Goal: Task Accomplishment & Management: Complete application form

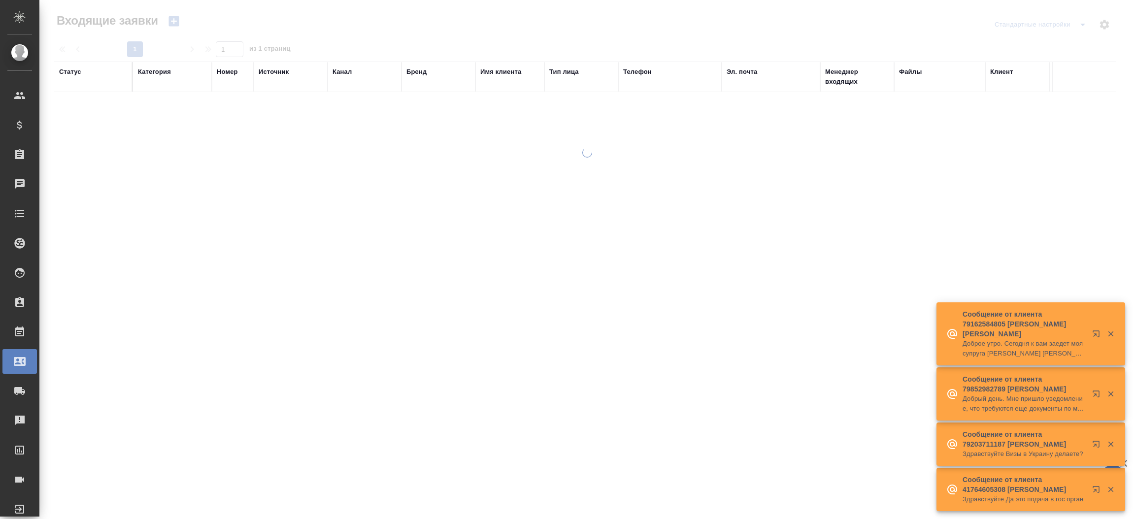
select select "RU"
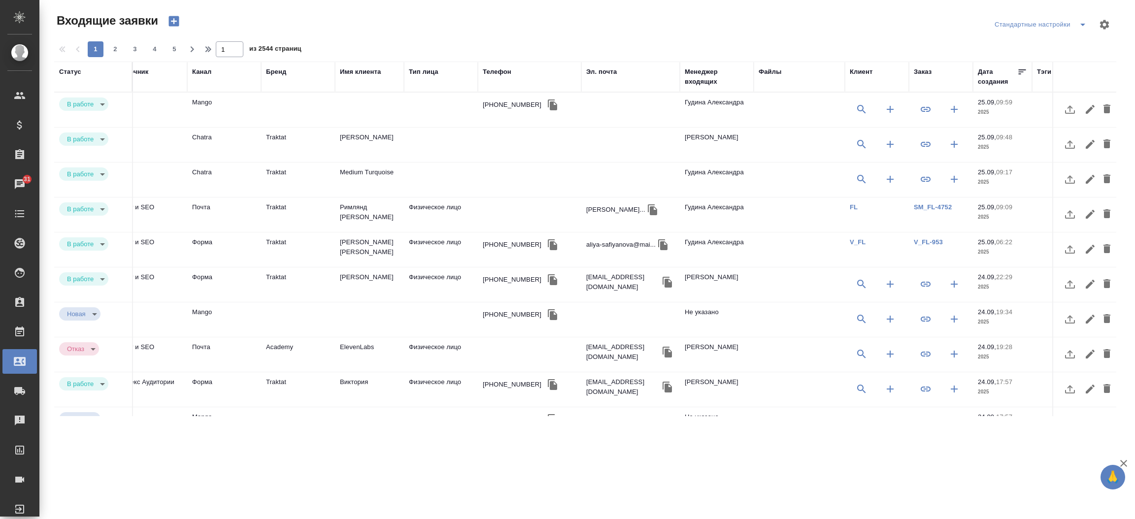
scroll to position [0, 143]
click at [918, 245] on link "V_FL-953" at bounding box center [925, 241] width 29 height 7
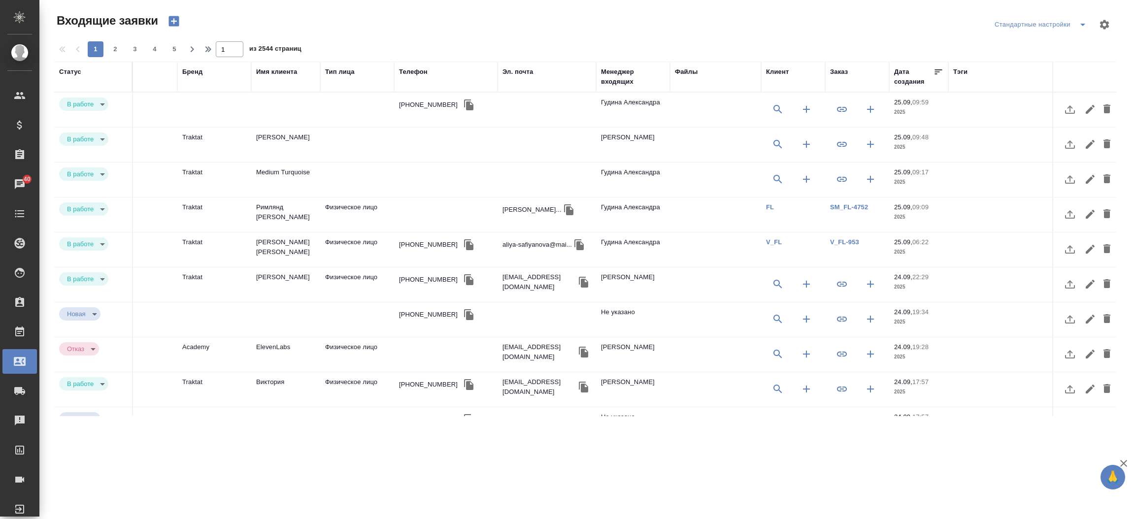
scroll to position [0, 245]
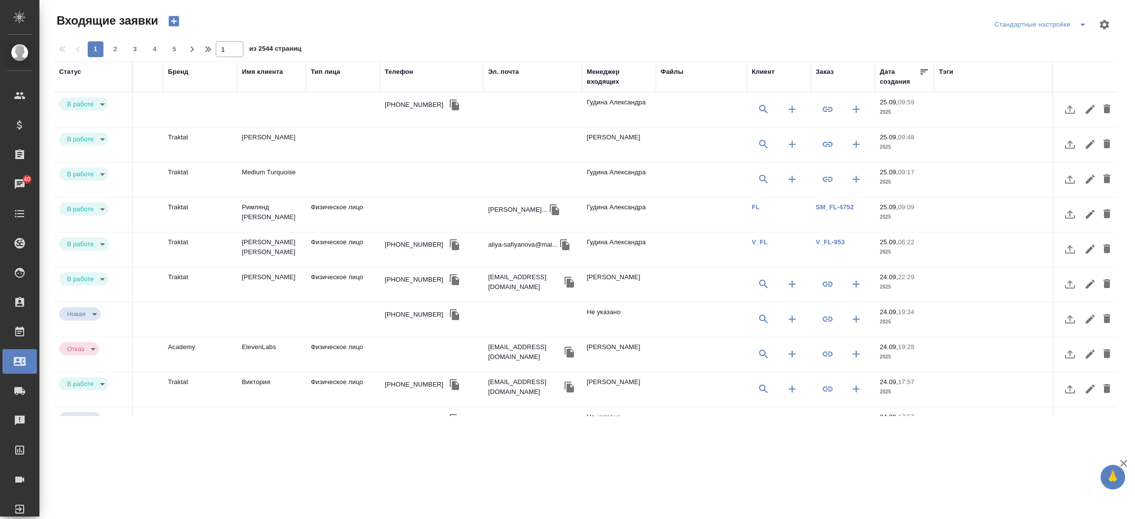
click at [817, 75] on div "Заказ" at bounding box center [825, 72] width 18 height 10
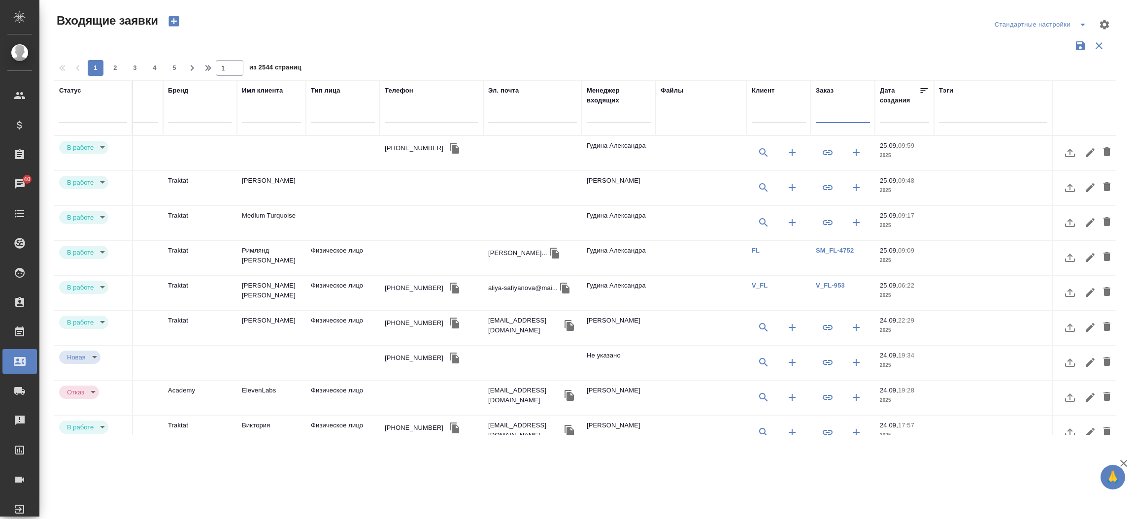
click at [828, 111] on input "text" at bounding box center [843, 116] width 54 height 12
paste input "V_FL-746"
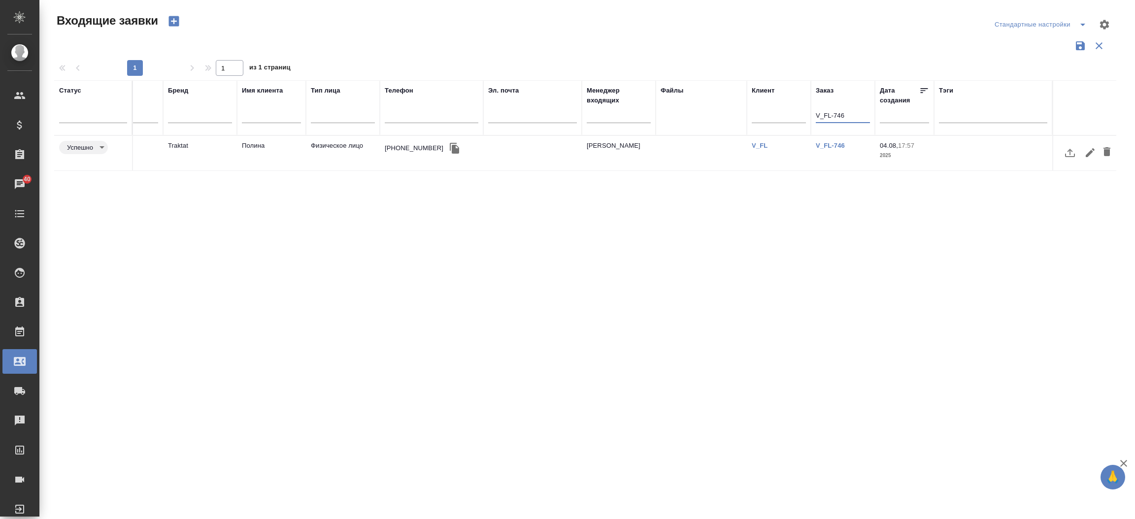
scroll to position [0, 238]
click at [832, 147] on link "V_FL-746" at bounding box center [830, 145] width 29 height 7
click at [835, 111] on input "V_FL-746" at bounding box center [843, 116] width 54 height 12
type input "V"
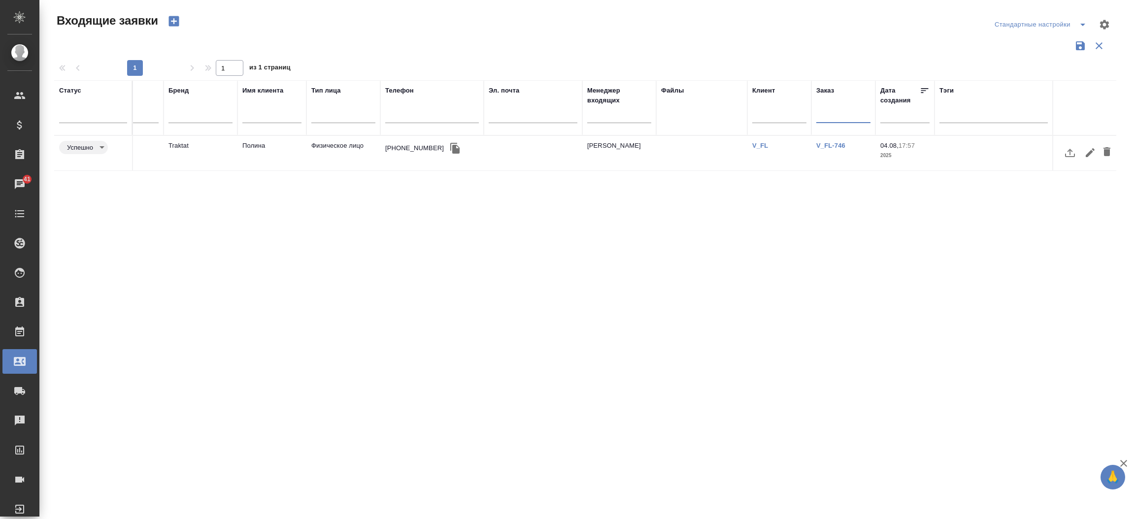
paste input "V_FL-756"
click at [832, 146] on link "V_FL-756" at bounding box center [830, 145] width 29 height 7
click at [842, 116] on input "V_FL-756" at bounding box center [843, 116] width 54 height 12
type input "V"
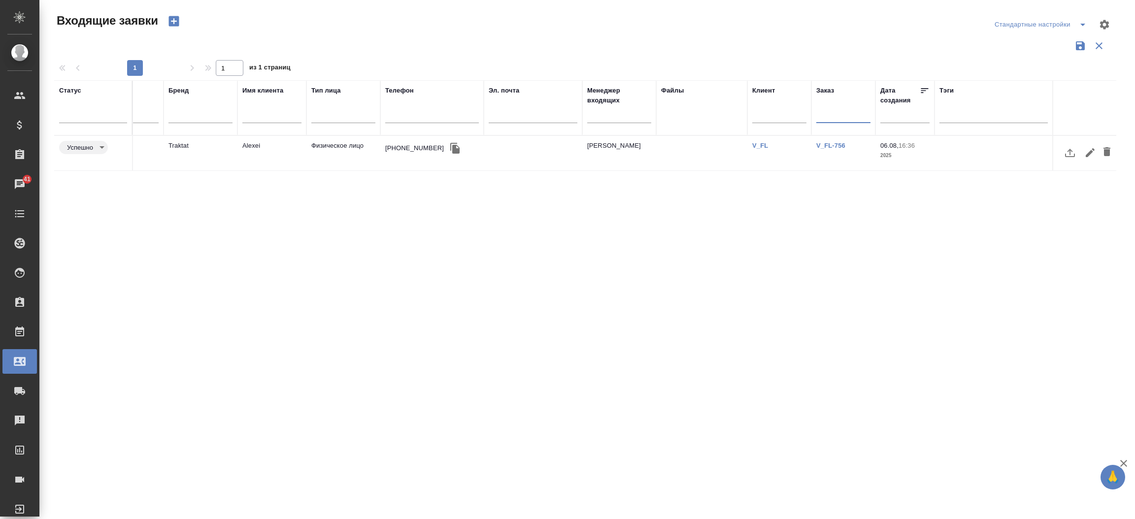
paste input "V_FL-768"
click at [835, 146] on link "V_FL-768" at bounding box center [830, 145] width 29 height 7
click at [831, 117] on input "V_FL-768" at bounding box center [843, 116] width 54 height 12
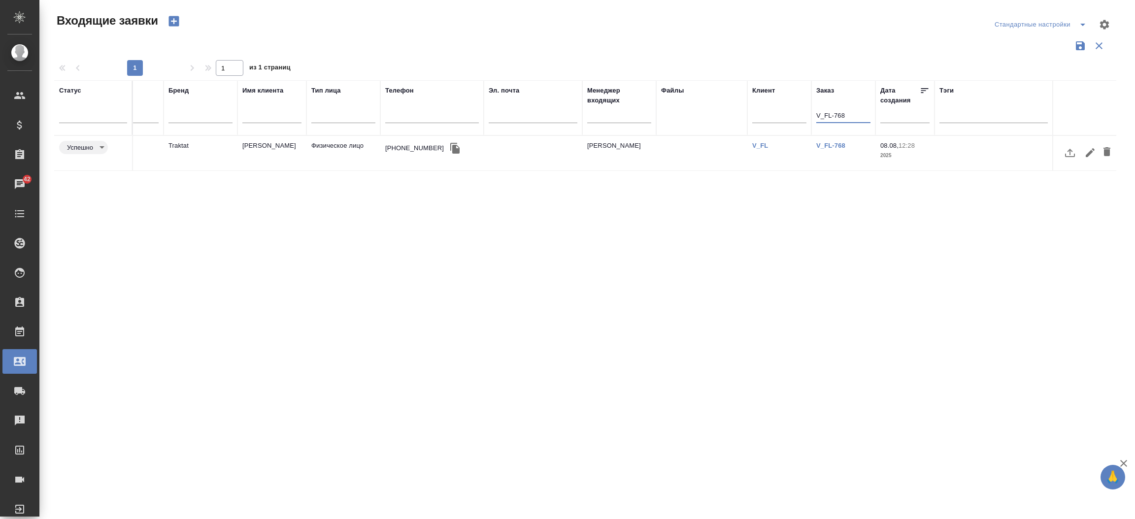
paste input "70"
click at [831, 144] on link "V_FL-770" at bounding box center [830, 145] width 29 height 7
click at [846, 110] on input "V_FL-770" at bounding box center [843, 116] width 54 height 12
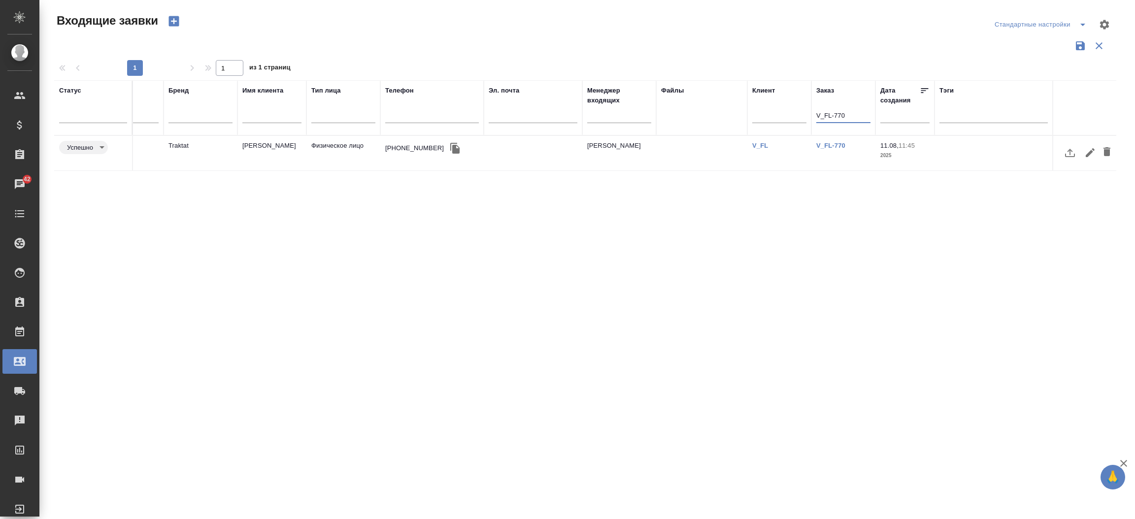
paste input "1"
type input "V_FL-771"
click at [842, 115] on input "V_FL-771" at bounding box center [843, 116] width 54 height 12
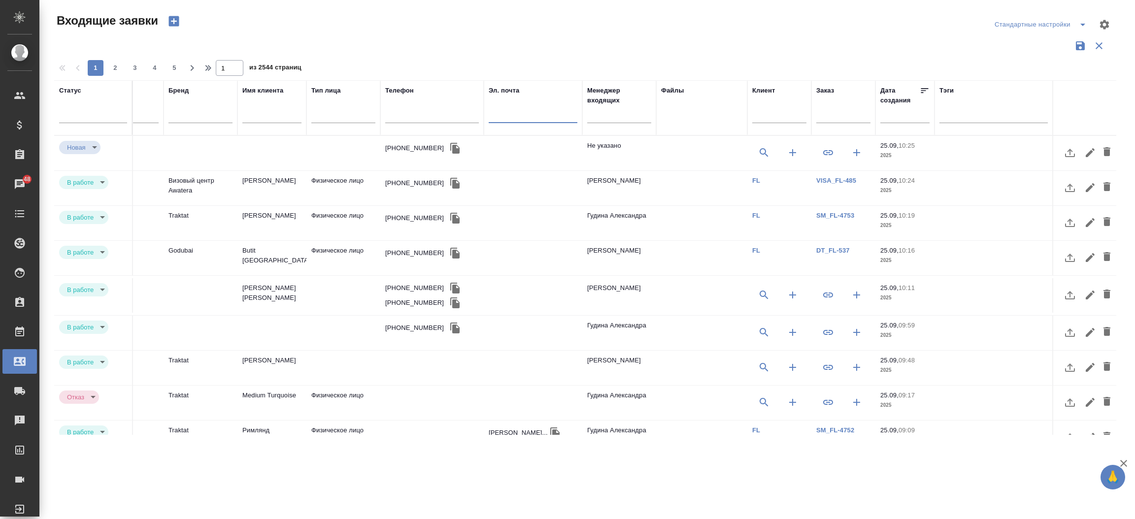
click at [543, 115] on input "text" at bounding box center [533, 116] width 89 height 12
paste input "mailto:planecon.eopd2@gskb.ru"
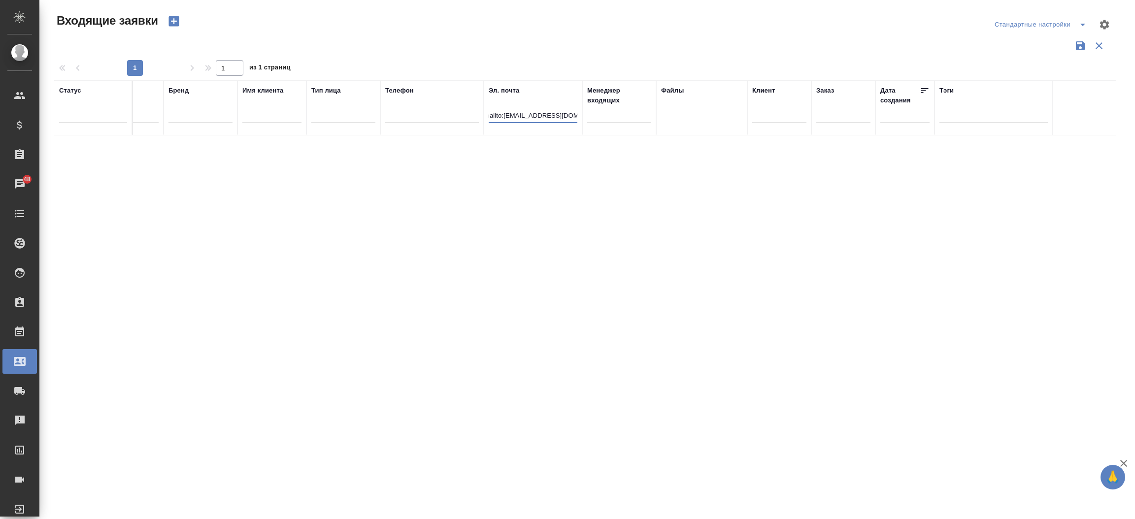
type input "mailto:planecon.eopd2@gskb.ru"
click at [175, 19] on icon "button" at bounding box center [173, 21] width 10 height 10
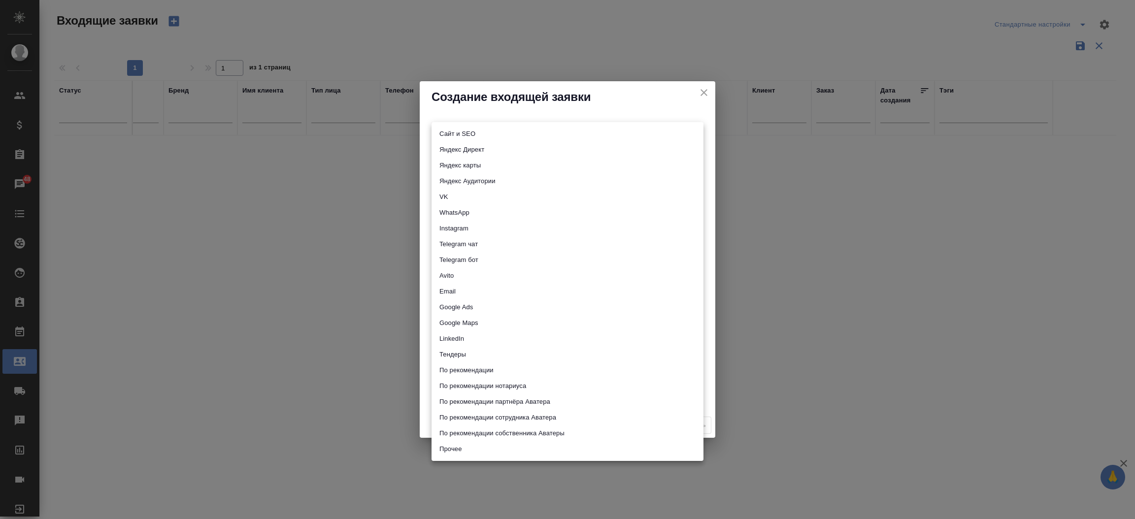
click at [491, 135] on body "🙏 .cls-1 fill:#fff; AWATERA Прутько Ирина i.prutko Клиенты Спецификации Заказы …" at bounding box center [567, 259] width 1135 height 519
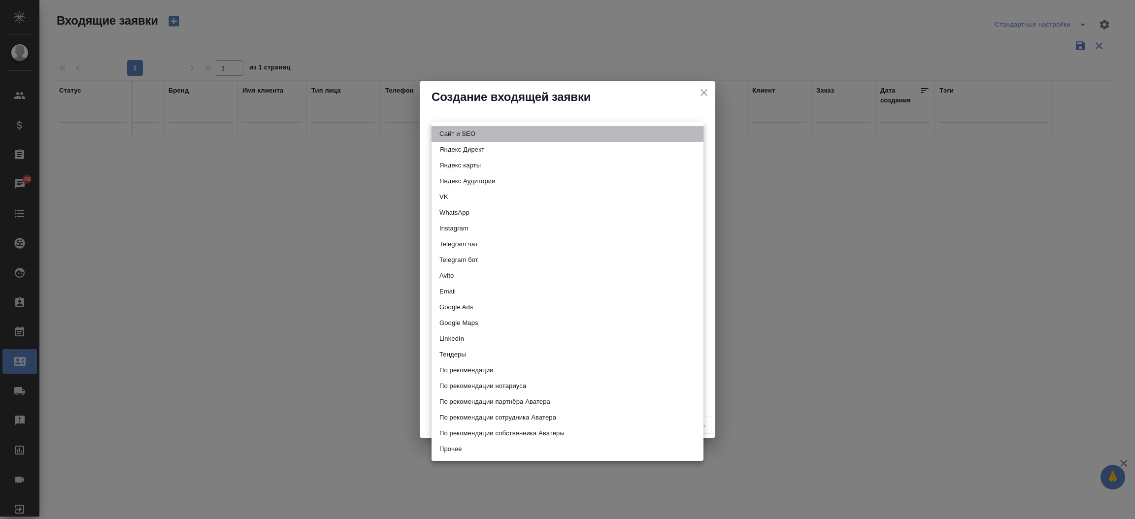
click at [491, 135] on li "Сайт и SEO" at bounding box center [567, 134] width 272 height 16
type input "seo"
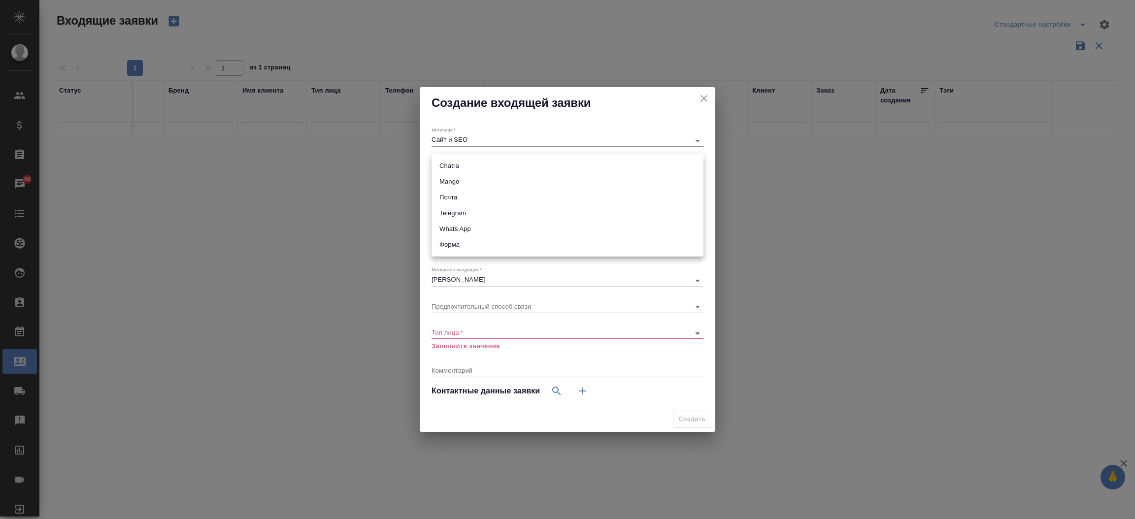
click at [484, 166] on body "🙏 .cls-1 fill:#fff; AWATERA Прутько Ирина i.prutko Клиенты Спецификации Заказы …" at bounding box center [567, 259] width 1135 height 519
click at [486, 200] on li "Почта" at bounding box center [567, 198] width 272 height 16
type input "640a088c6aae0874b0a8d791"
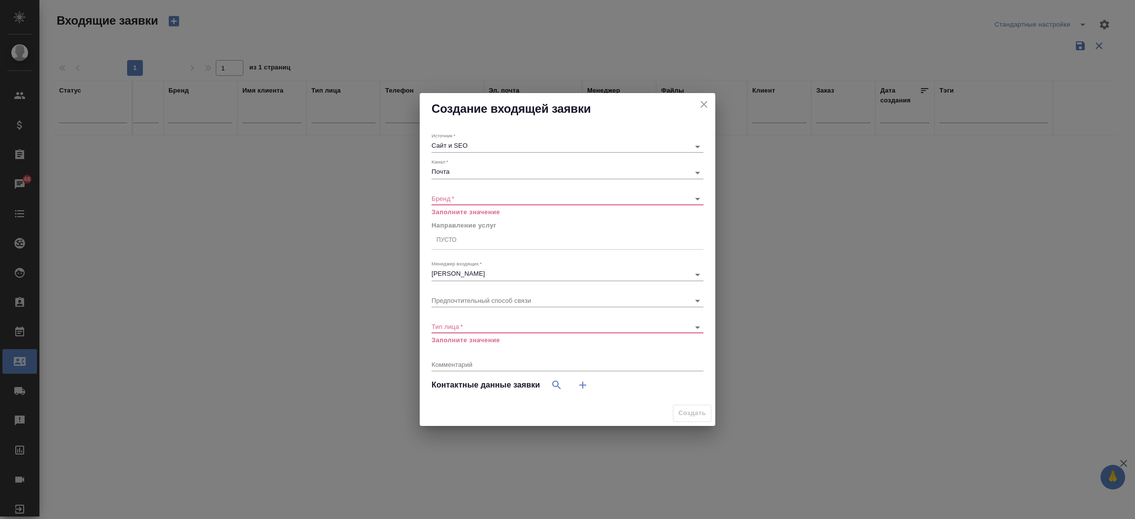
click at [474, 202] on div "​" at bounding box center [567, 199] width 272 height 12
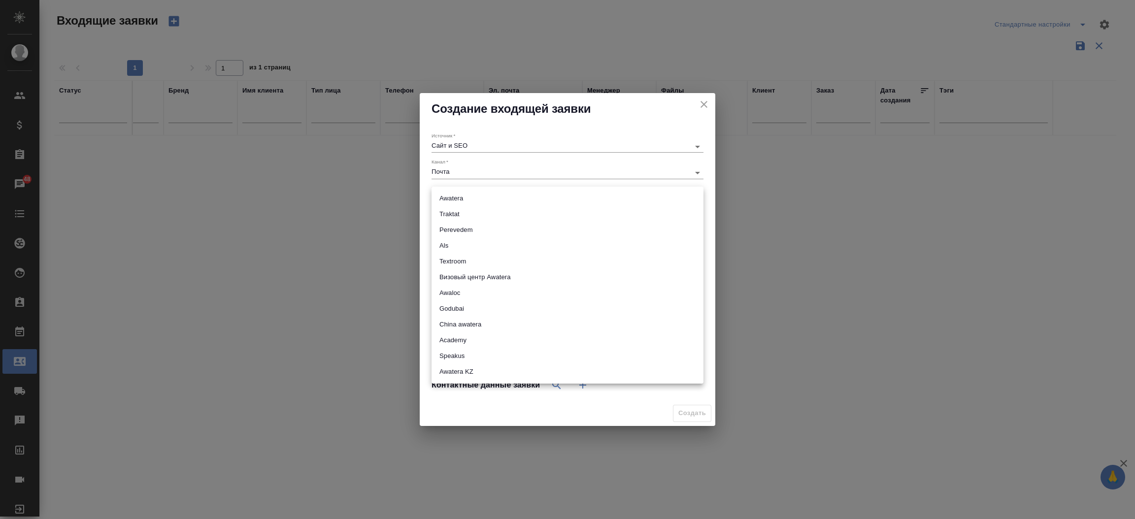
click at [467, 201] on body "🙏 .cls-1 fill:#fff; AWATERA Прутько Ирина i.prutko Клиенты Спецификации Заказы …" at bounding box center [567, 259] width 1135 height 519
click at [467, 201] on li "Awatera" at bounding box center [567, 199] width 272 height 16
type input "awatera"
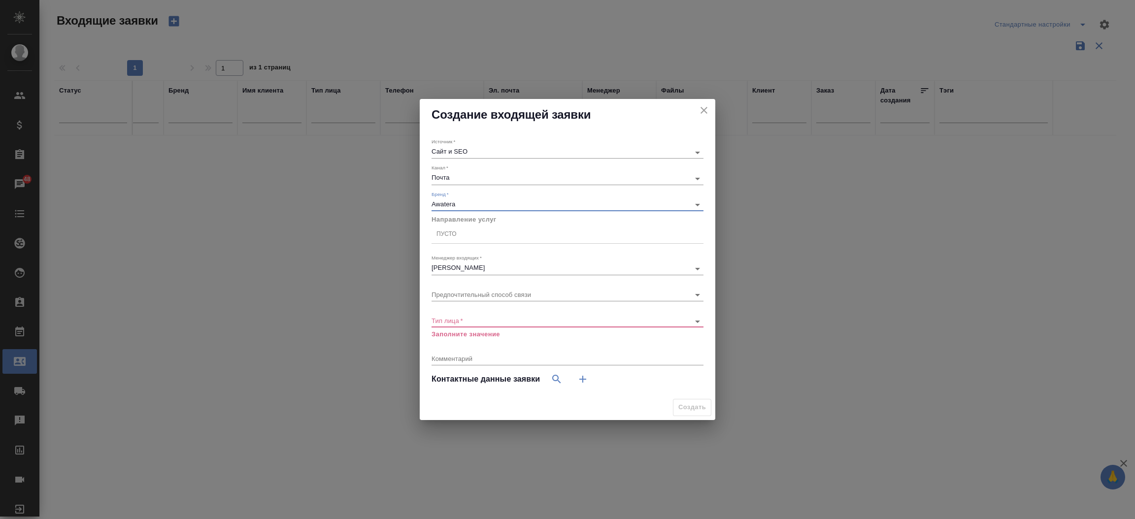
click at [508, 237] on div "Пусто" at bounding box center [567, 234] width 272 height 14
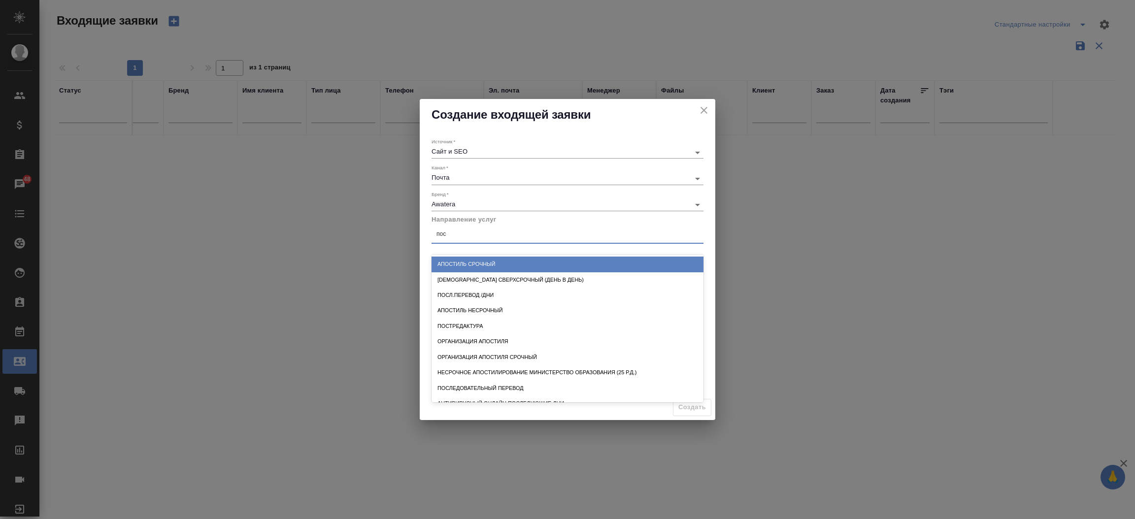
type input "посл"
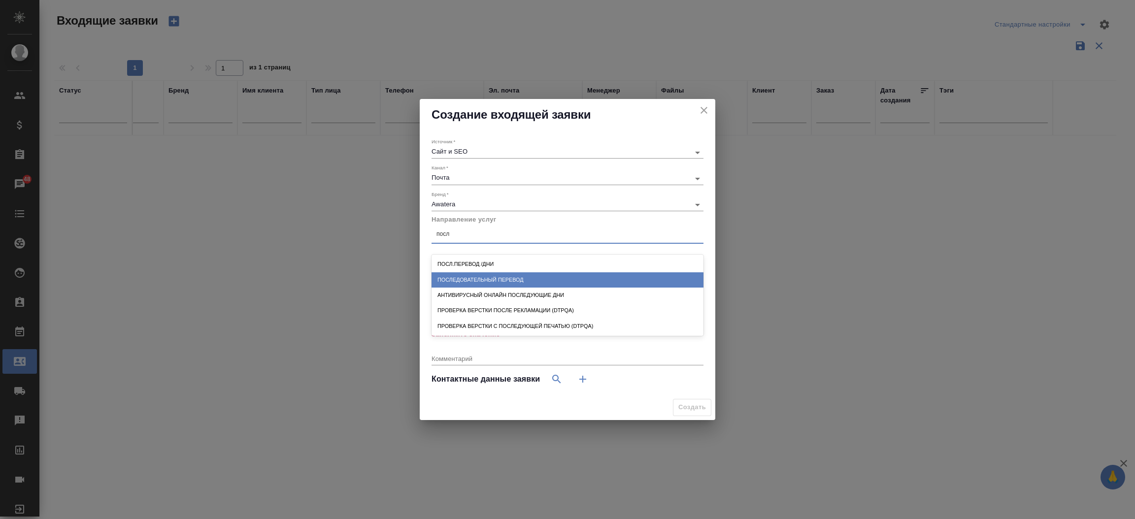
click at [490, 273] on div "Последовательный перевод" at bounding box center [567, 279] width 272 height 15
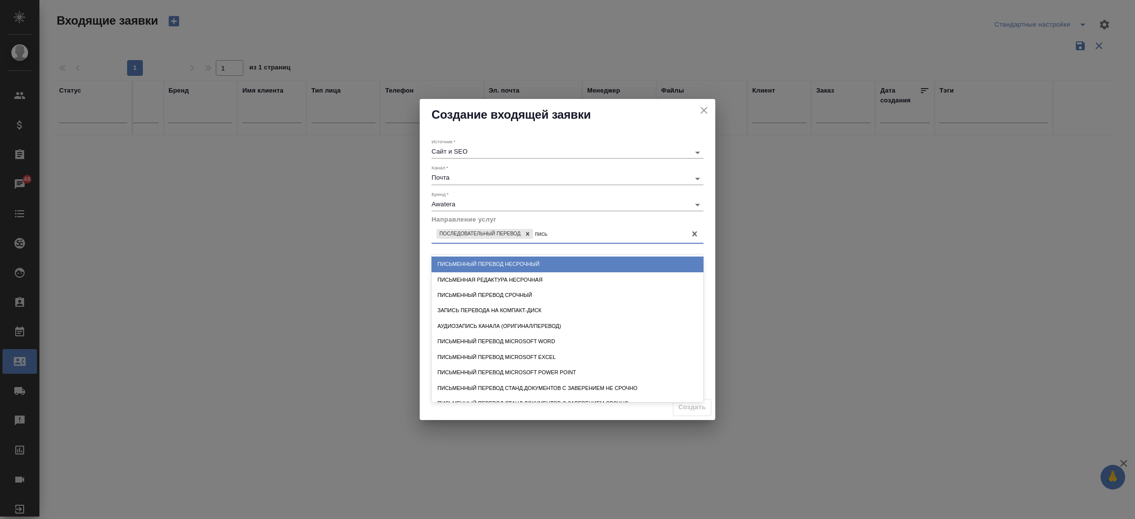
type input "письм"
click at [504, 264] on div "Письменный перевод несрочный" at bounding box center [567, 264] width 272 height 15
type input "виза"
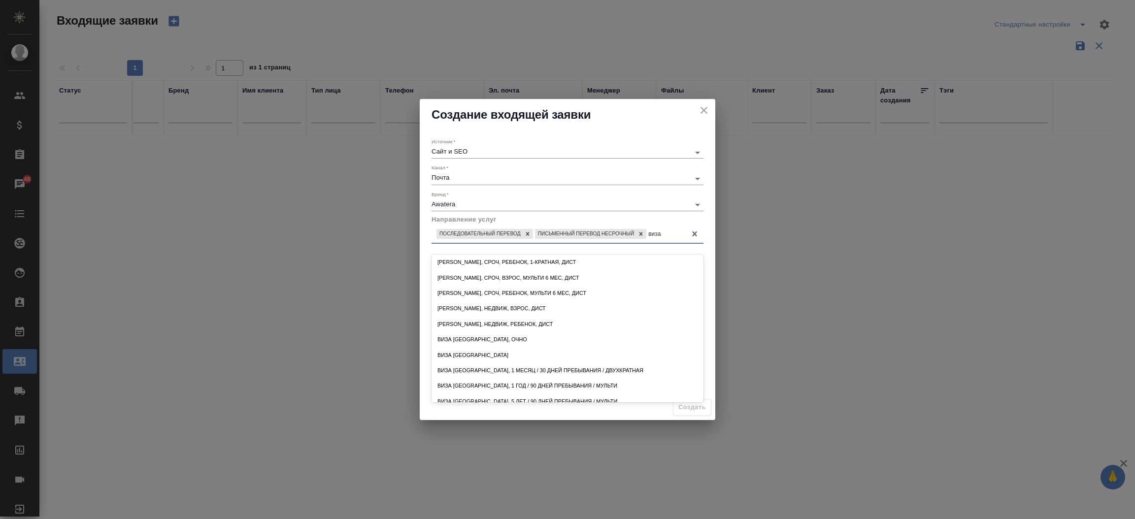
scroll to position [429, 0]
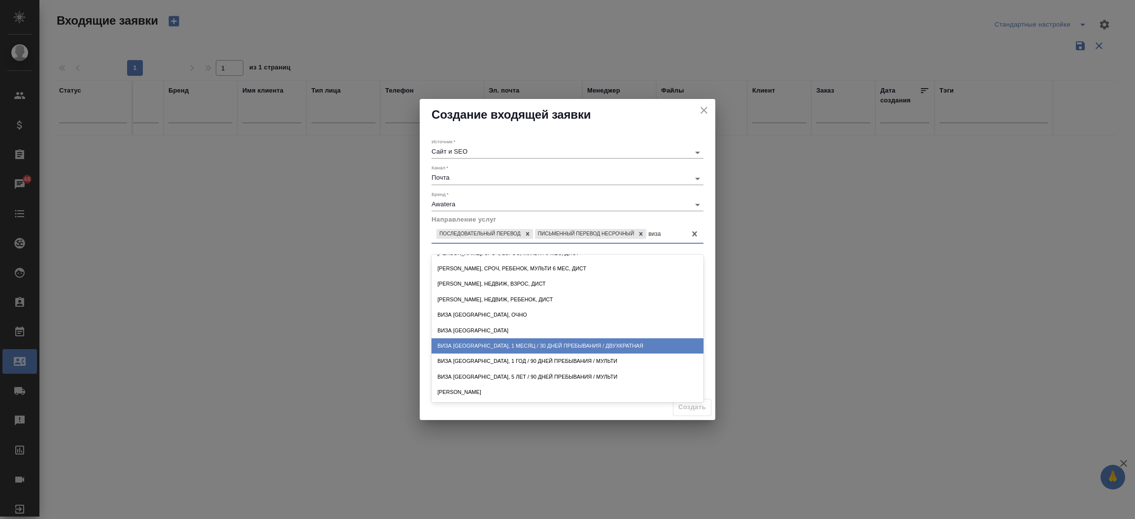
click at [644, 348] on div "Виза Индия, 1 месяц / 30 дней пребывания / двухкратная" at bounding box center [567, 345] width 272 height 15
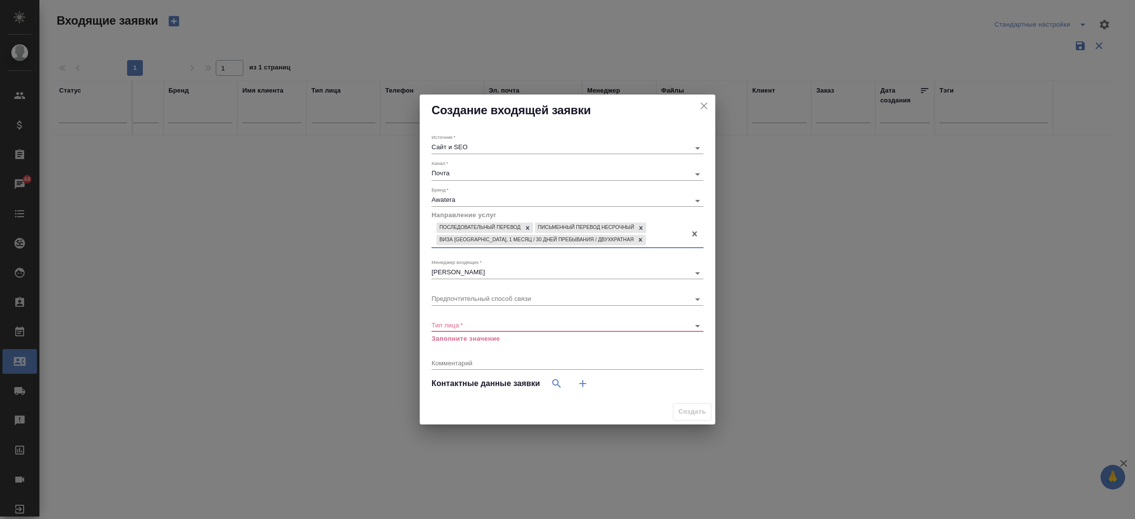
click at [567, 324] on body "🙏 .cls-1 fill:#fff; AWATERA Прутько Ирина i.prutko Клиенты Спецификации Заказы …" at bounding box center [567, 259] width 1135 height 519
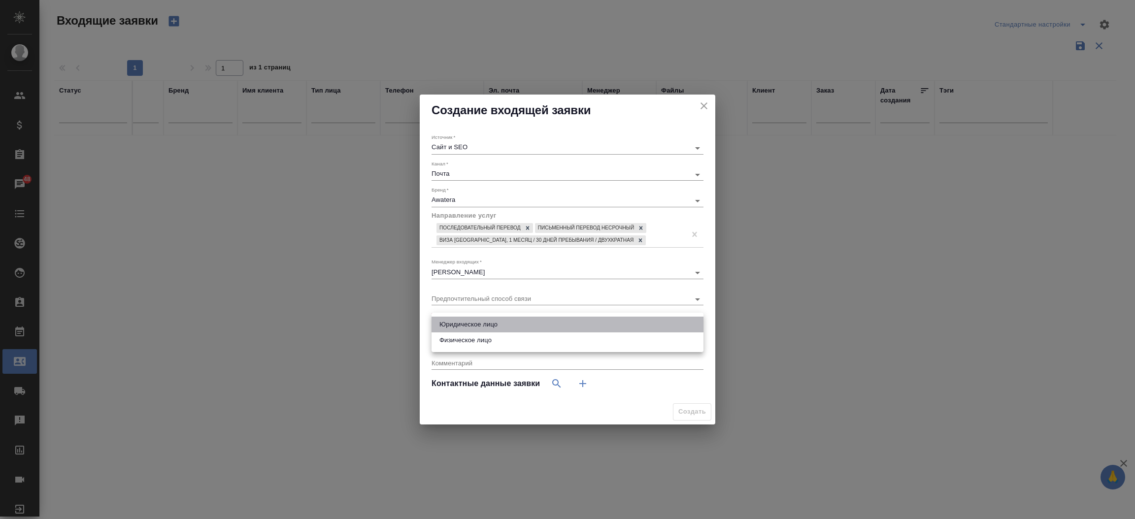
click at [554, 327] on li "Юридическое лицо" at bounding box center [567, 325] width 272 height 16
type input "company"
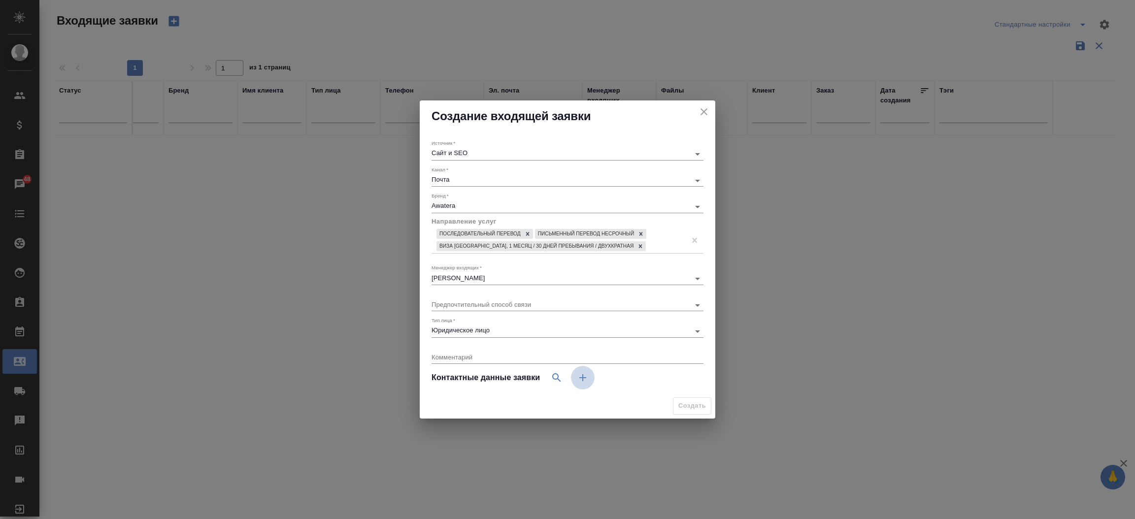
click at [590, 376] on button "button" at bounding box center [583, 378] width 24 height 24
select select "RU"
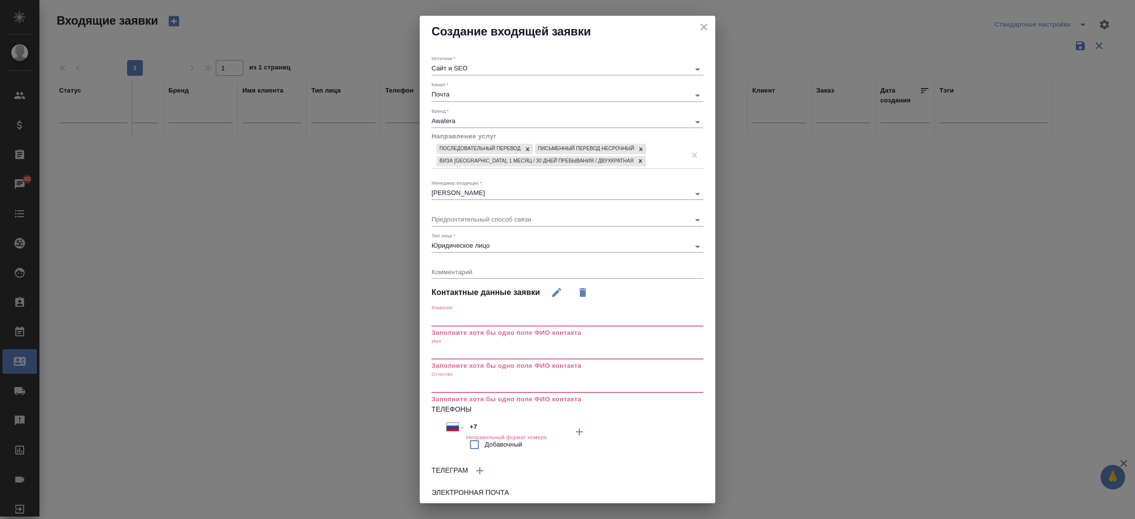
scroll to position [56, 0]
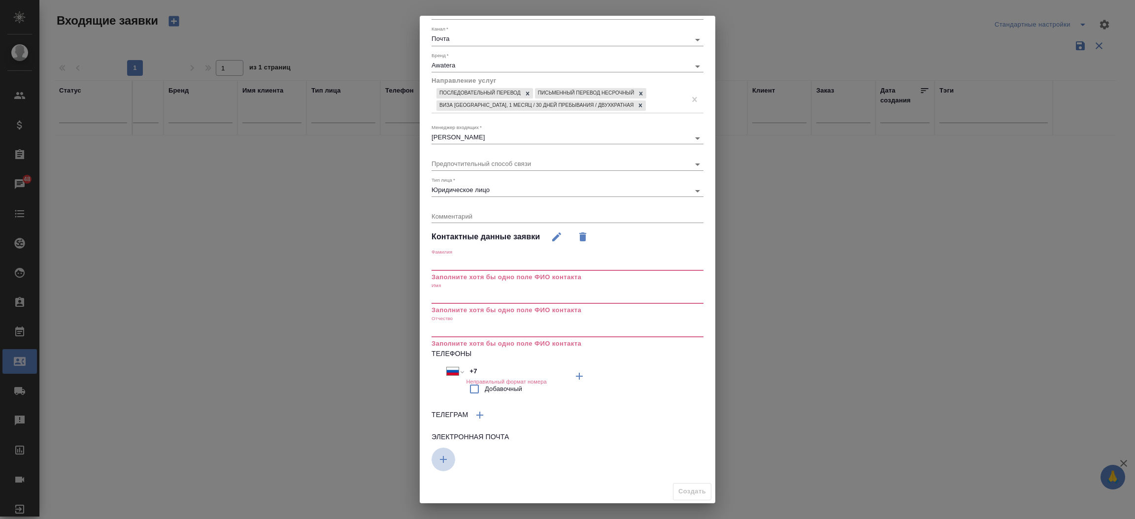
click at [449, 454] on button "button" at bounding box center [443, 460] width 24 height 24
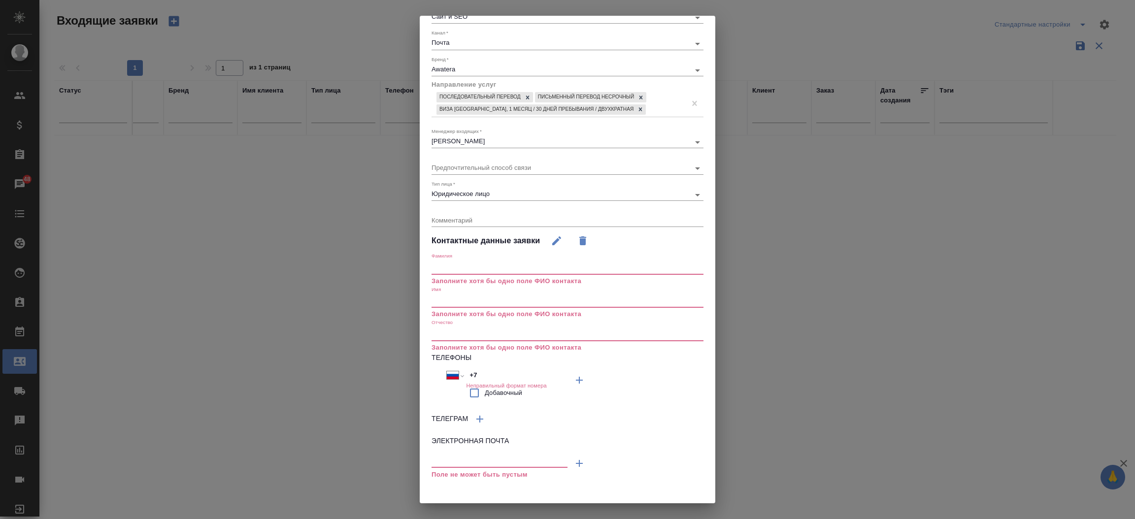
click at [450, 467] on input "text" at bounding box center [499, 462] width 136 height 12
paste input "mailto:planecon.eopd2@gskb.ru"
type input "mailto:planecon.eopd2@gskb.ru"
click at [483, 373] on input "+7" at bounding box center [509, 375] width 86 height 14
click at [483, 373] on input "+7" at bounding box center [509, 376] width 86 height 14
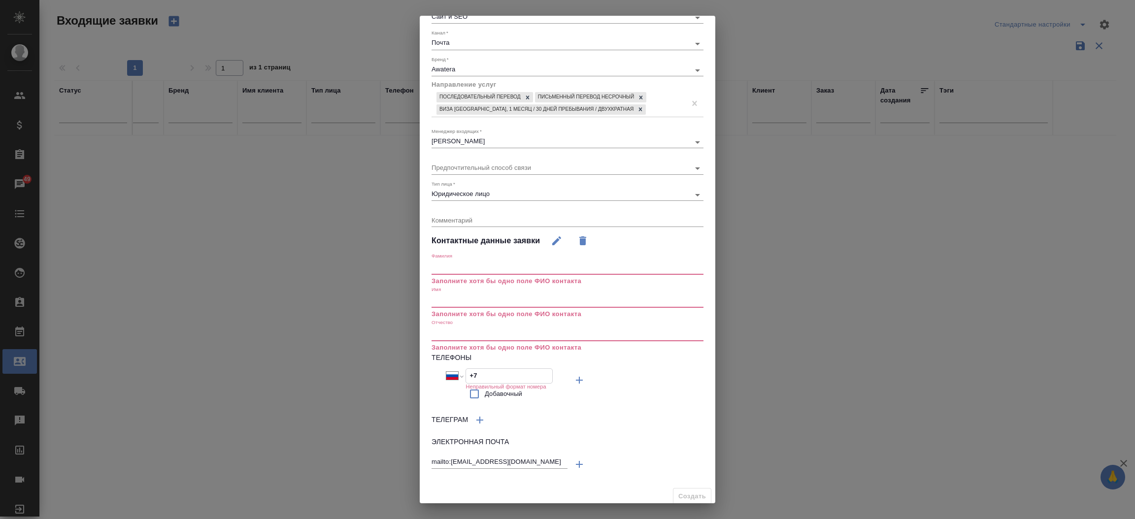
click at [483, 373] on input "+7" at bounding box center [509, 376] width 86 height 14
paste input "84 99 940 02 22"
type input "+84 99 940 02 22"
select select "VN"
type input "+84 99 940 02 22"
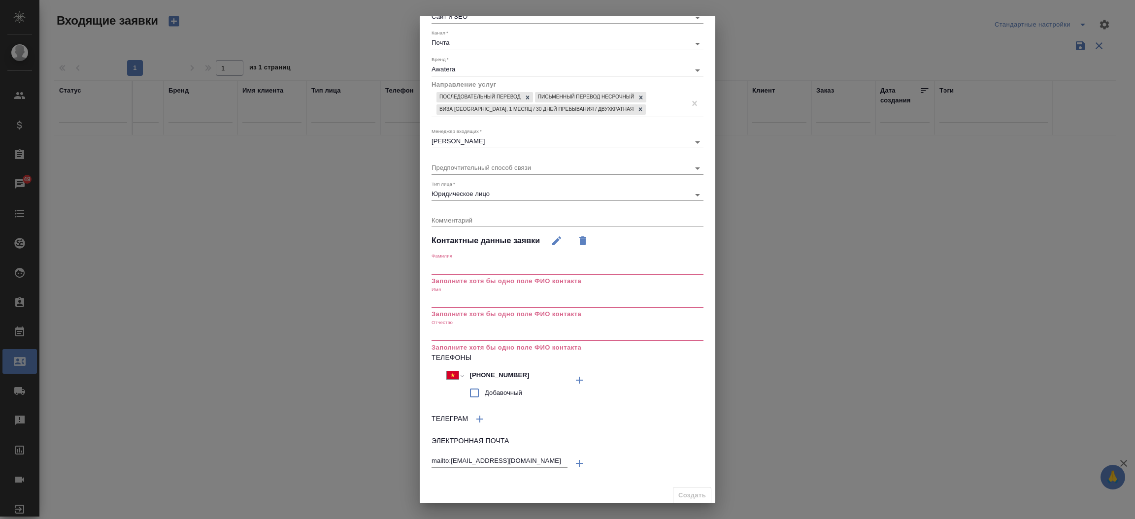
click at [484, 295] on input "text" at bounding box center [567, 301] width 272 height 14
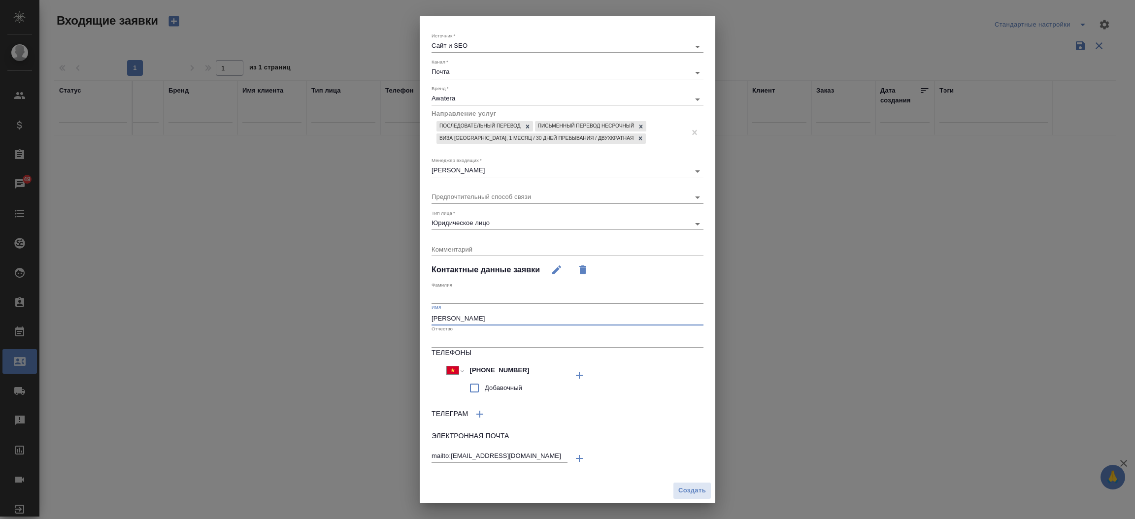
scroll to position [22, 0]
type input "Юлия"
click at [693, 487] on span "Создать" at bounding box center [692, 491] width 28 height 11
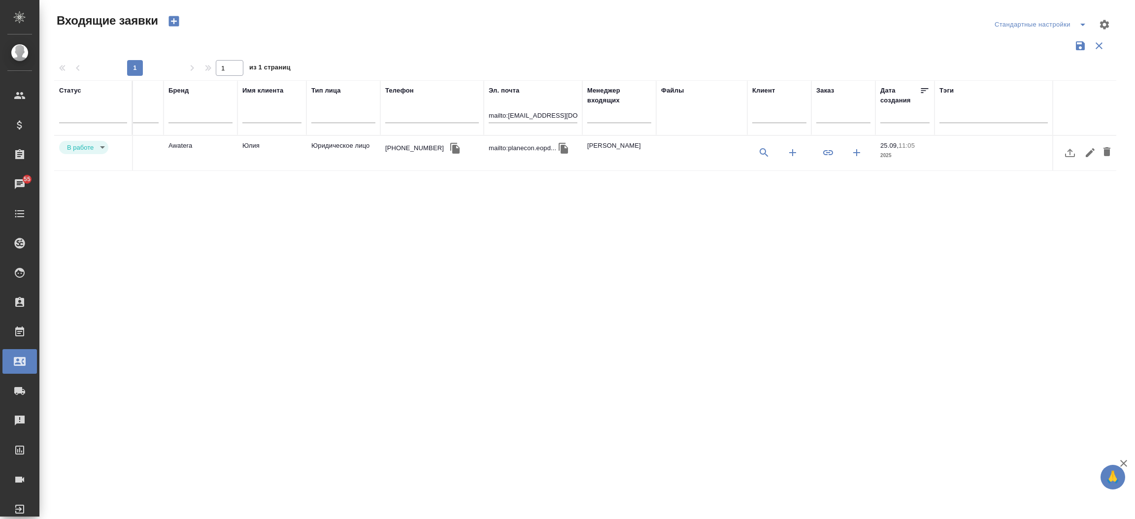
click at [346, 144] on td "Юридическое лицо" at bounding box center [343, 153] width 74 height 34
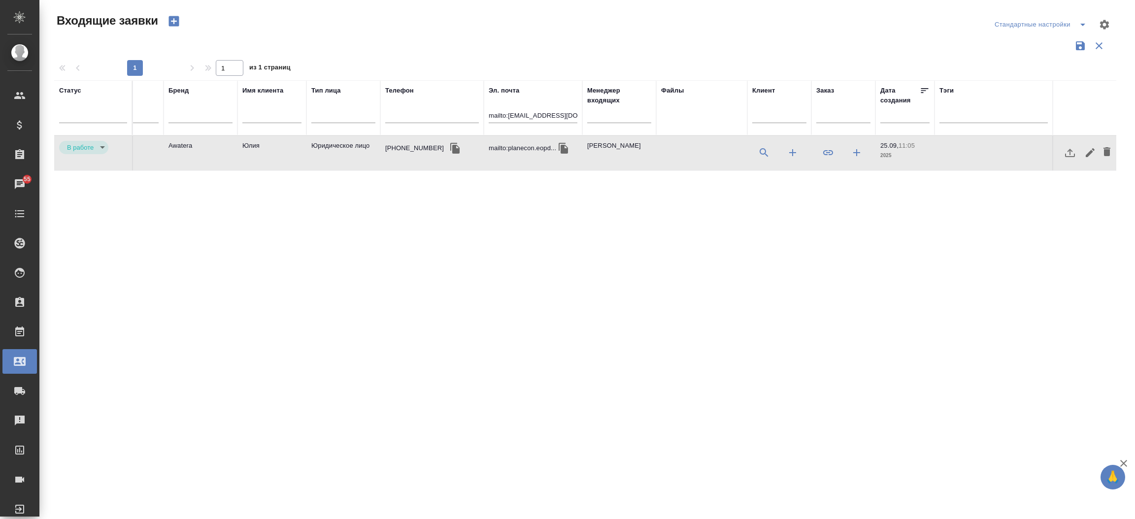
click at [346, 144] on td "Юридическое лицо" at bounding box center [343, 153] width 74 height 34
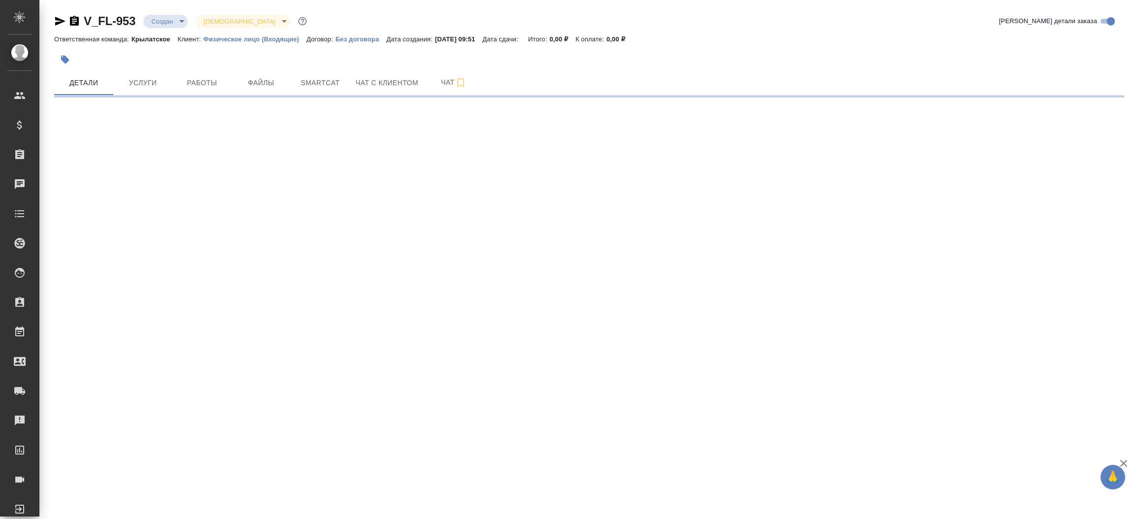
select select "RU"
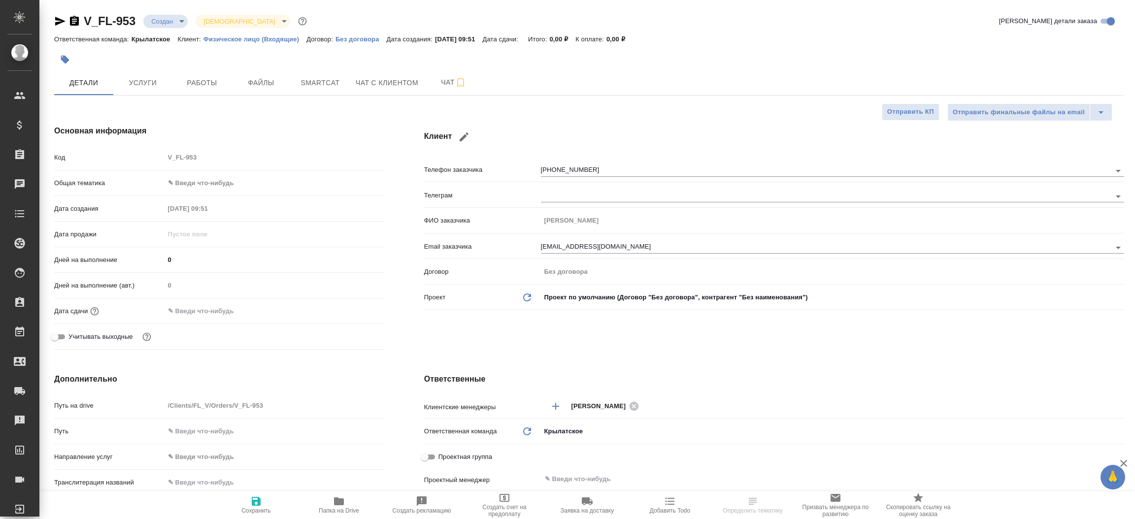
type textarea "x"
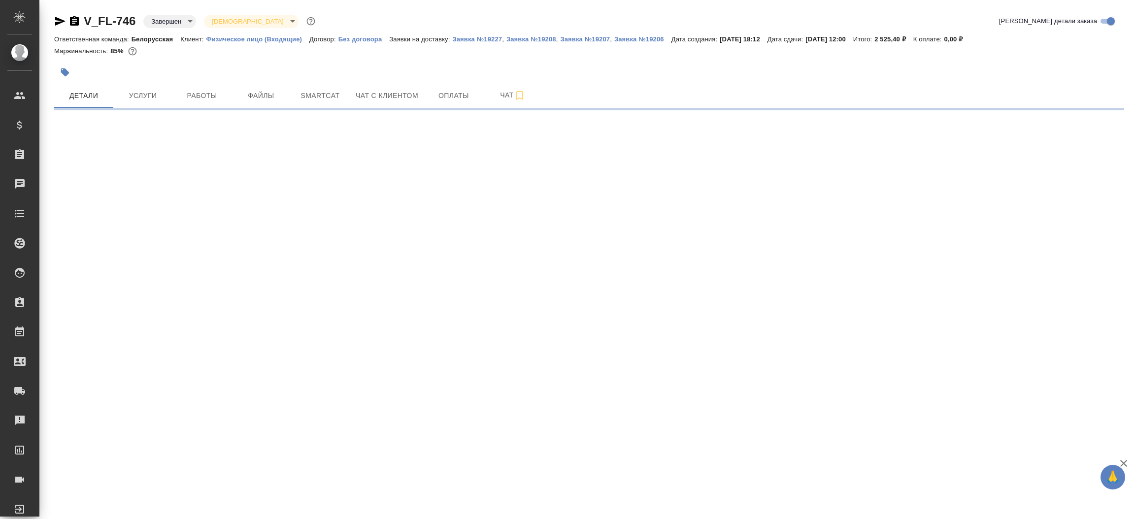
select select "RU"
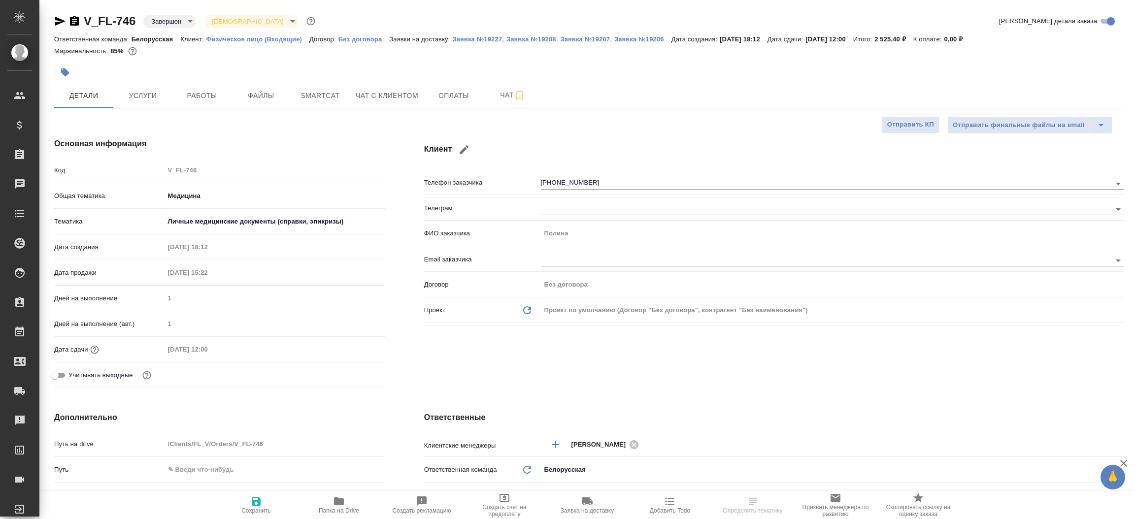
type textarea "x"
click at [747, 348] on div "Клиент Телефон заказчика +79104885137 Телеграм ФИО заказчика Полина Email заказ…" at bounding box center [773, 265] width 739 height 294
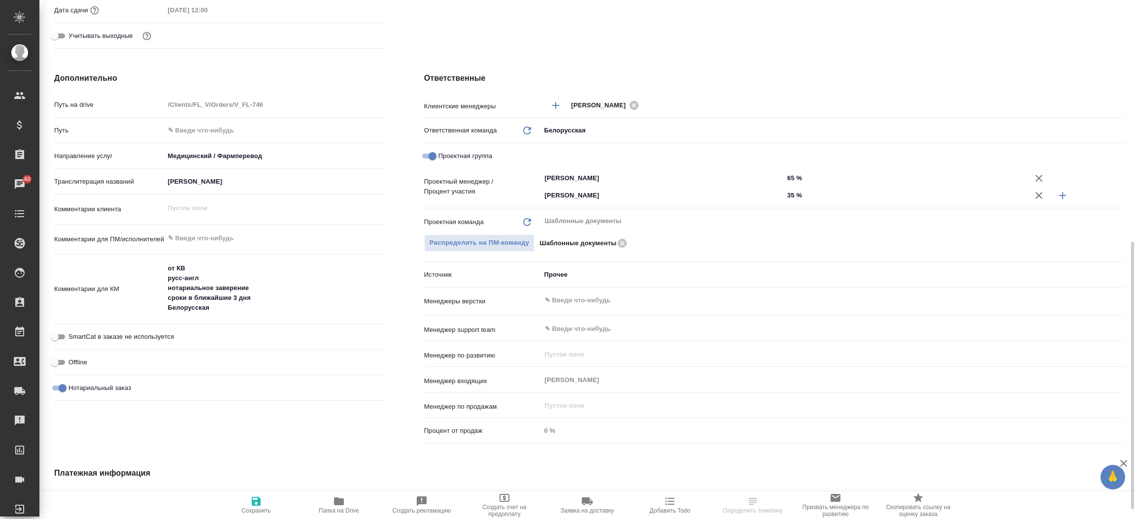
scroll to position [384, 0]
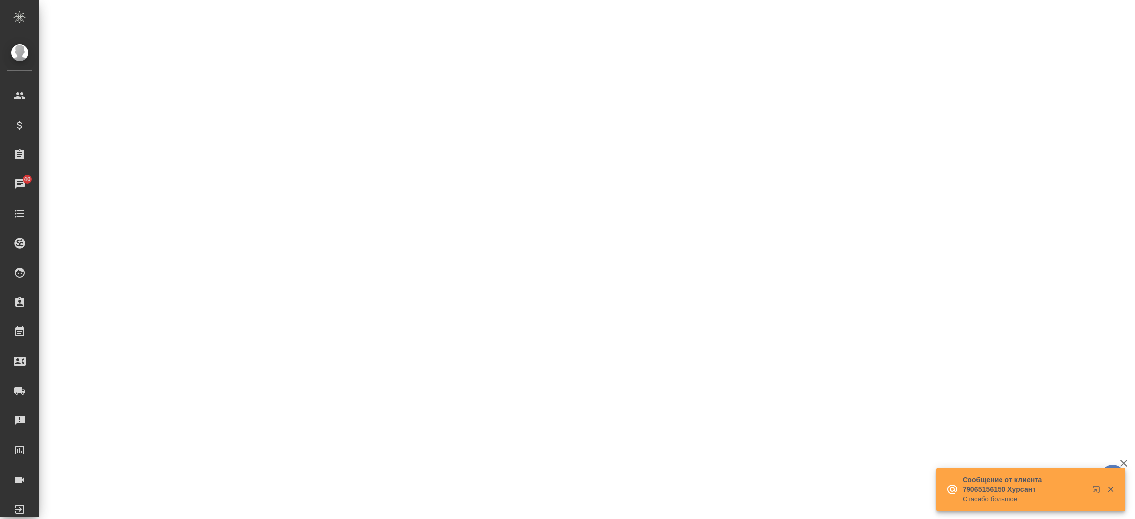
select select "RU"
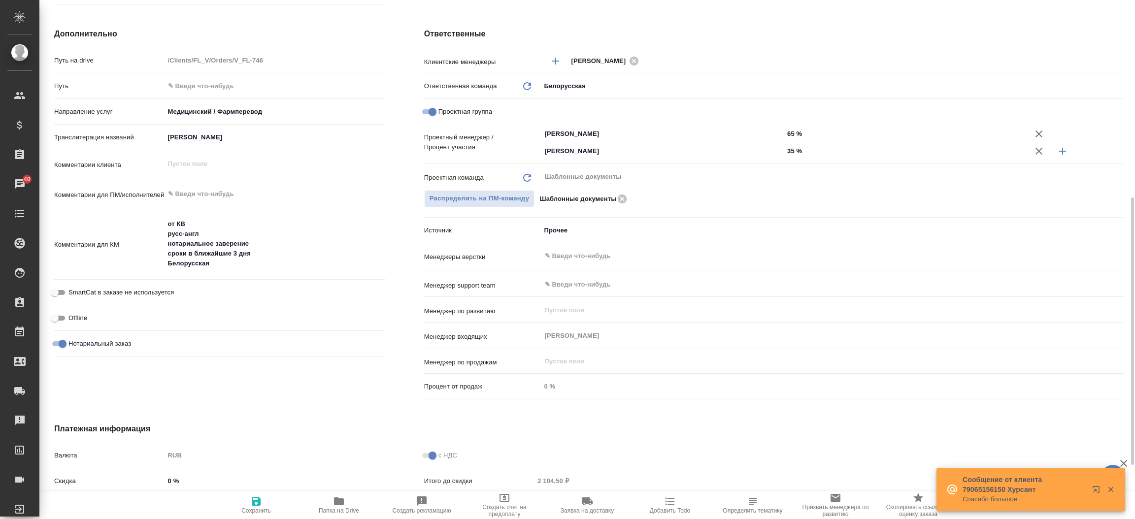
type textarea "x"
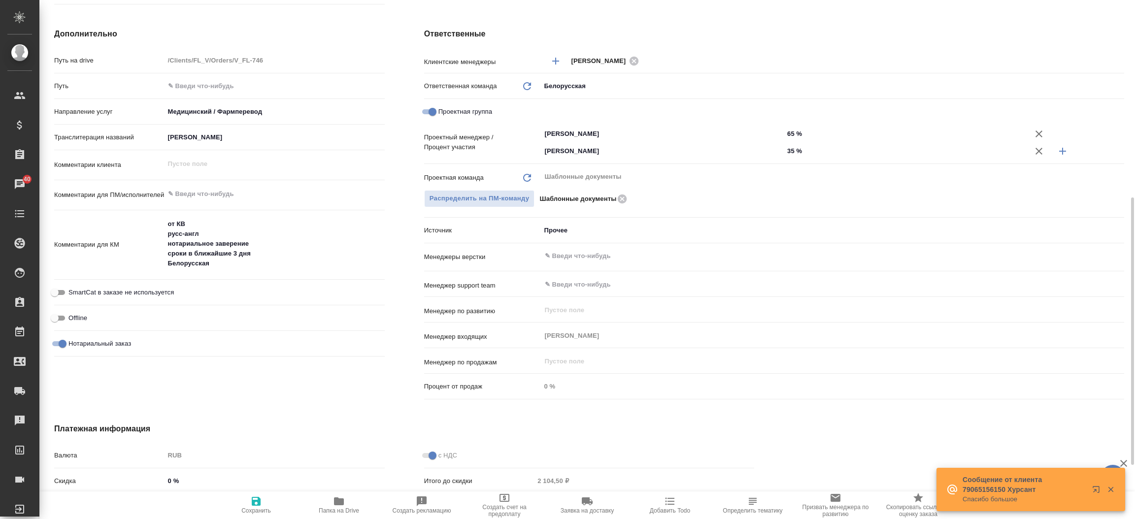
type textarea "x"
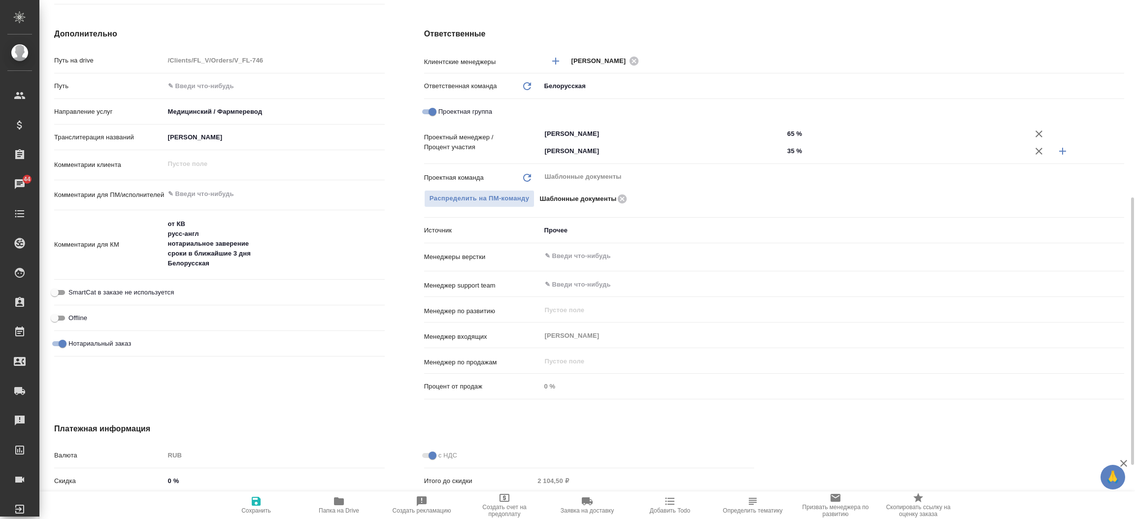
click at [401, 135] on div "Дополнительно Путь на drive /Clients/FL_V/Orders/V_FL-746 Путь Направление услу…" at bounding box center [219, 215] width 370 height 415
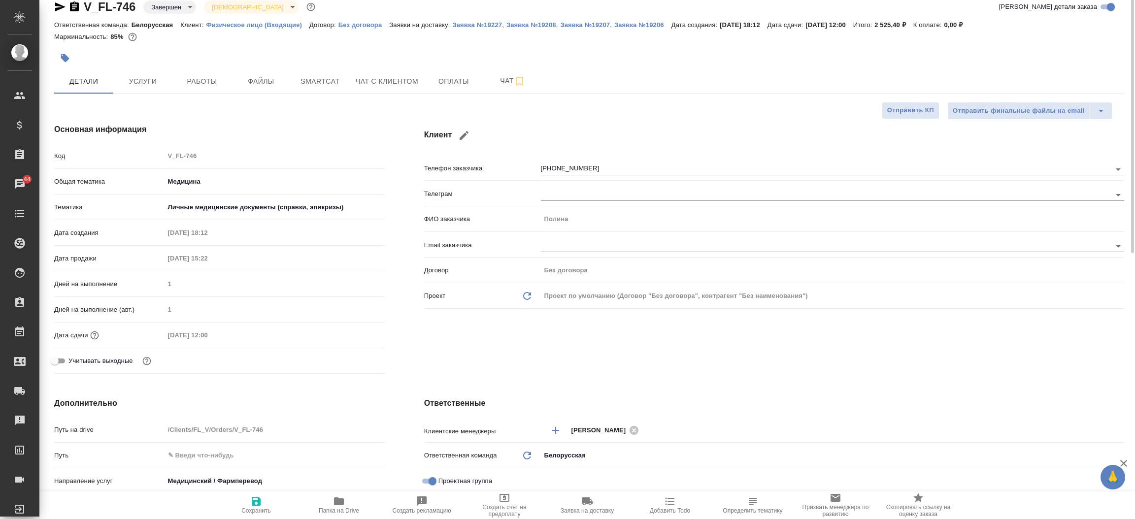
scroll to position [0, 0]
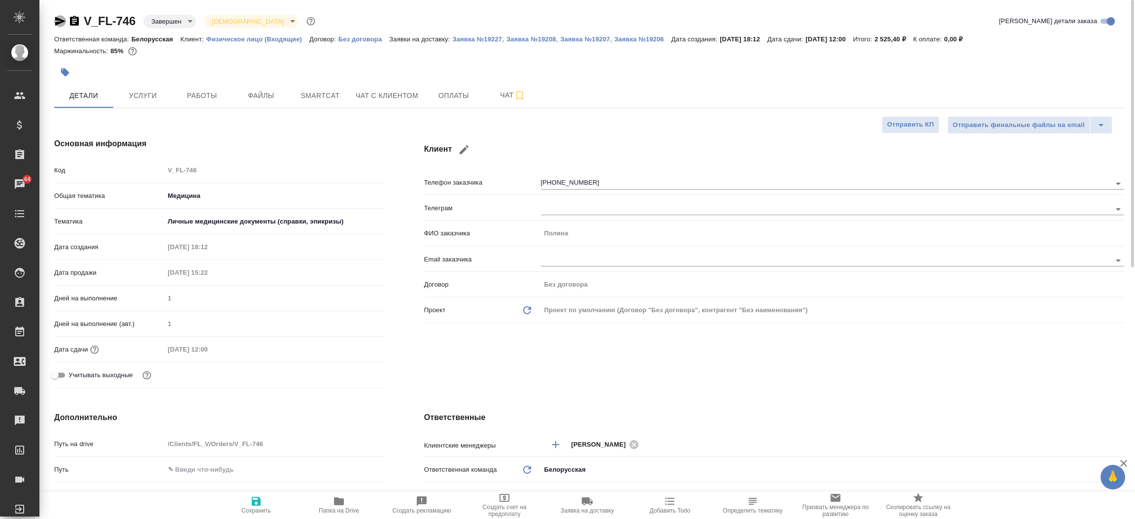
click at [56, 17] on icon "button" at bounding box center [60, 21] width 12 height 12
type textarea "x"
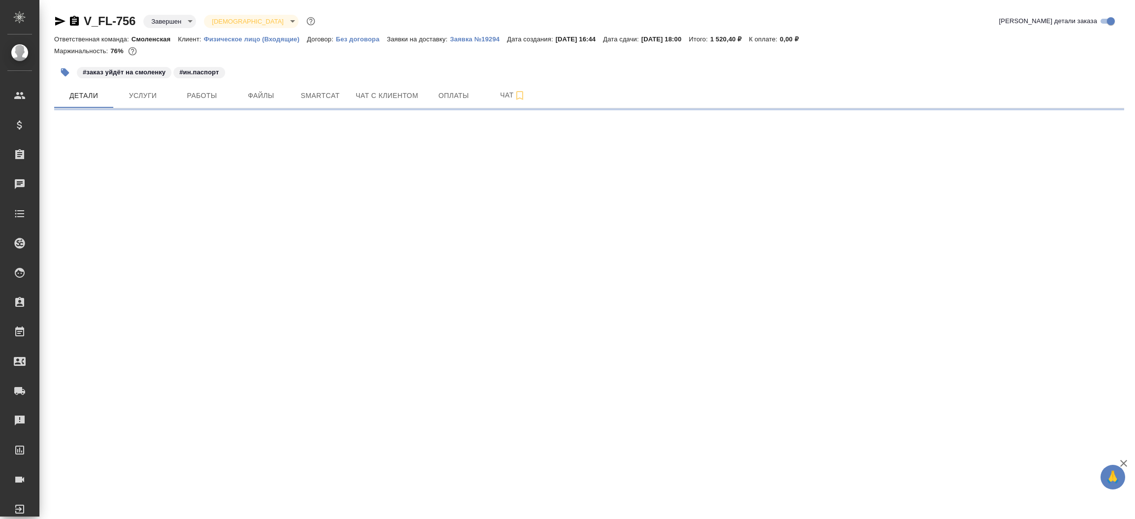
select select "RU"
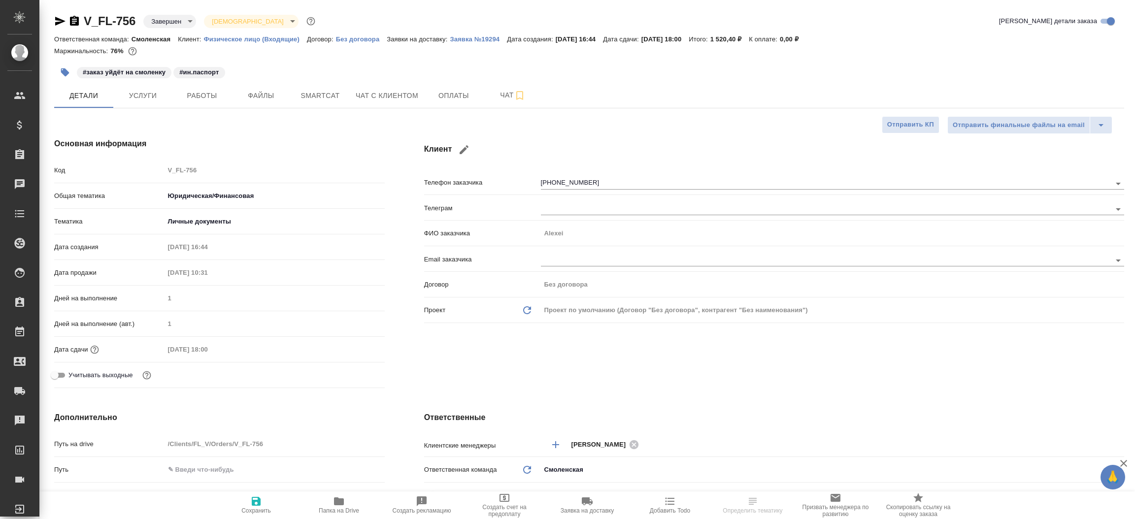
type textarea "x"
click at [790, 357] on div "Клиент Телефон заказчика +37369774810 Телеграм ФИО заказчика Alexei Email заказ…" at bounding box center [773, 265] width 739 height 294
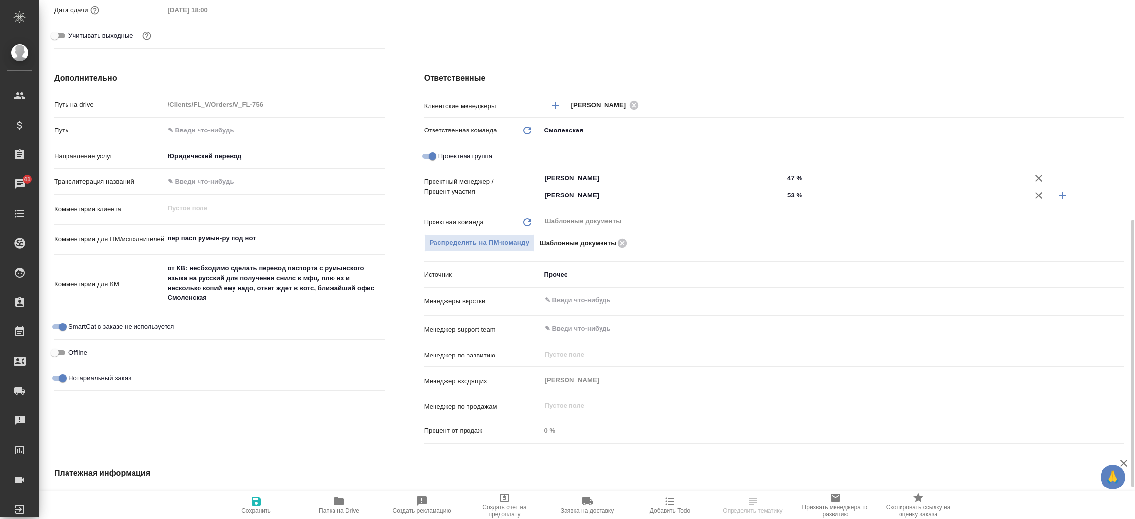
scroll to position [398, 0]
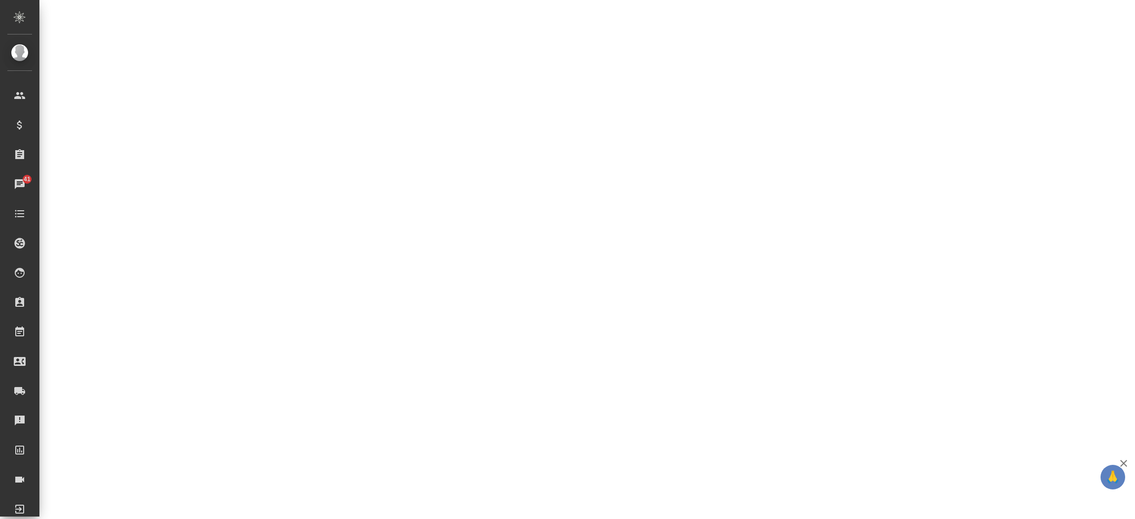
select select "RU"
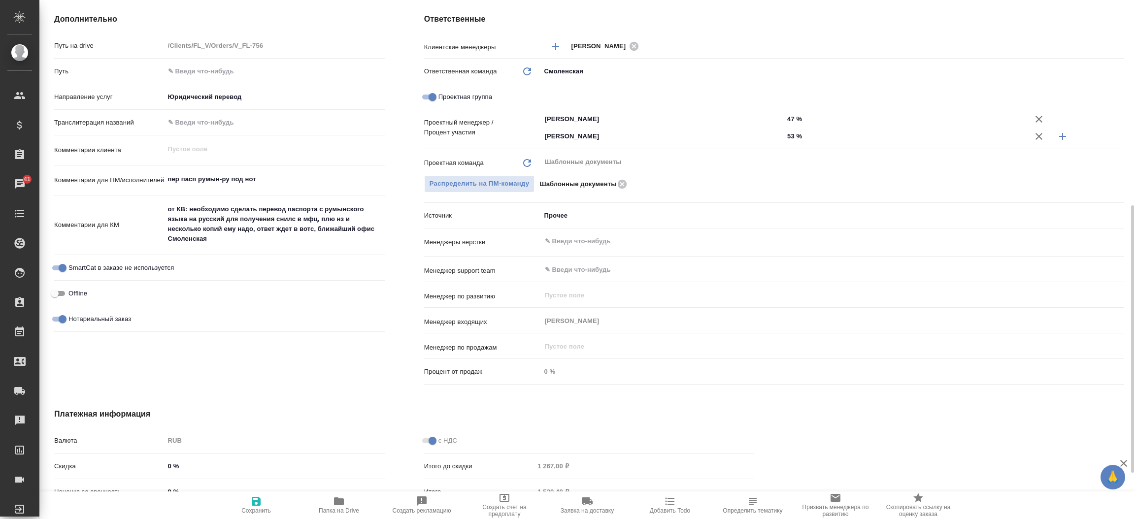
type textarea "x"
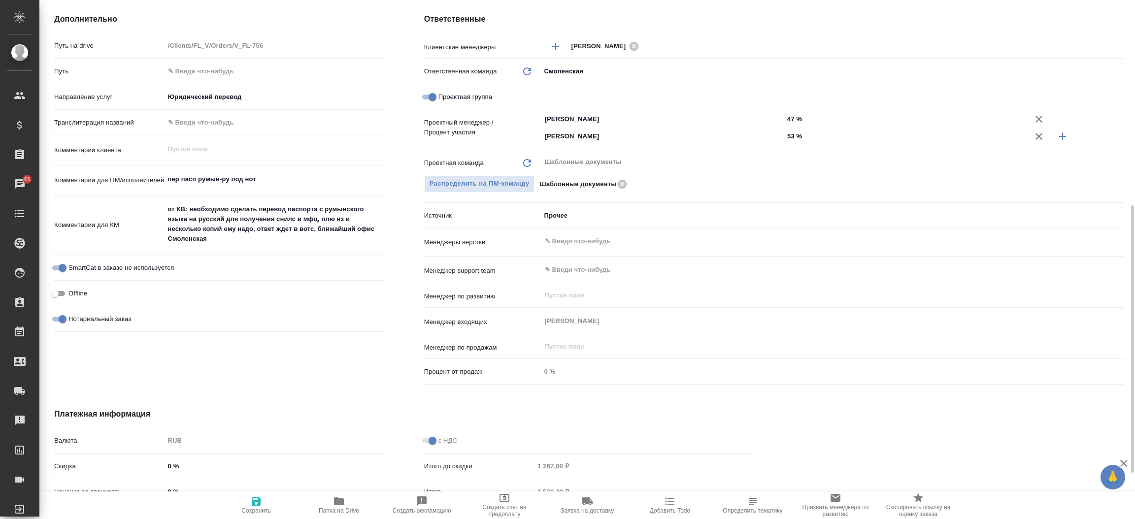
type textarea "x"
click at [390, 99] on div "Дополнительно Путь на drive /Clients/FL_V/Orders/V_FL-756 Путь Направление услу…" at bounding box center [219, 201] width 370 height 415
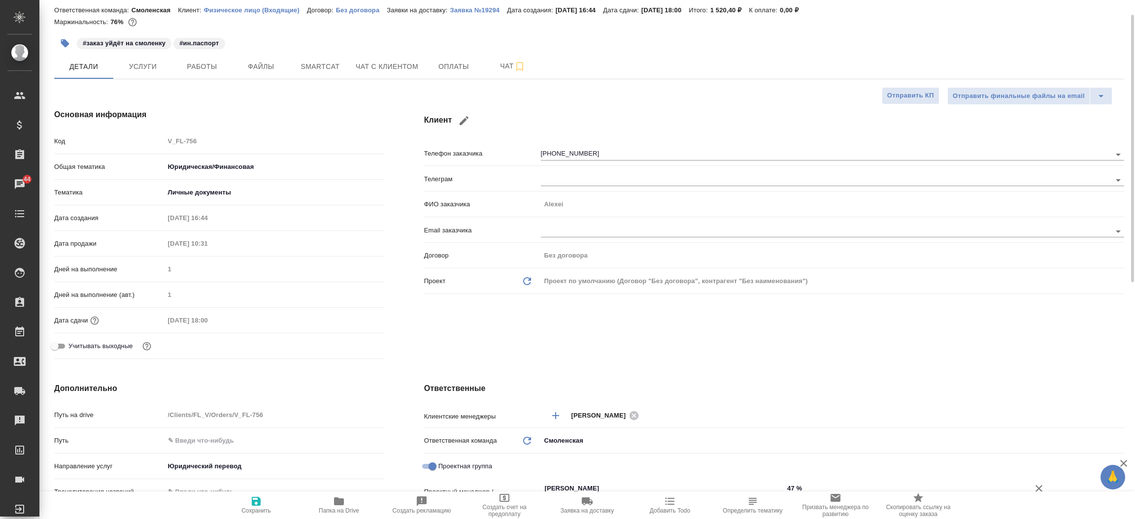
scroll to position [0, 0]
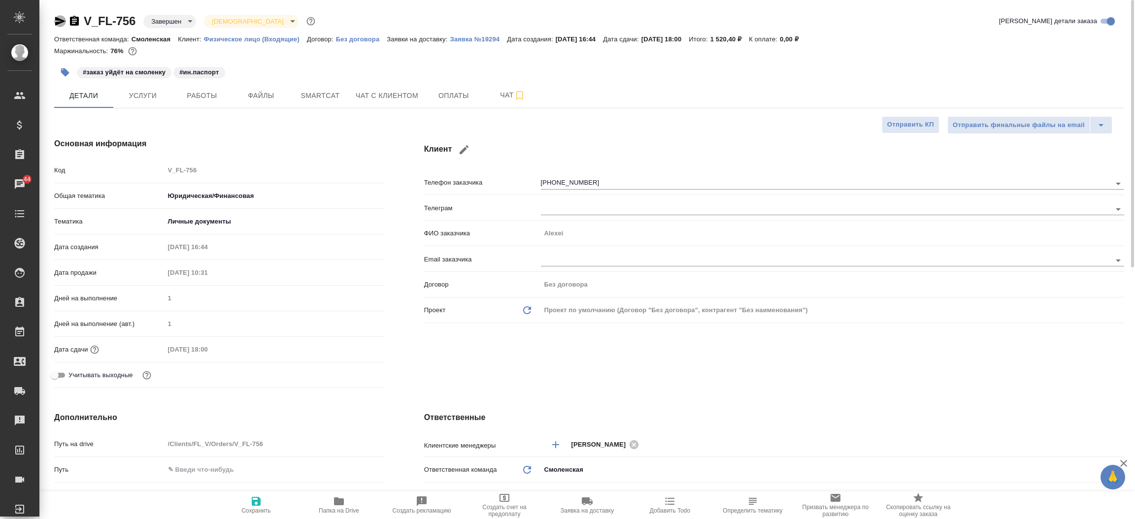
click at [55, 21] on icon "button" at bounding box center [60, 21] width 12 height 12
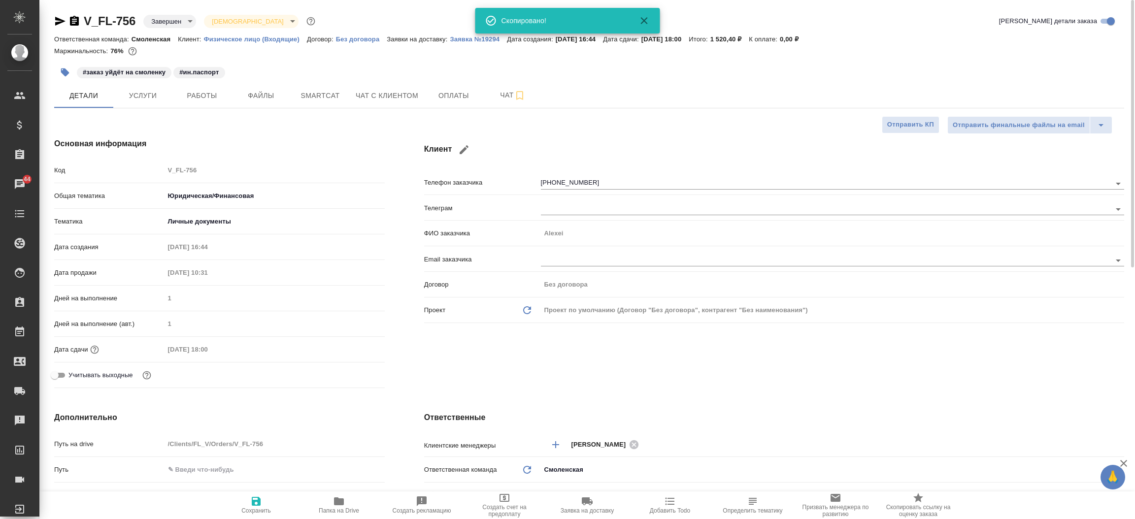
type textarea "x"
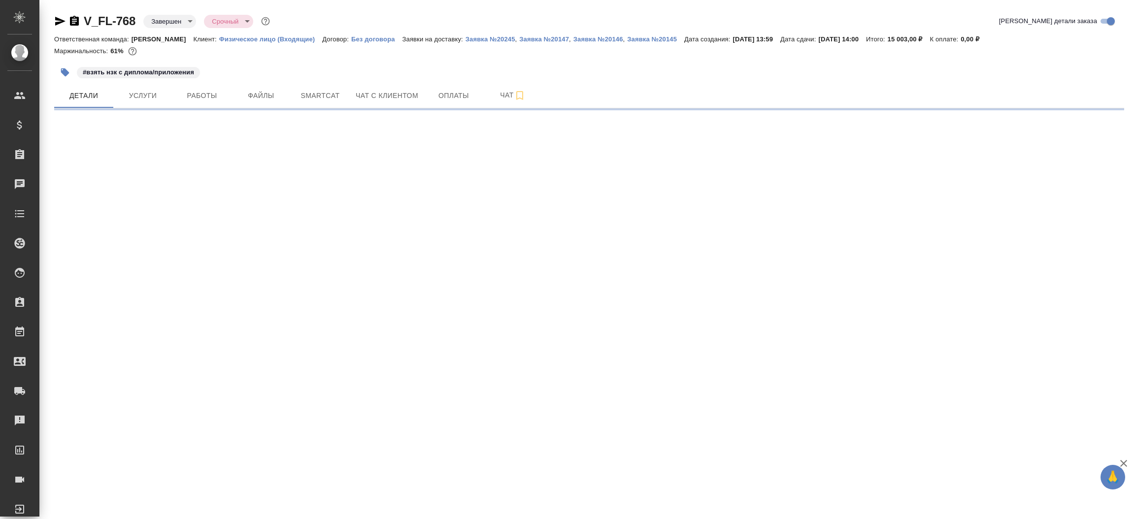
select select "RU"
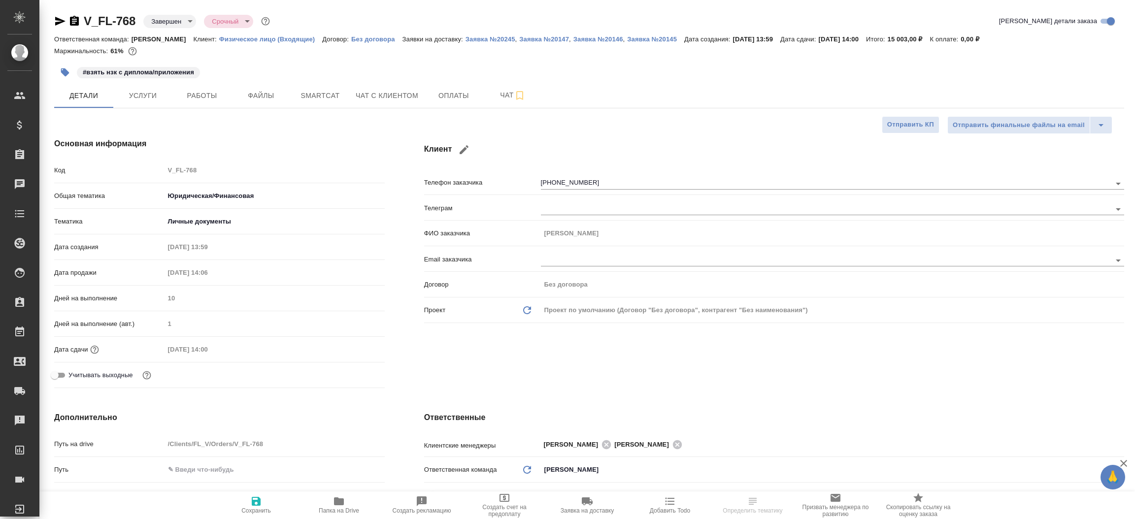
type textarea "x"
click at [709, 361] on div "Клиент Телефон заказчика [PHONE_NUMBER] Телеграм ФИО заказчика [PERSON_NAME] Em…" at bounding box center [773, 265] width 739 height 294
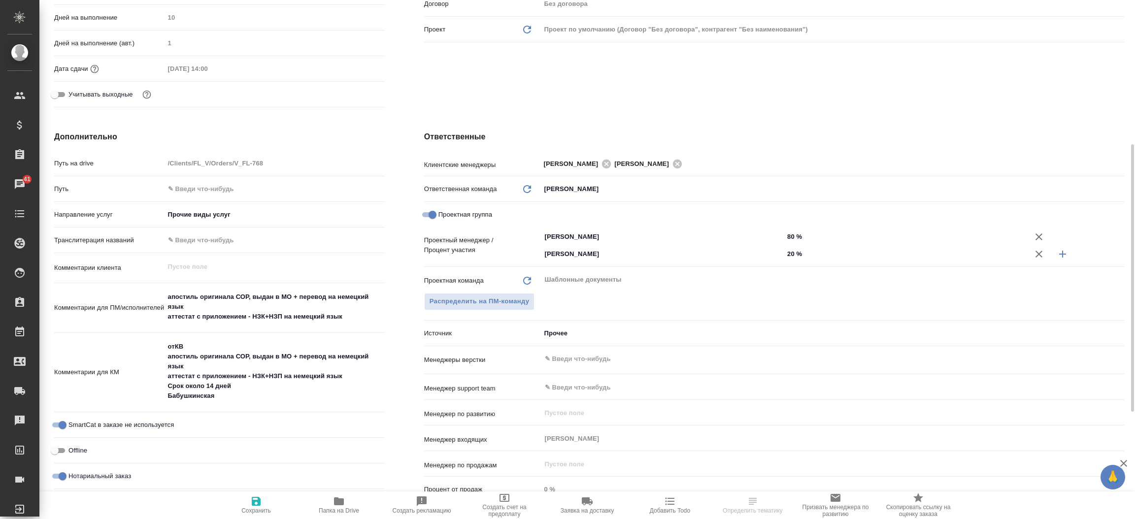
scroll to position [296, 0]
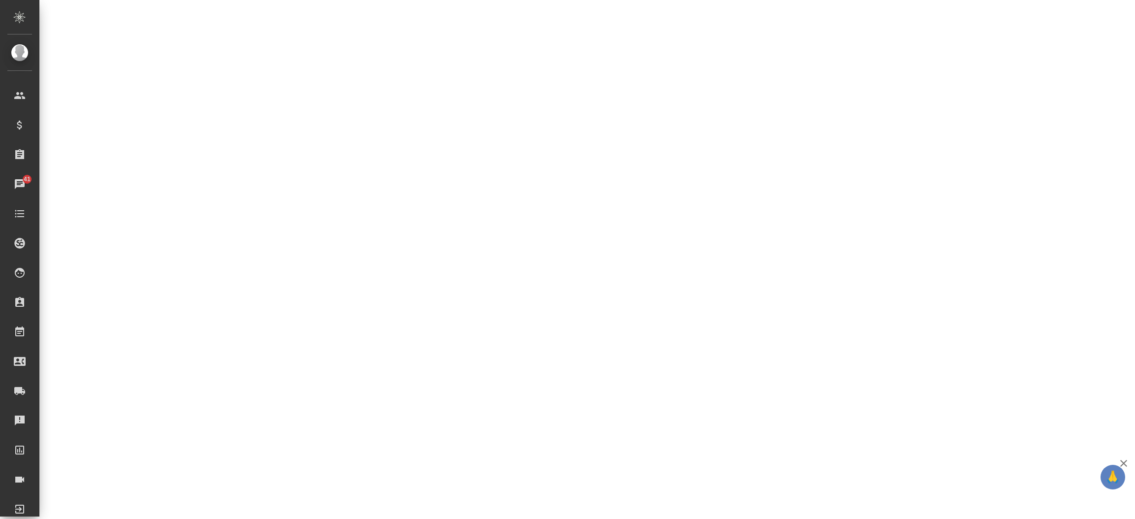
select select "RU"
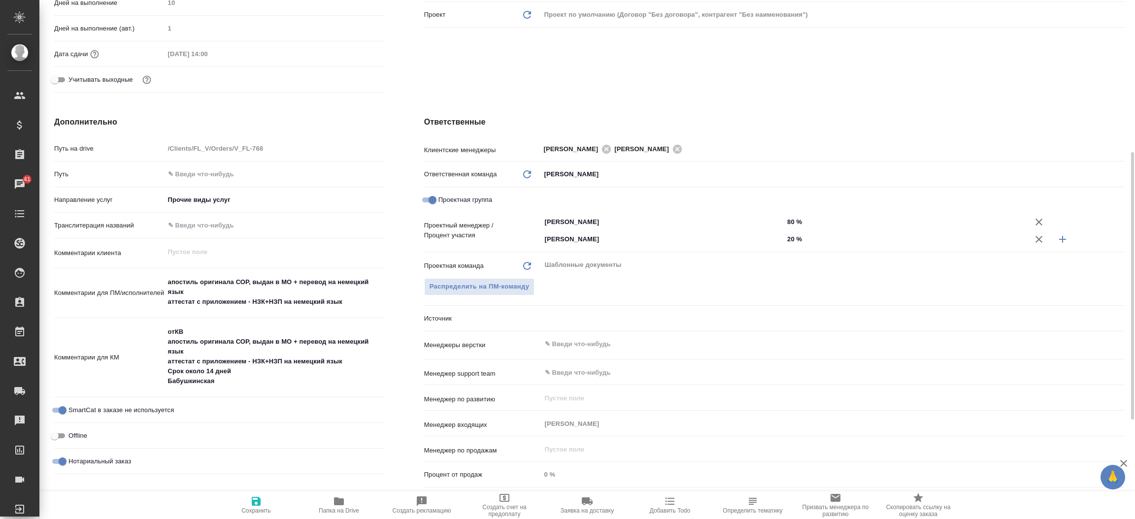
type textarea "x"
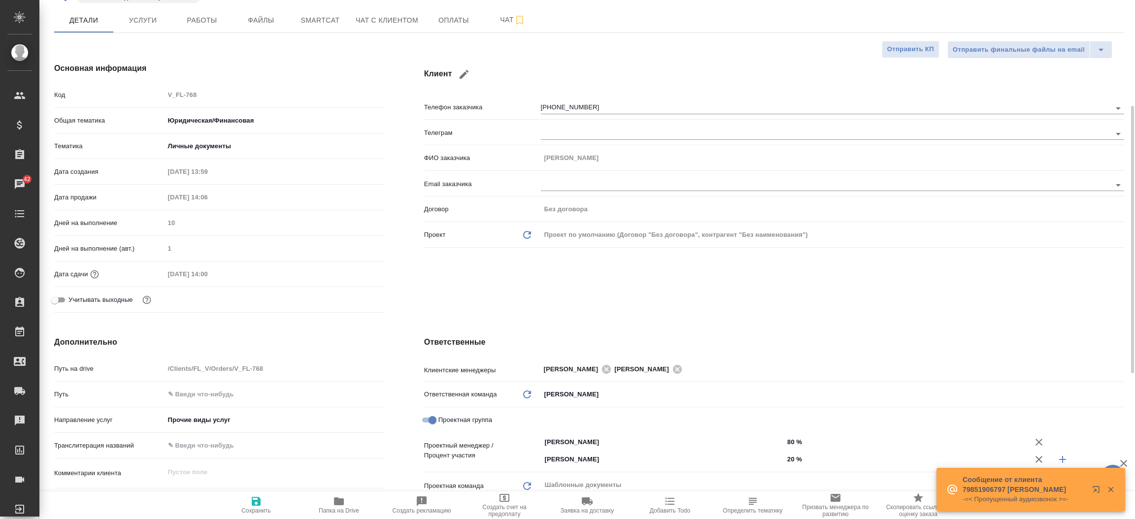
scroll to position [61, 0]
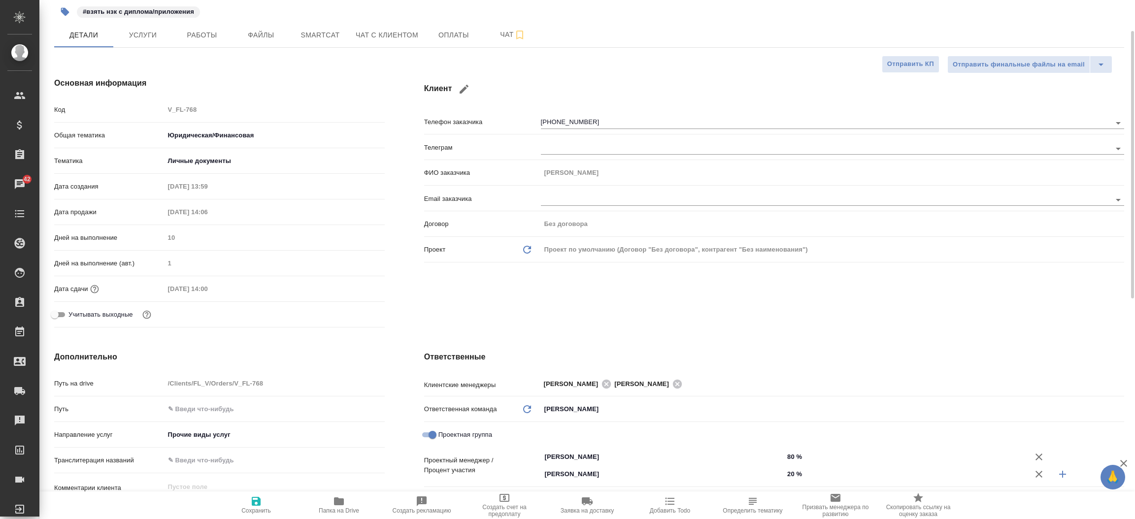
type textarea "x"
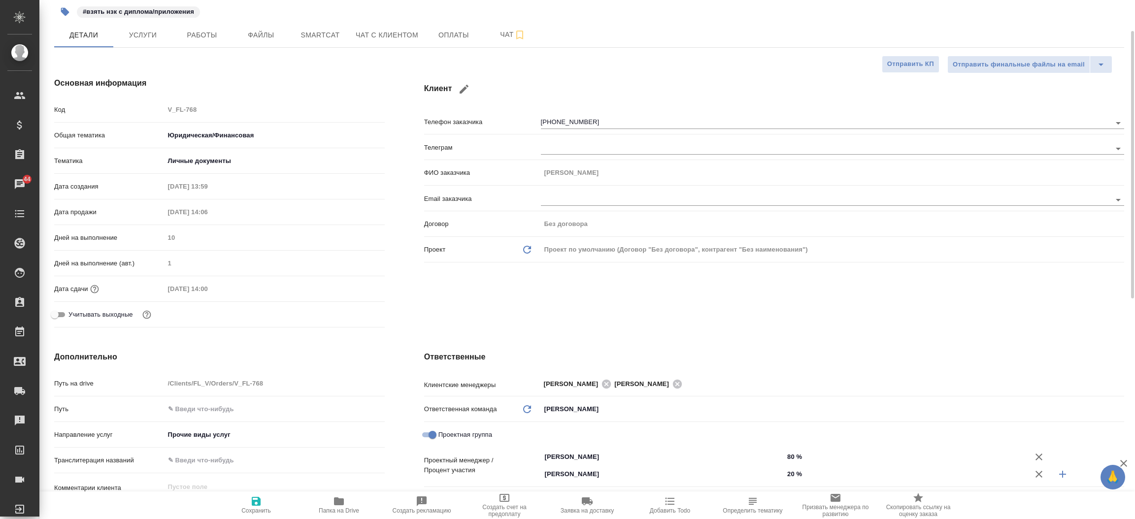
type textarea "x"
click at [471, 307] on div "Клиент Телефон заказчика +79167967063 Телеграм ФИО заказчика Ирина Email заказч…" at bounding box center [773, 205] width 739 height 294
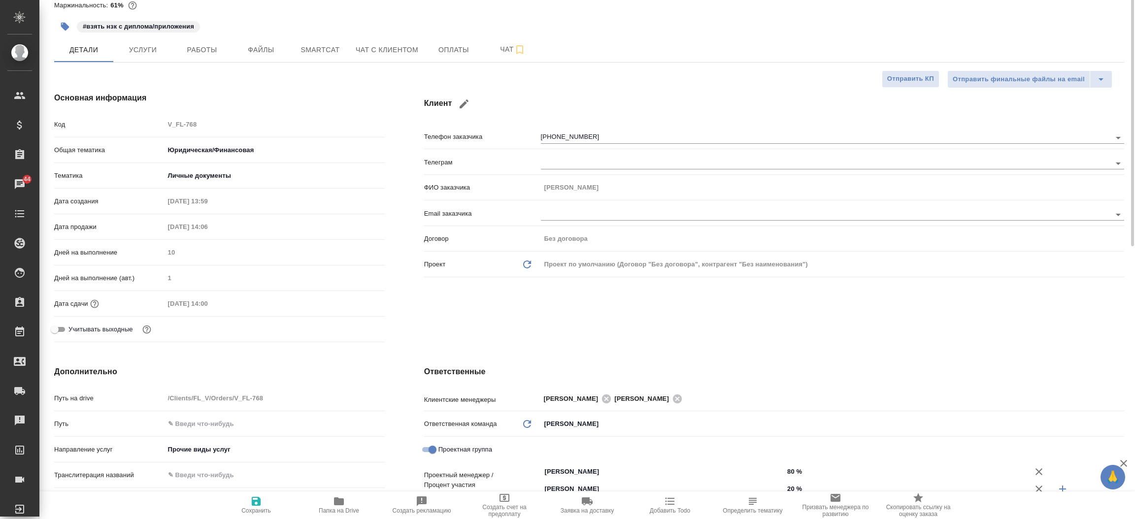
scroll to position [0, 0]
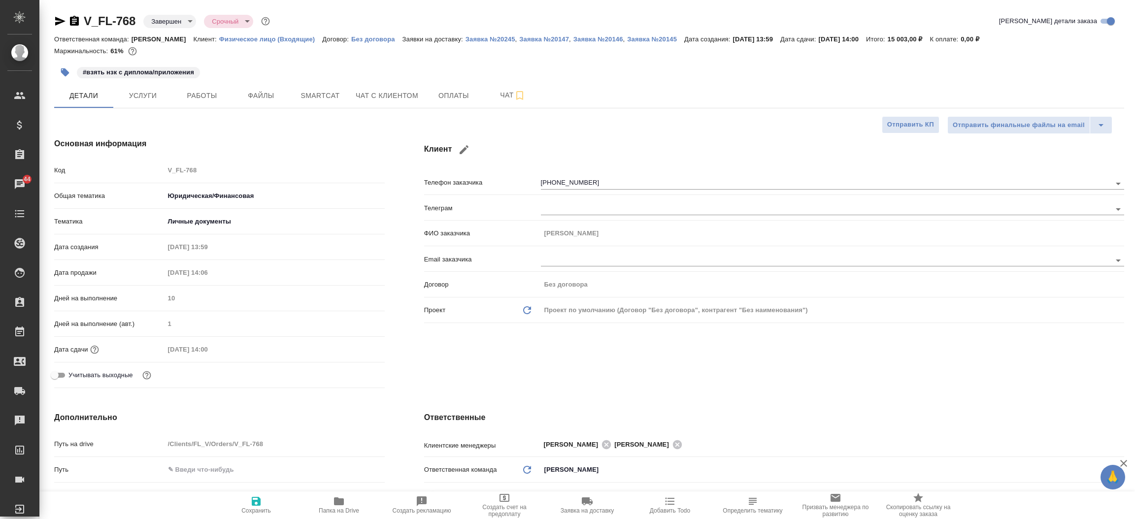
click at [63, 22] on icon "button" at bounding box center [60, 21] width 10 height 9
type textarea "x"
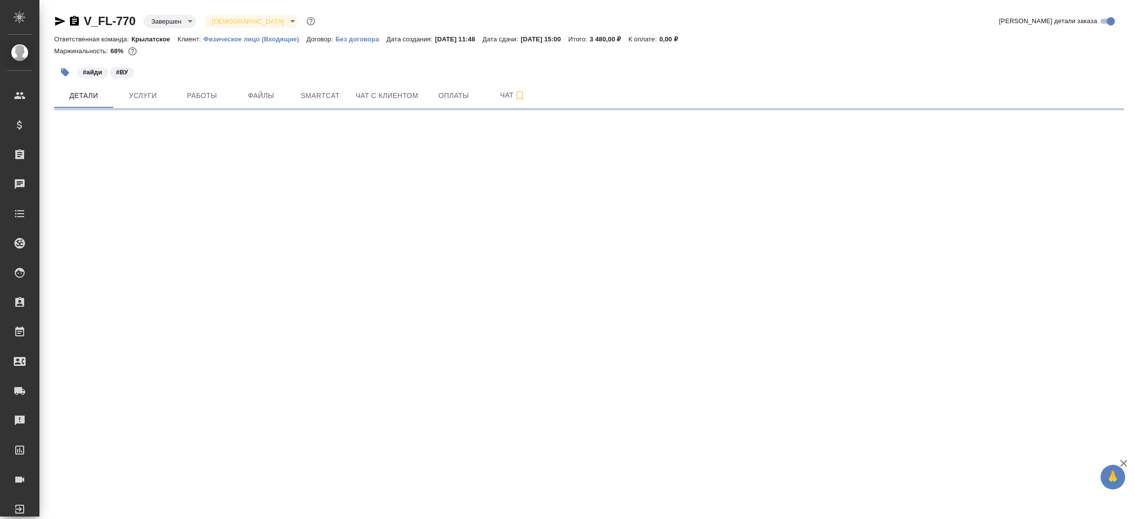
select select "RU"
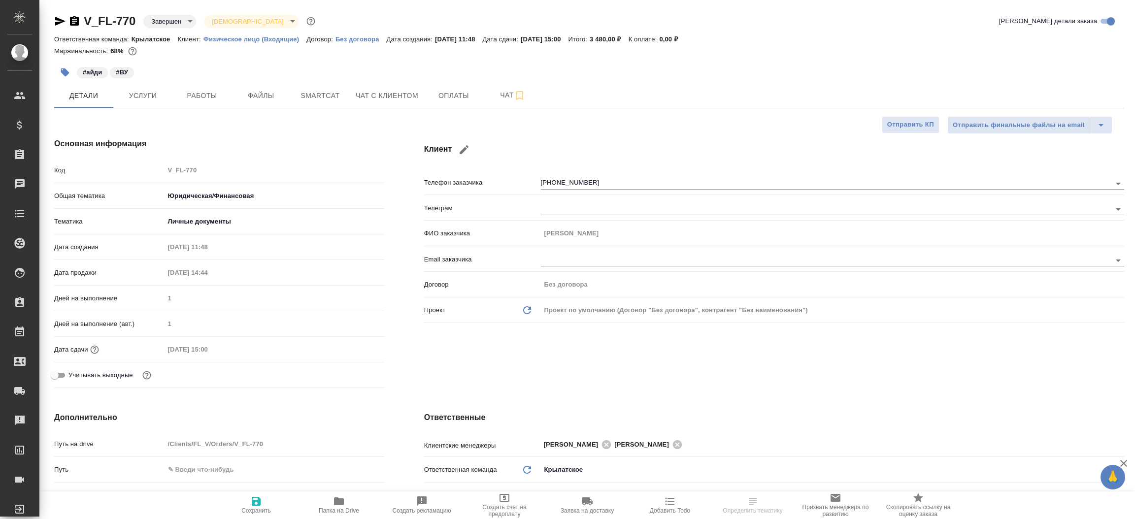
type textarea "x"
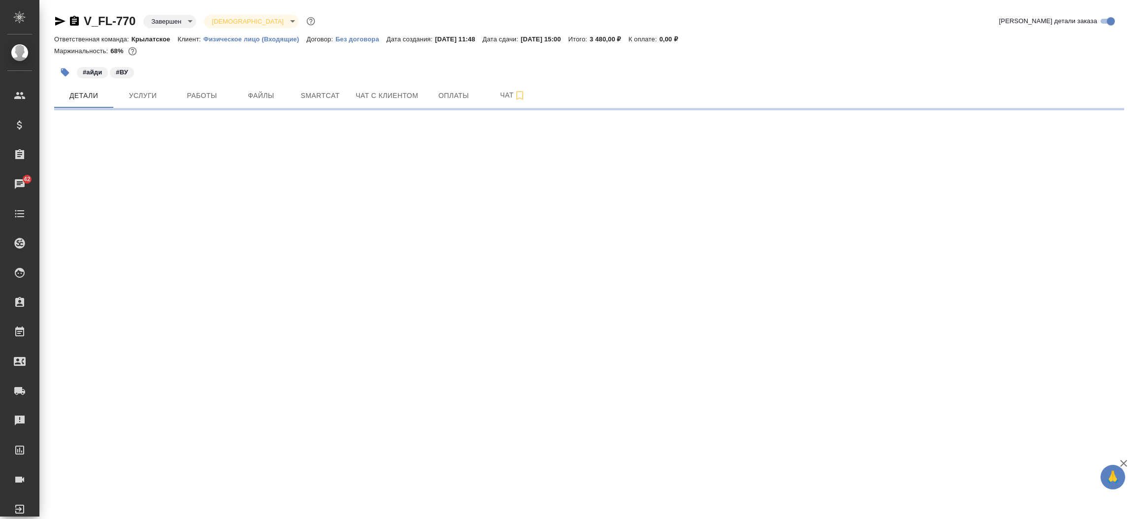
select select "RU"
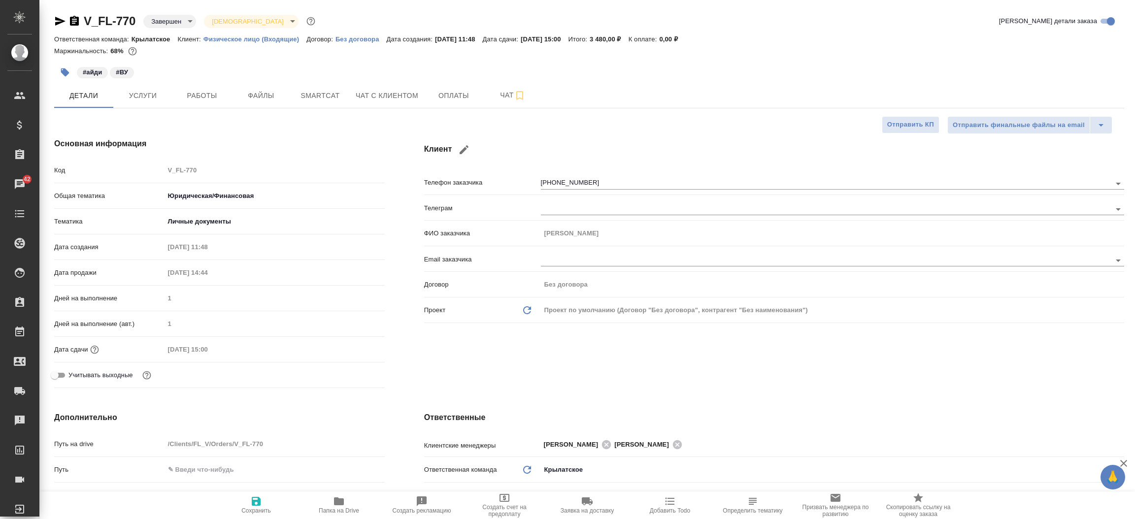
type textarea "x"
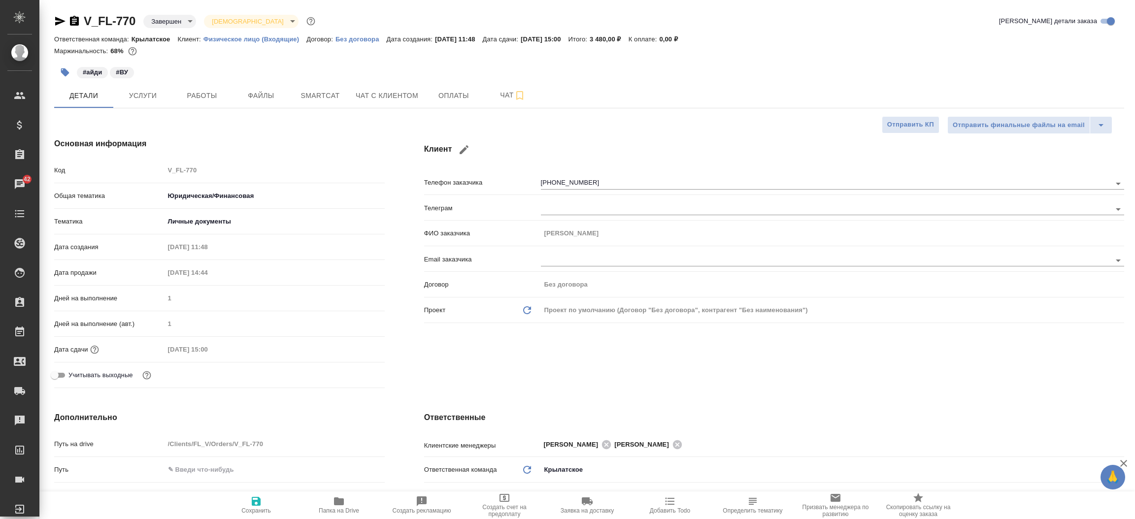
type textarea "x"
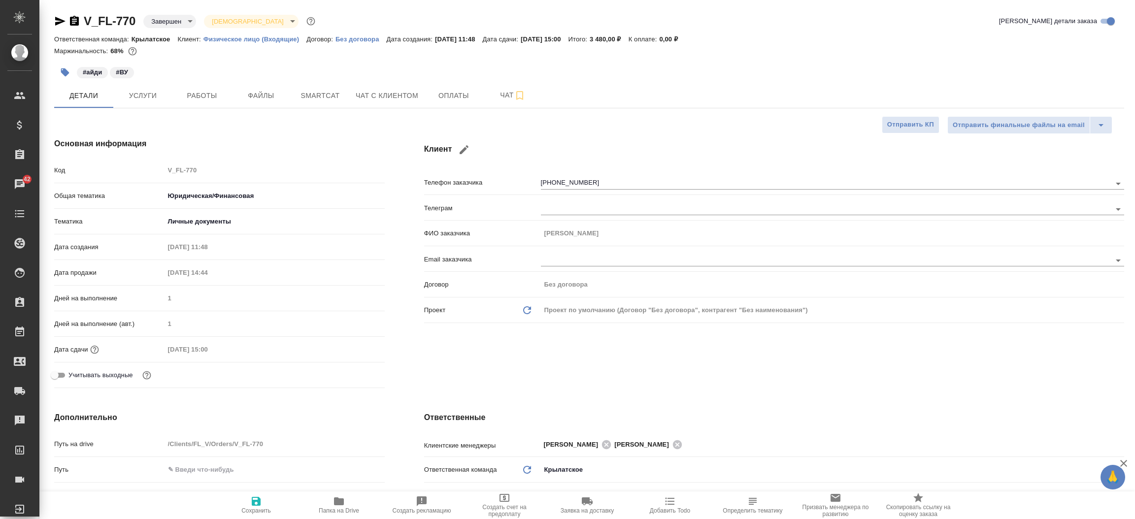
type textarea "x"
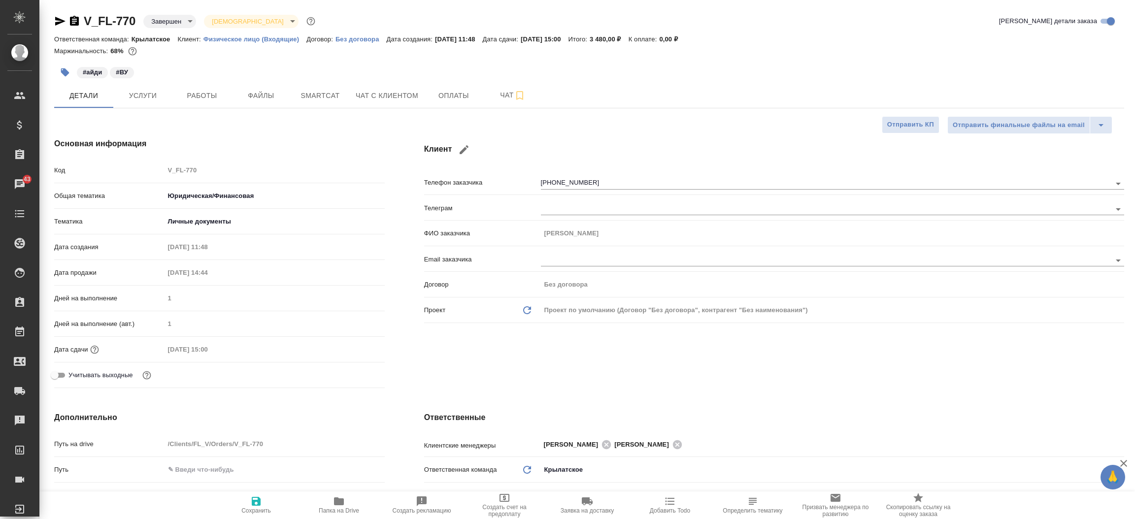
type textarea "x"
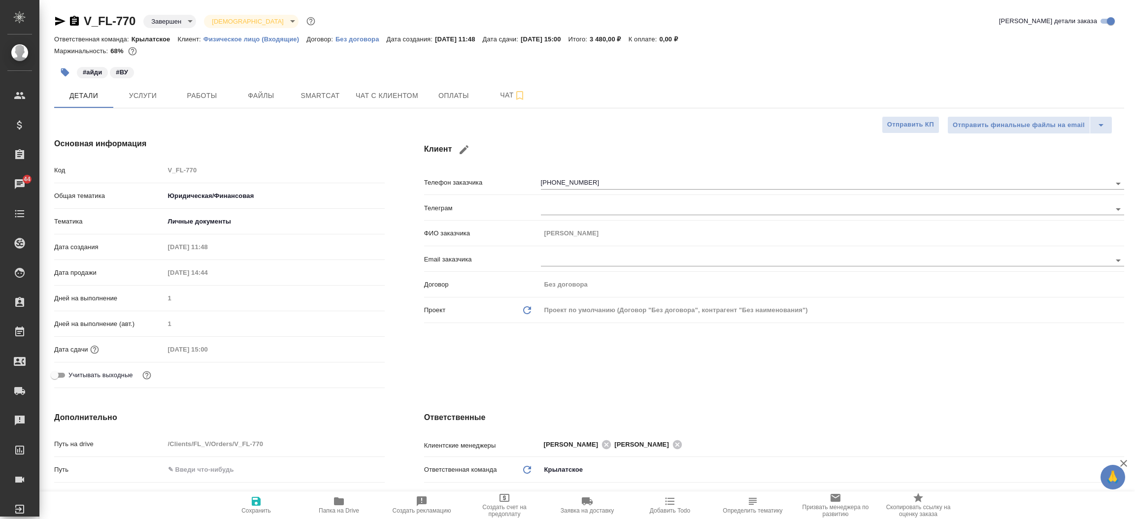
type textarea "x"
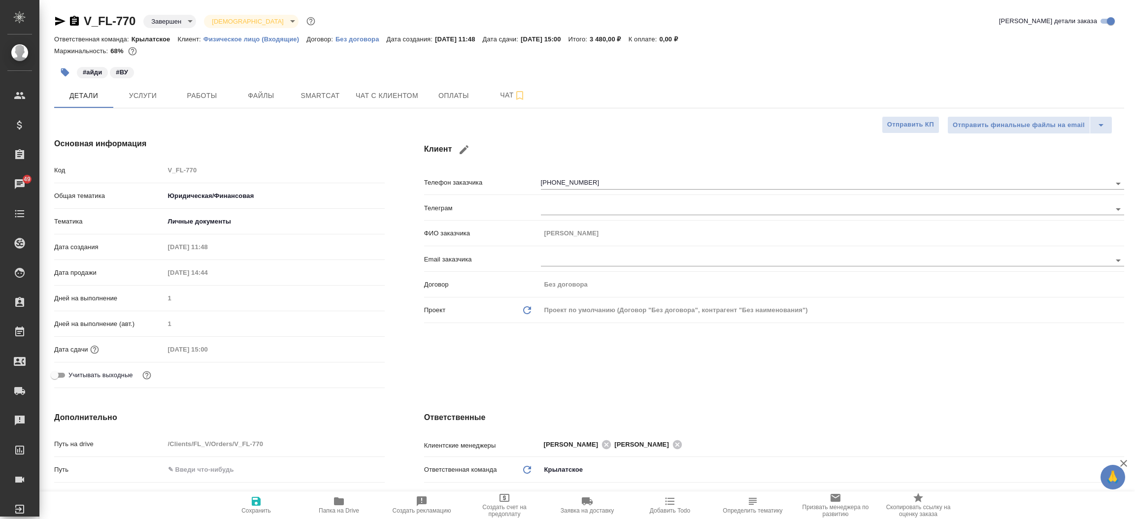
type textarea "x"
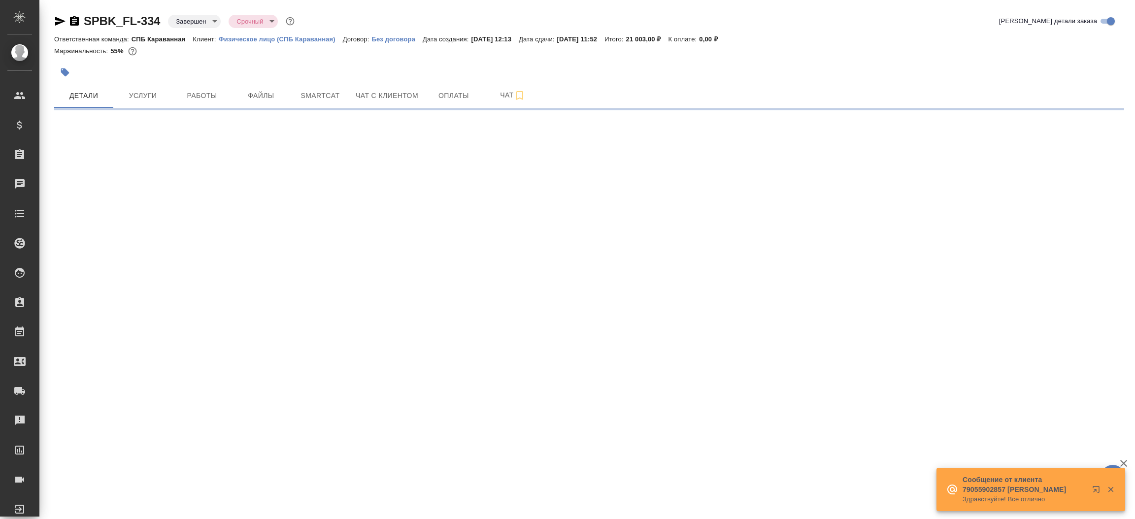
select select "RU"
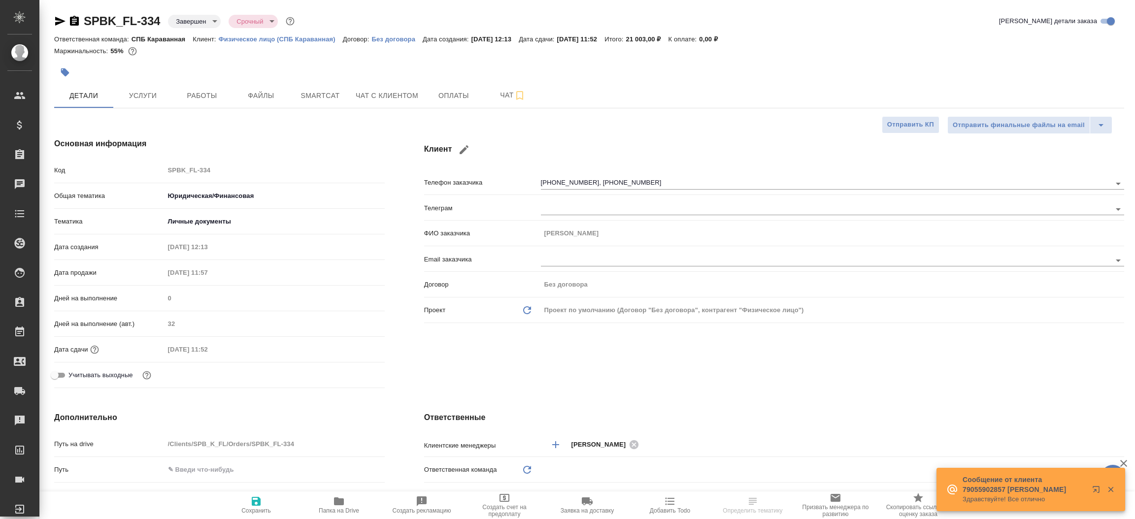
type textarea "x"
type input "Шаблонные документы"
click at [469, 100] on span "Оплаты" at bounding box center [453, 96] width 47 height 12
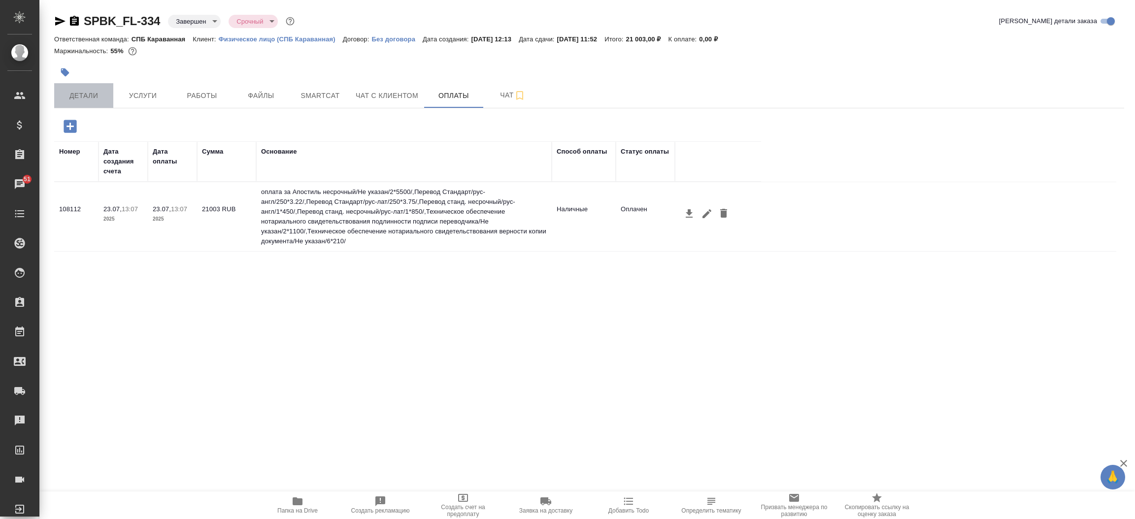
click at [98, 91] on span "Детали" at bounding box center [83, 96] width 47 height 12
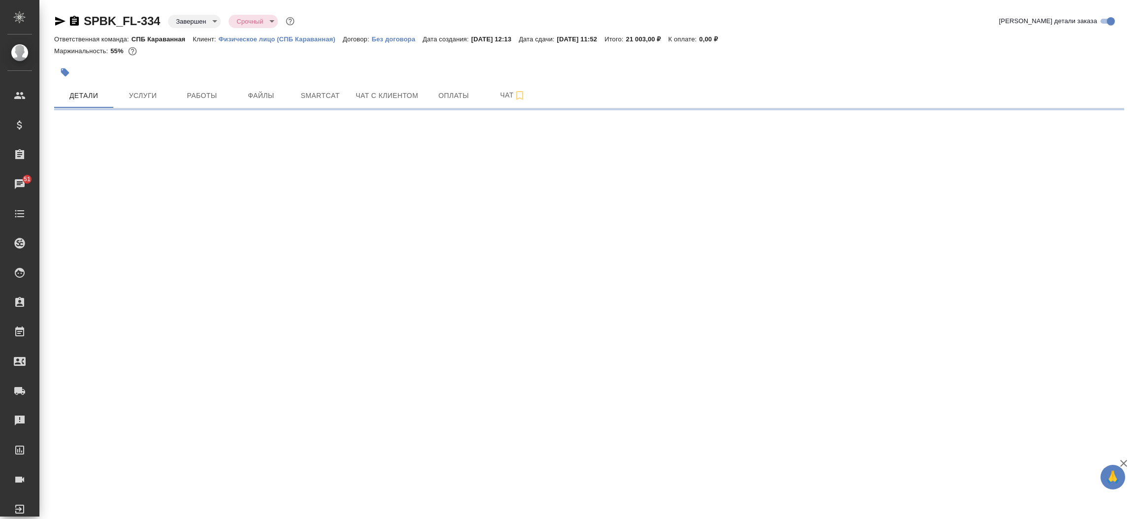
select select "RU"
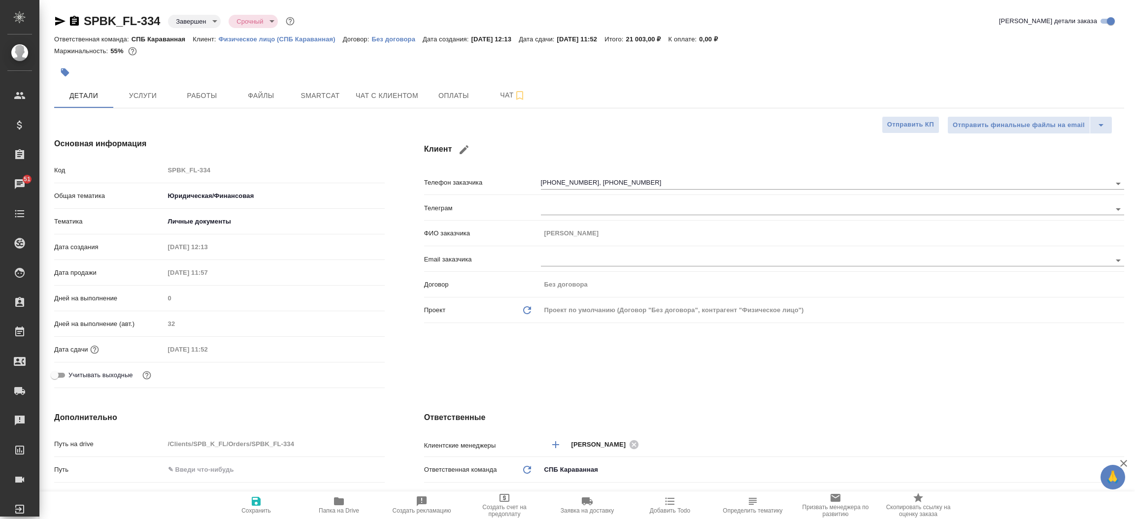
type textarea "x"
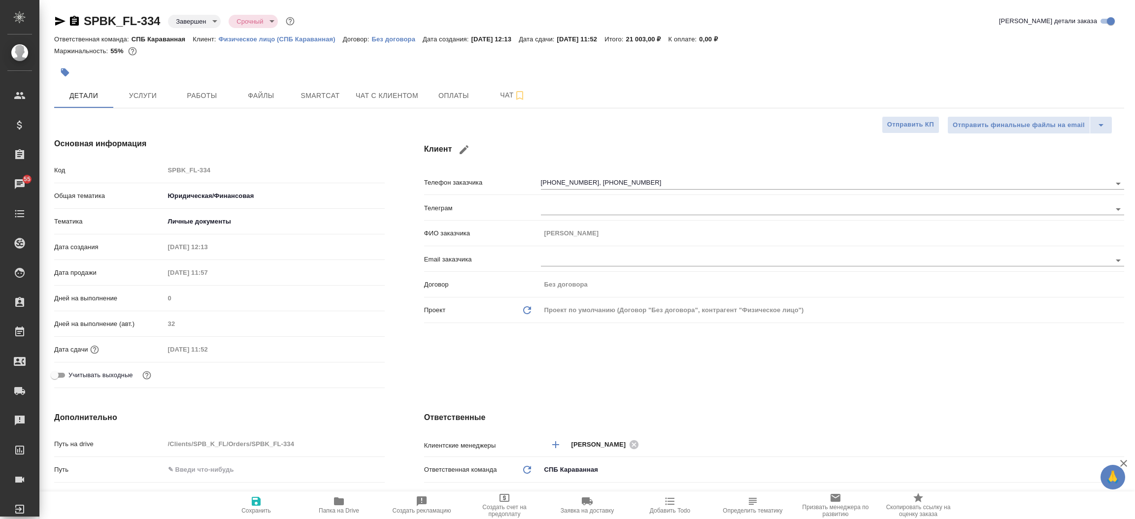
type textarea "x"
click at [59, 18] on icon "button" at bounding box center [60, 21] width 12 height 12
type textarea "x"
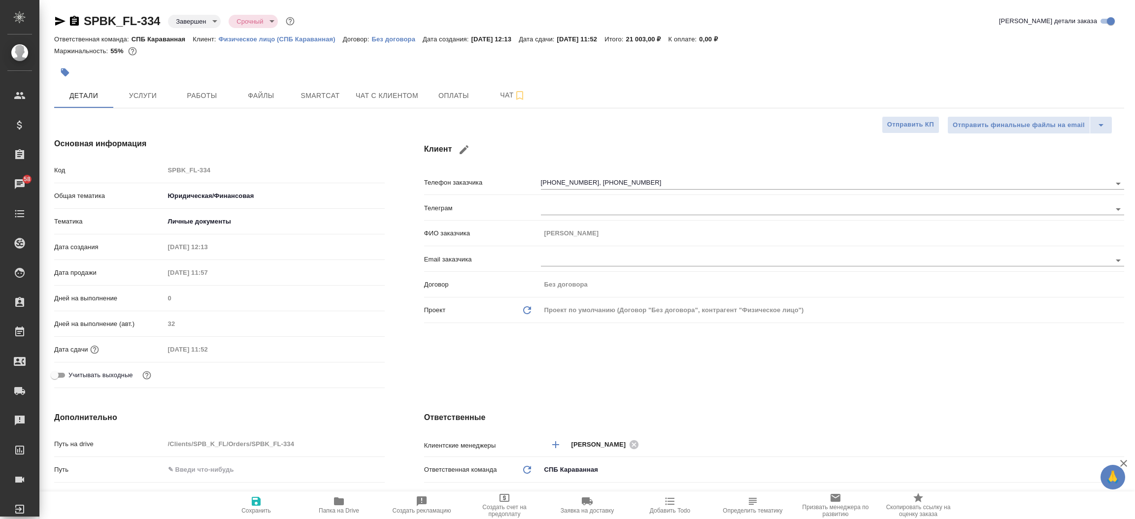
type textarea "x"
click at [464, 85] on button "Оплаты" at bounding box center [453, 95] width 59 height 25
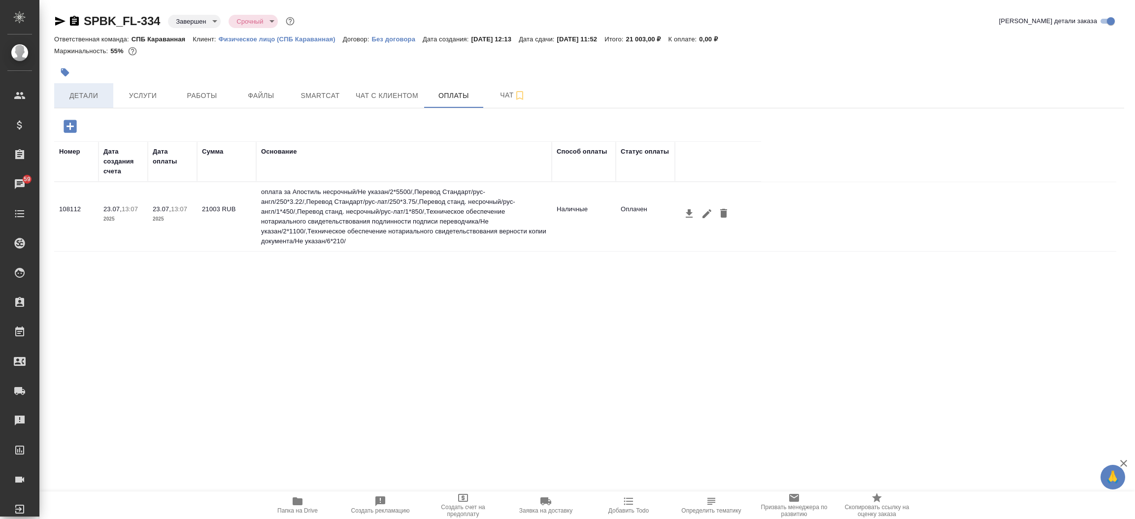
click at [93, 93] on span "Детали" at bounding box center [83, 96] width 47 height 12
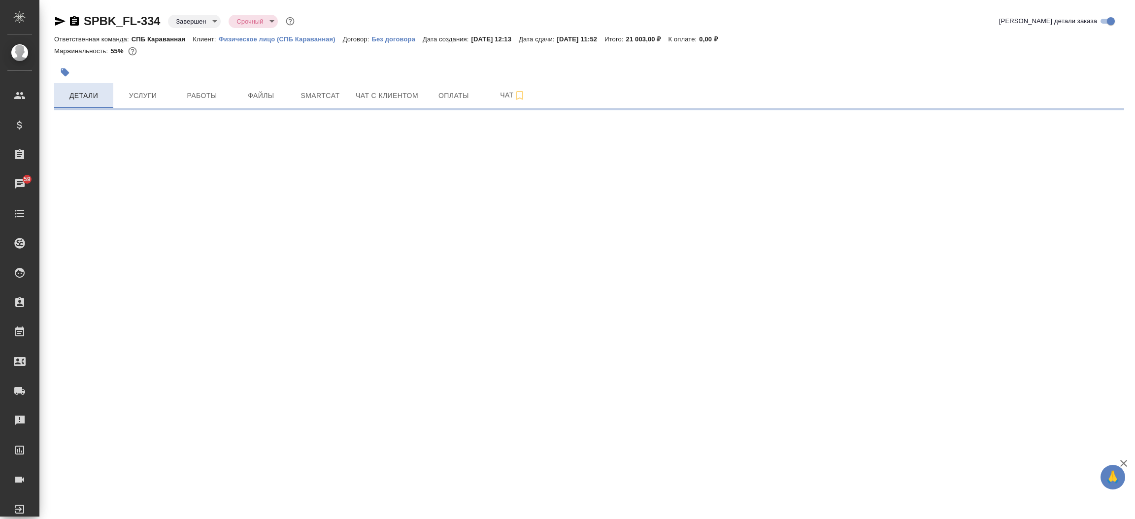
select select "RU"
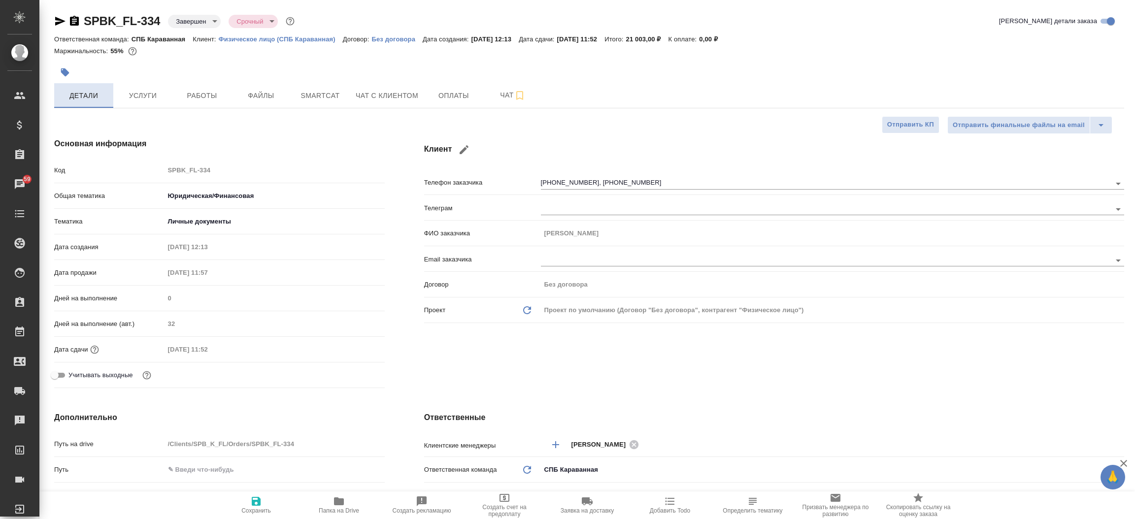
type textarea "x"
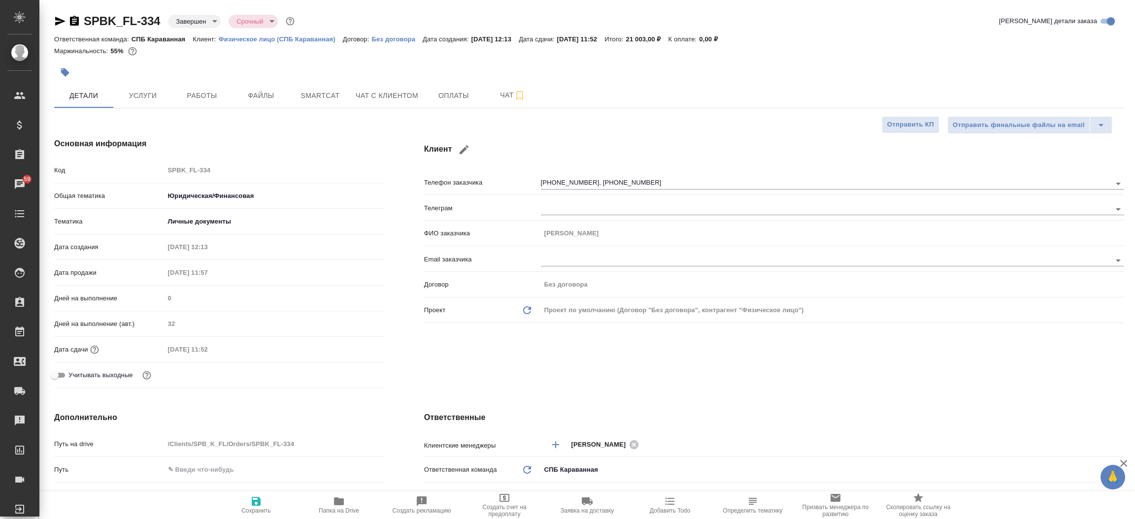
type textarea "x"
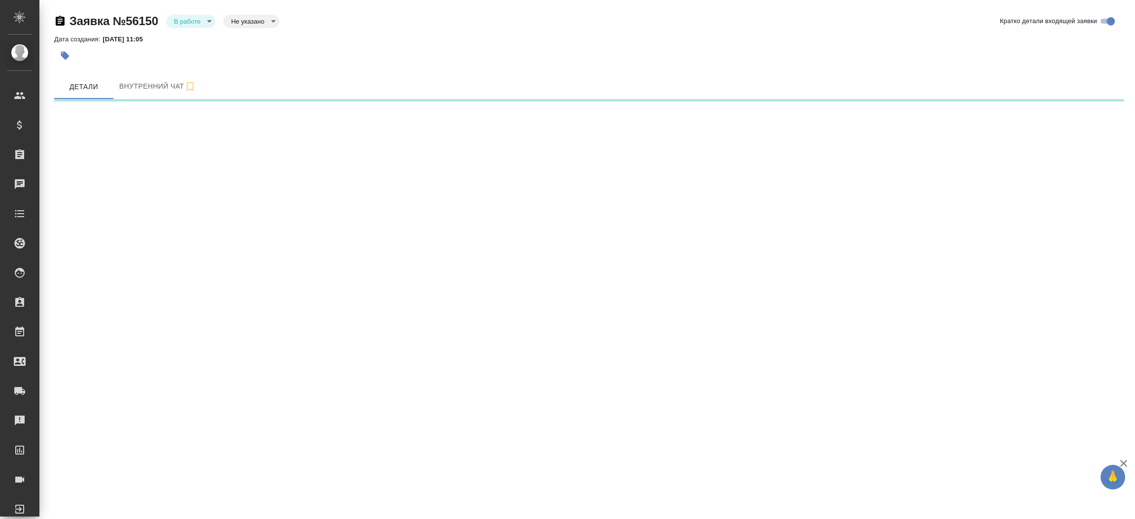
select select "RU"
select select "VN"
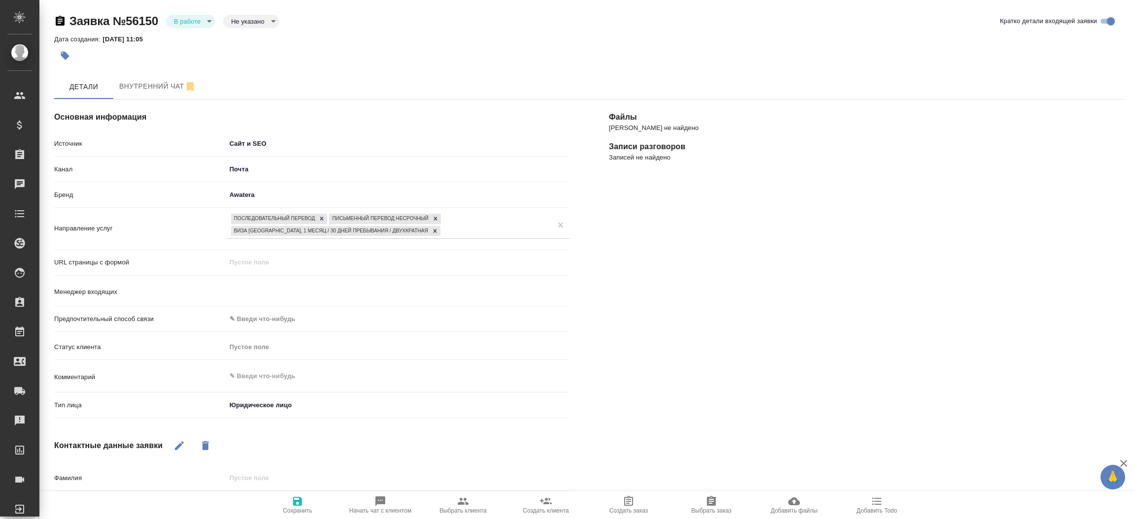
type textarea "x"
type input "[PERSON_NAME]"
click at [462, 498] on icon "button" at bounding box center [463, 501] width 12 height 12
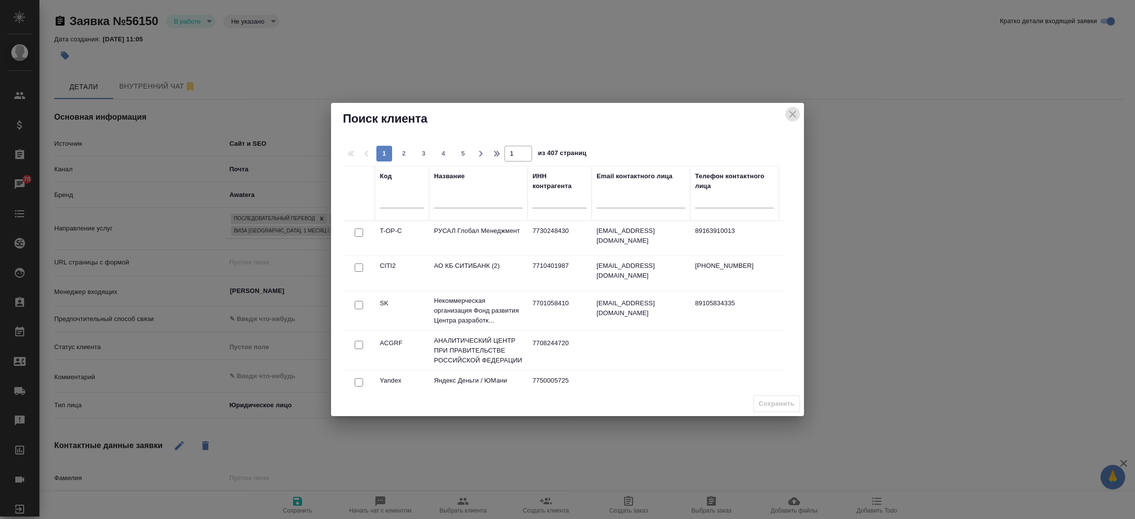
click at [790, 109] on icon "close" at bounding box center [793, 114] width 12 height 12
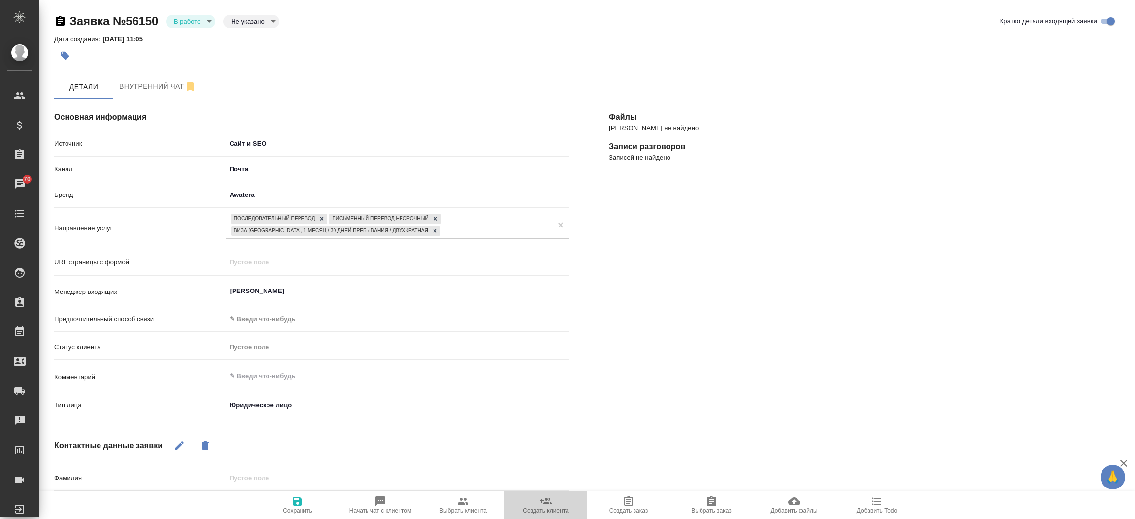
click at [554, 496] on span "Создать клиента" at bounding box center [545, 504] width 71 height 19
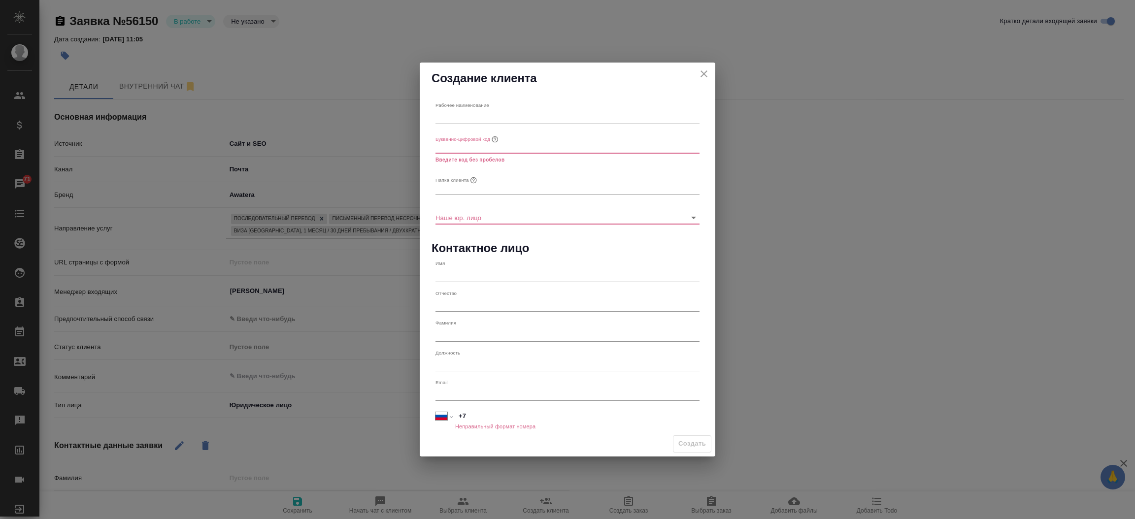
type textarea "x"
click at [519, 118] on input "text" at bounding box center [567, 117] width 264 height 14
paste input "[PERSON_NAME]"
type input "[PERSON_NAME]"
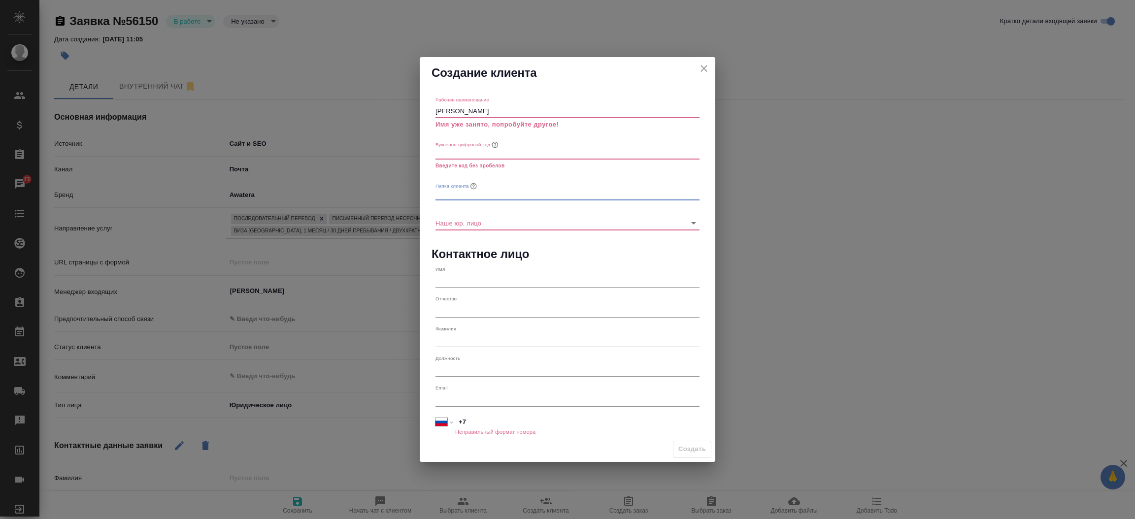
click at [497, 190] on input "text" at bounding box center [567, 194] width 264 height 14
paste input "[PERSON_NAME]"
type input "ПАО Сбербанк"
click at [702, 67] on icon "close" at bounding box center [703, 68] width 7 height 7
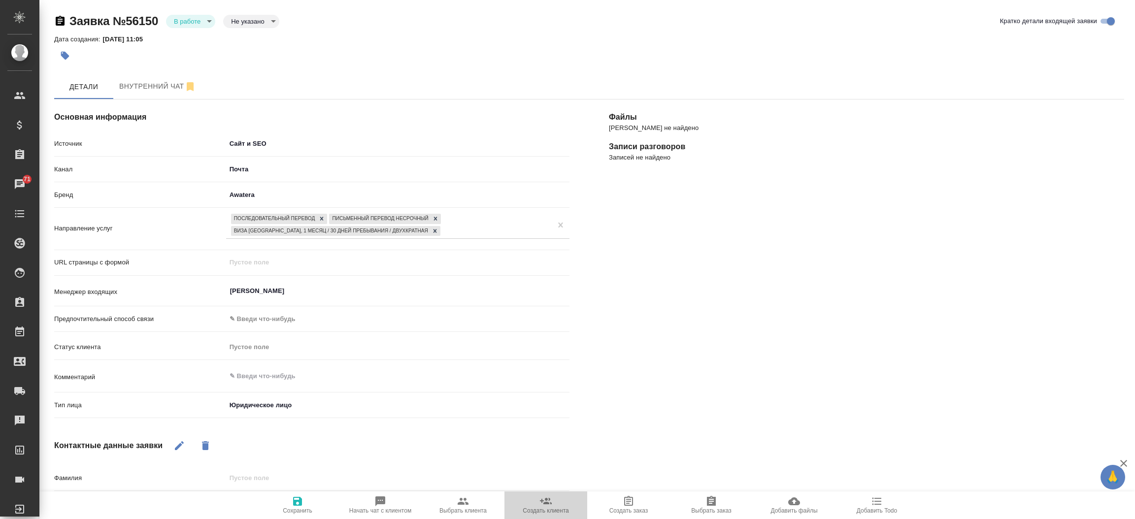
click at [534, 505] on span "Создать клиента" at bounding box center [545, 504] width 71 height 19
type textarea "x"
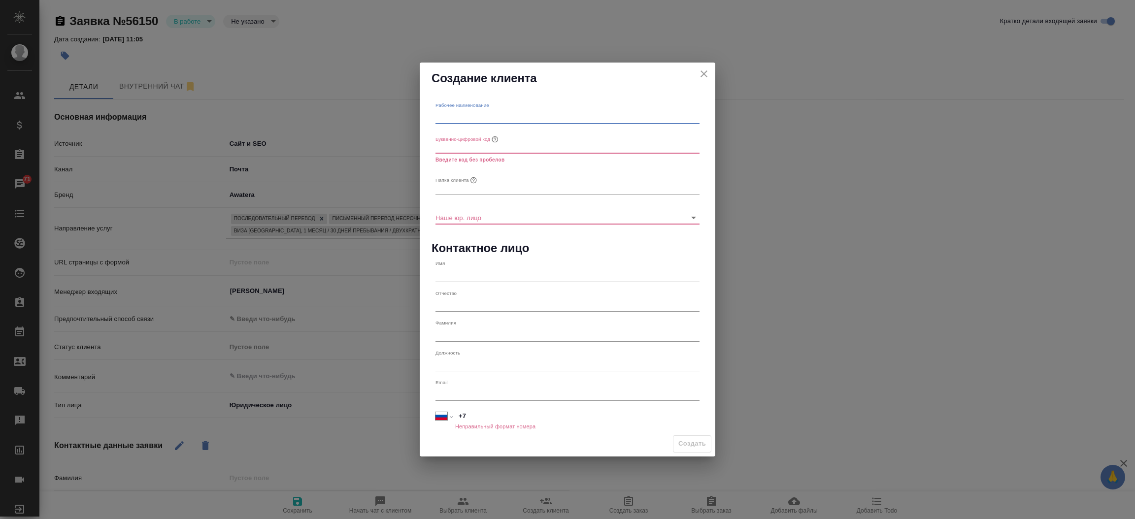
click at [523, 117] on input "text" at bounding box center [567, 117] width 264 height 14
paste input "Добрый день. Просьба сориентировать по стоимости за 1 день лингвистического соп…"
type input "Добрый день. Просьба сориентировать по стоимости за 1 день лингвистического соп…"
type input "ПАО НПО Алмаз"
click at [495, 189] on input "text" at bounding box center [567, 188] width 264 height 14
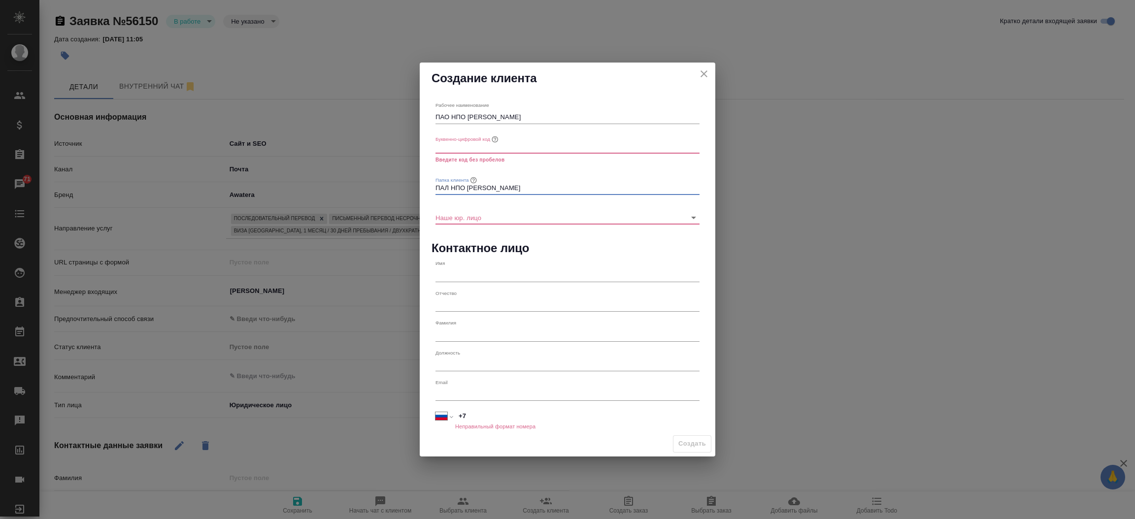
type input "ПАЛ НПО Алмаз"
click at [495, 150] on input "text" at bounding box center [567, 147] width 264 height 14
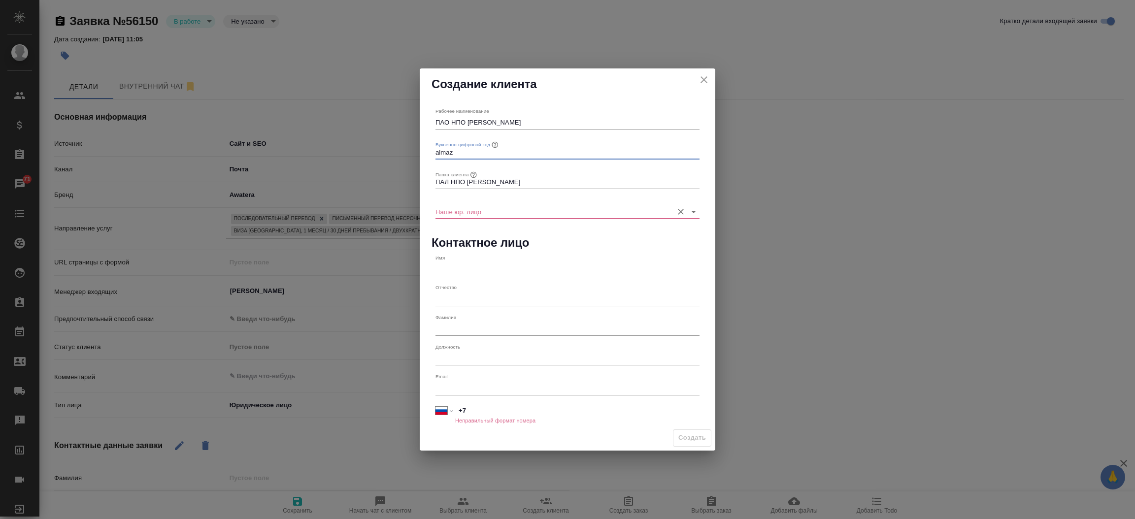
type input "almaz"
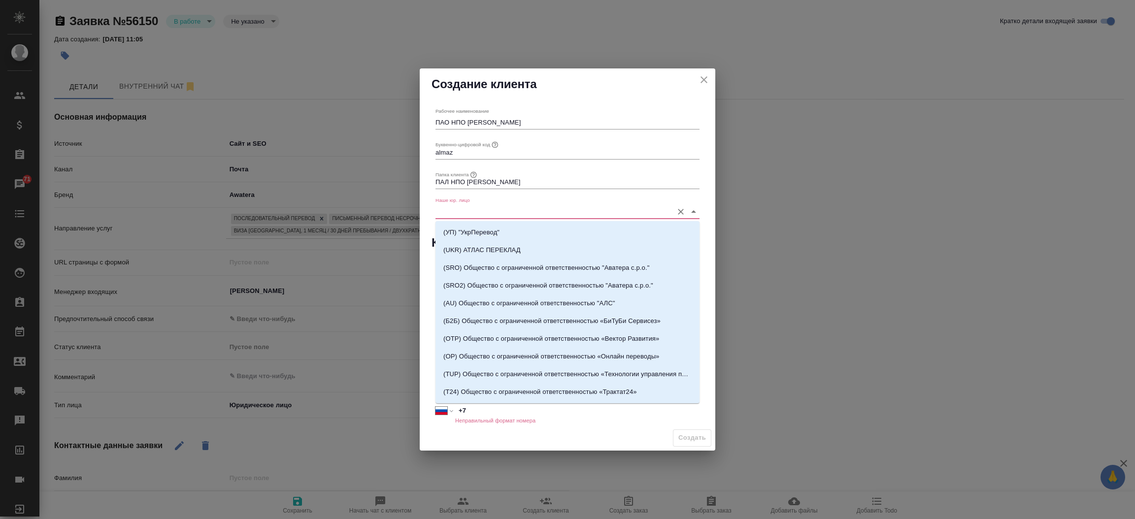
click at [498, 214] on input "Наше юр. лицо" at bounding box center [551, 211] width 232 height 13
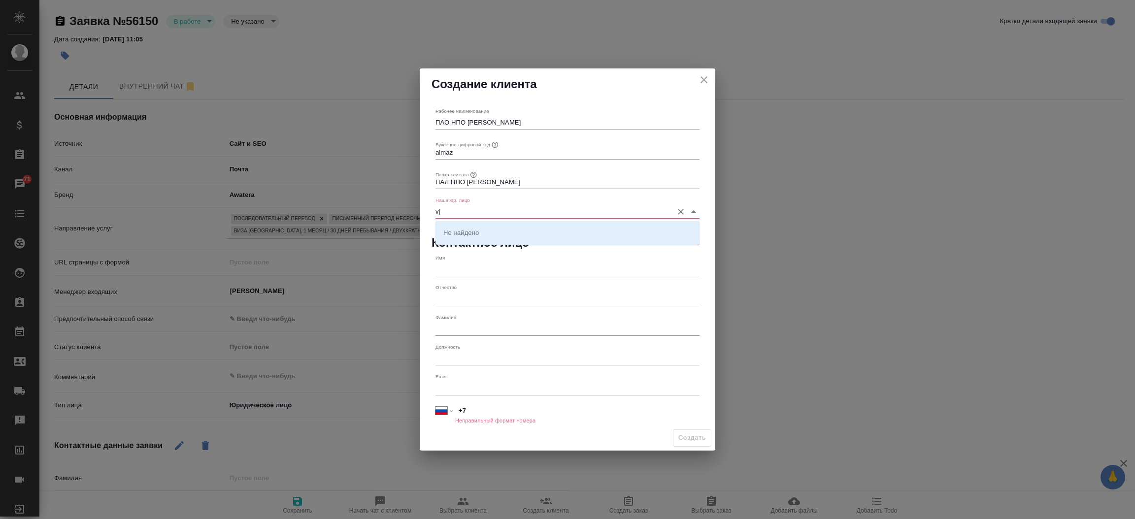
type input "v"
click at [496, 228] on p "(МБ) ООО "Монблан"" at bounding box center [475, 233] width 65 height 10
type input "(МБ) ООО "Монблан""
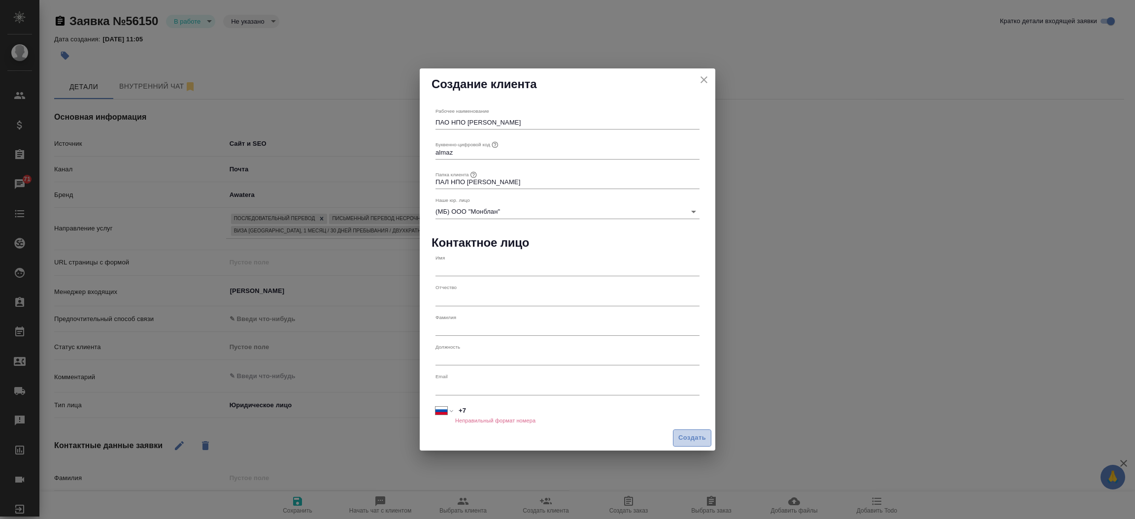
click at [697, 435] on span "Создать" at bounding box center [692, 437] width 28 height 11
type textarea "x"
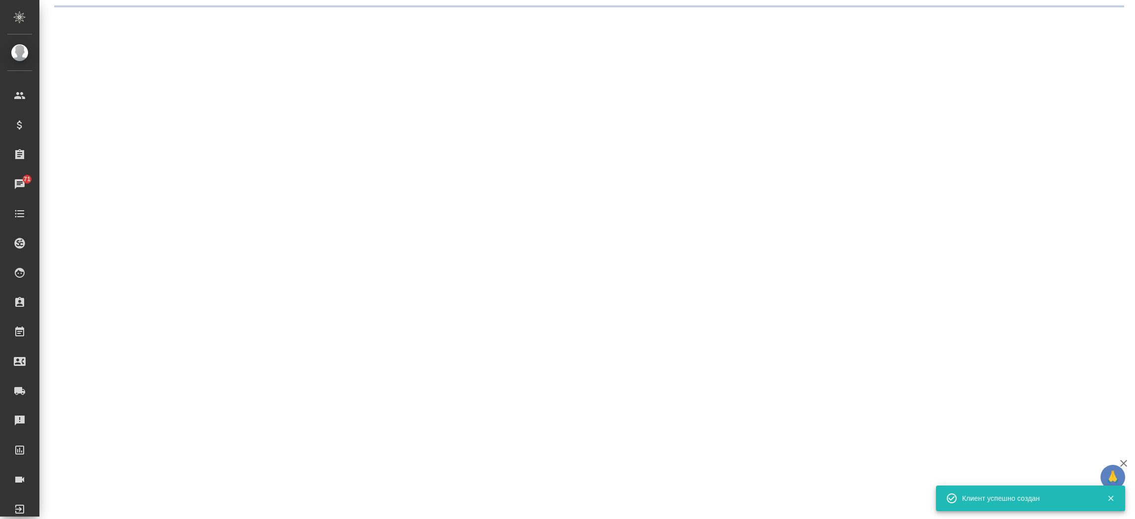
select select "RU"
select select "VN"
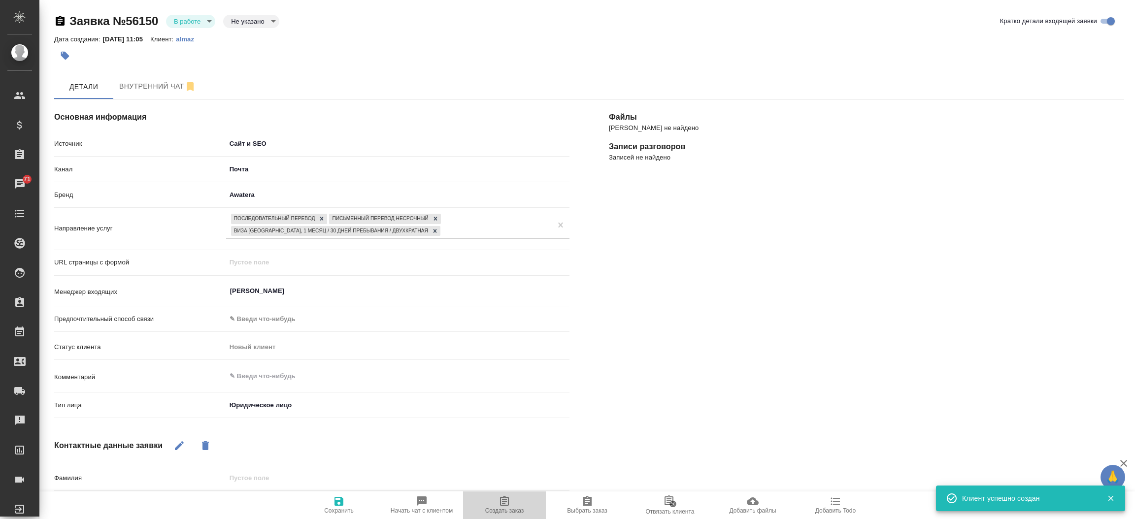
click at [518, 497] on span "Создать заказ" at bounding box center [504, 504] width 71 height 19
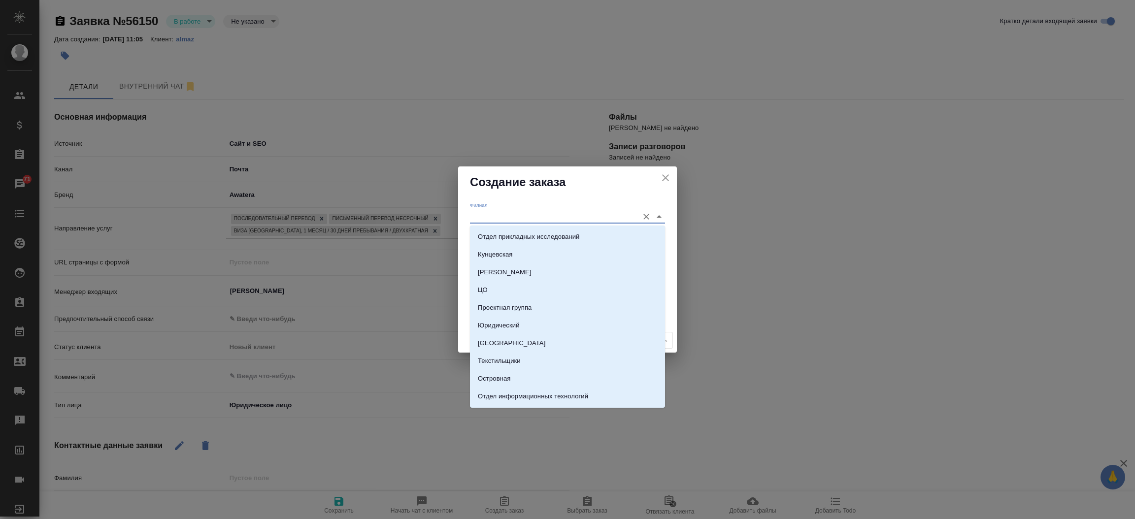
click at [515, 220] on input "Филиал" at bounding box center [552, 216] width 164 height 13
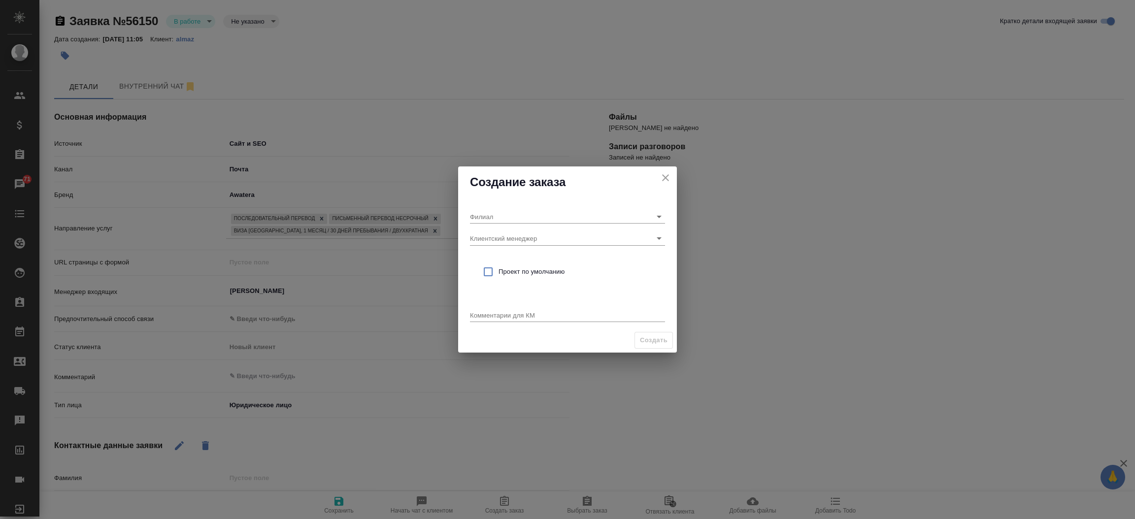
type textarea "x"
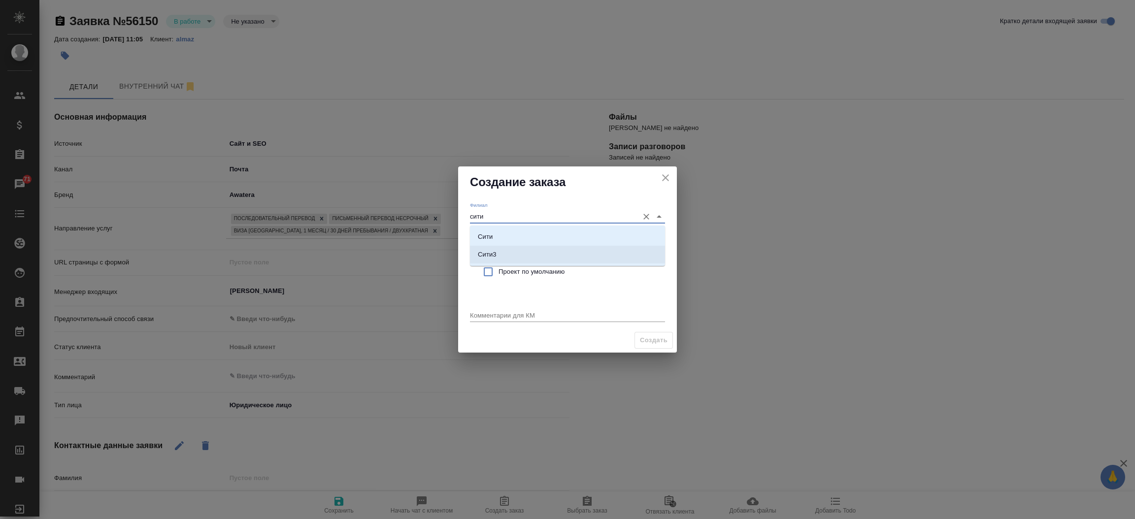
click at [504, 254] on li "Сити3" at bounding box center [567, 255] width 195 height 18
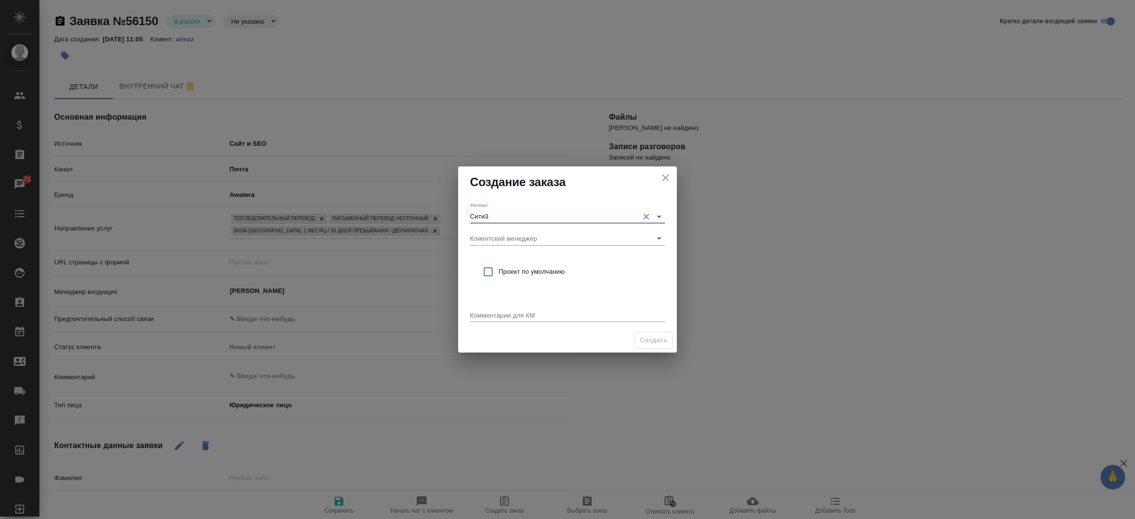
type input "Сити3"
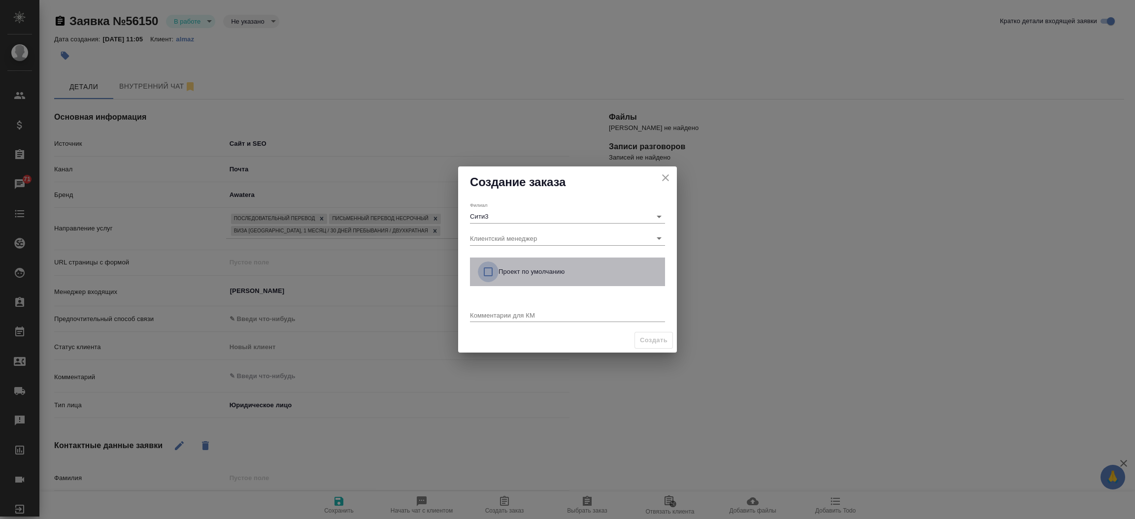
click at [488, 271] on input "checkbox" at bounding box center [488, 272] width 21 height 21
checkbox input "true"
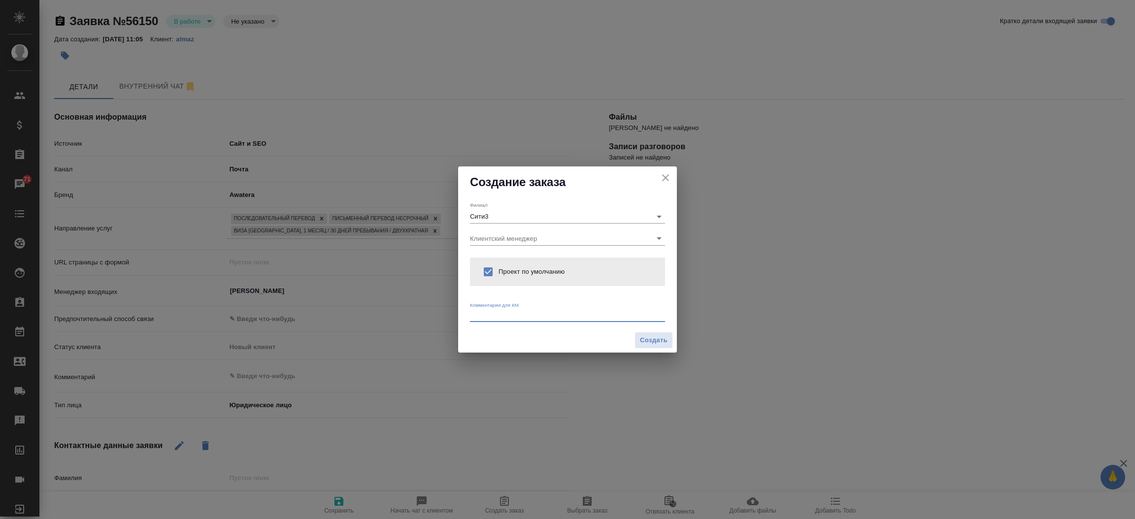
click at [481, 318] on textarea at bounding box center [567, 314] width 195 height 7
type textarea "от КВ:"
type textarea "x"
paste textarea "Добрый день. Просьба сориентировать по стоимости за 1 день лингвистического соп…"
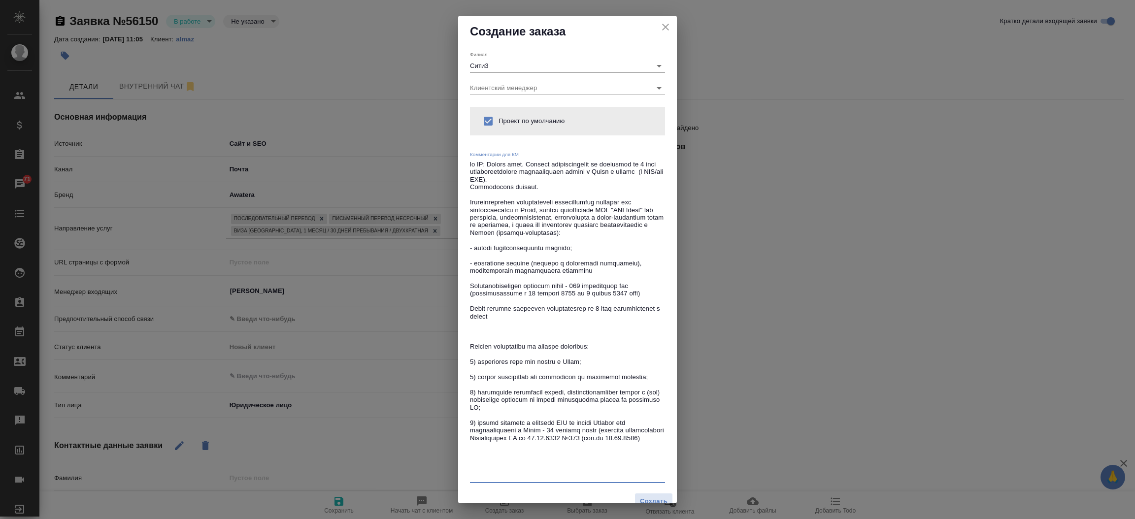
type textarea "от КВ: Добрый день. Просьба сориентировать по стоимости за 1 день лингвистическ…"
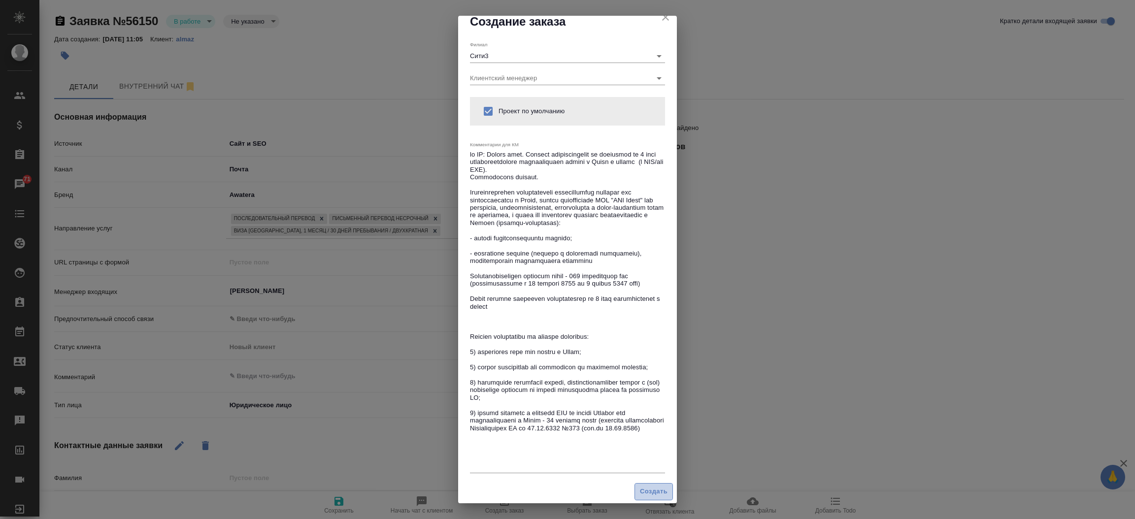
click at [640, 490] on span "Создать" at bounding box center [654, 491] width 28 height 11
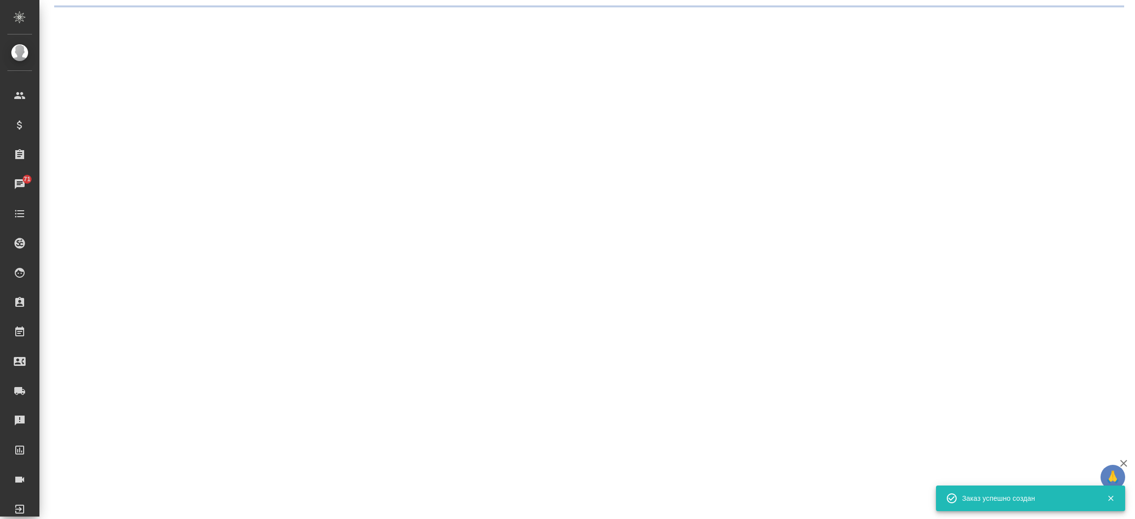
select select "RU"
select select "VN"
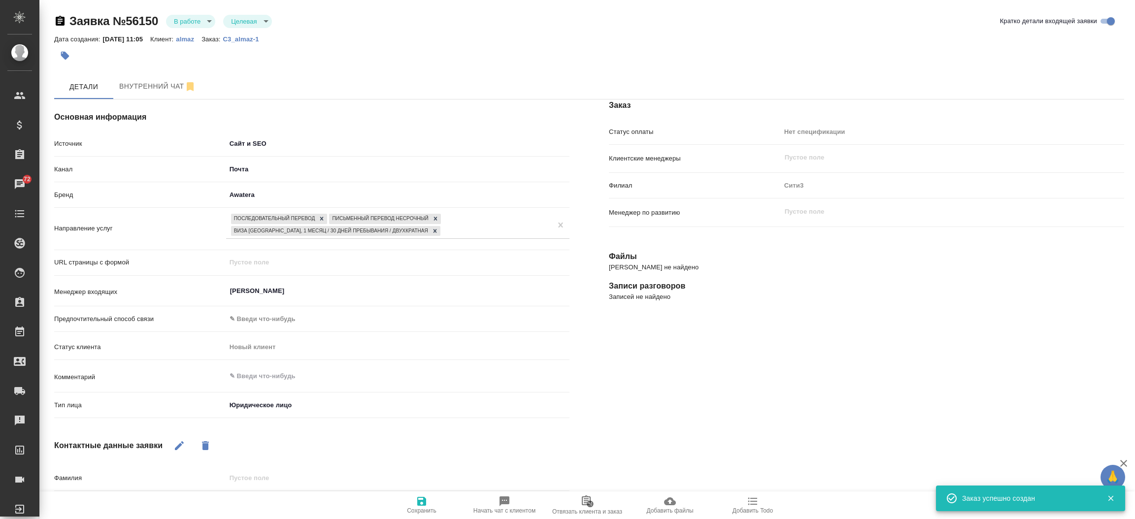
type textarea "x"
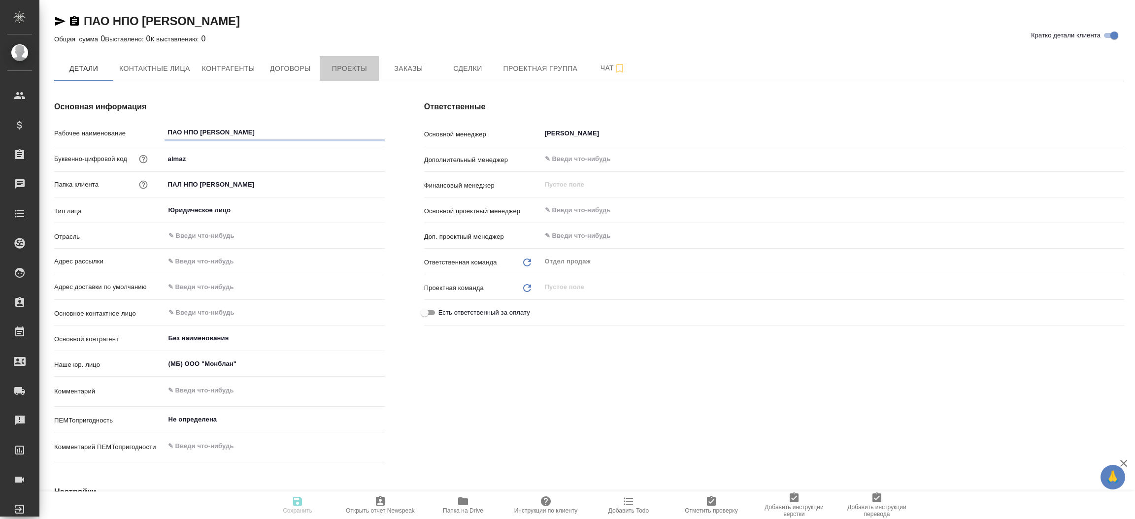
click at [341, 69] on span "Проекты" at bounding box center [349, 69] width 47 height 12
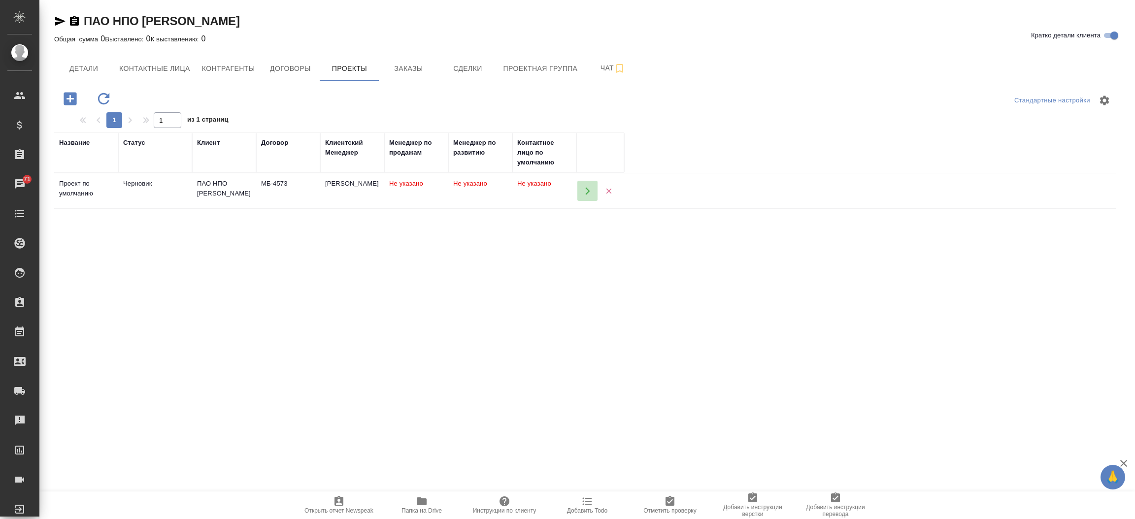
click at [581, 186] on button "button" at bounding box center [587, 191] width 20 height 20
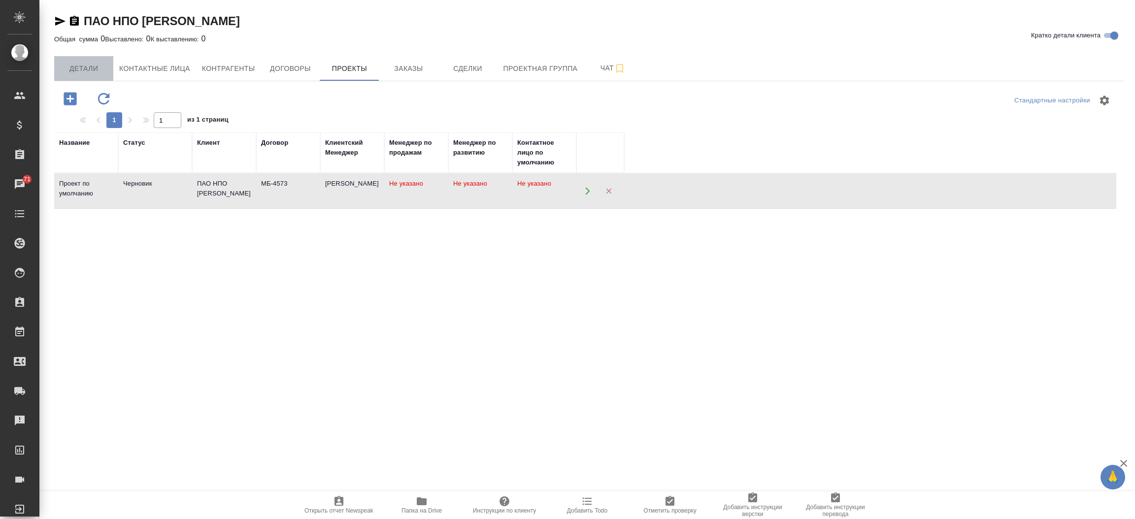
click at [81, 66] on span "Детали" at bounding box center [83, 69] width 47 height 12
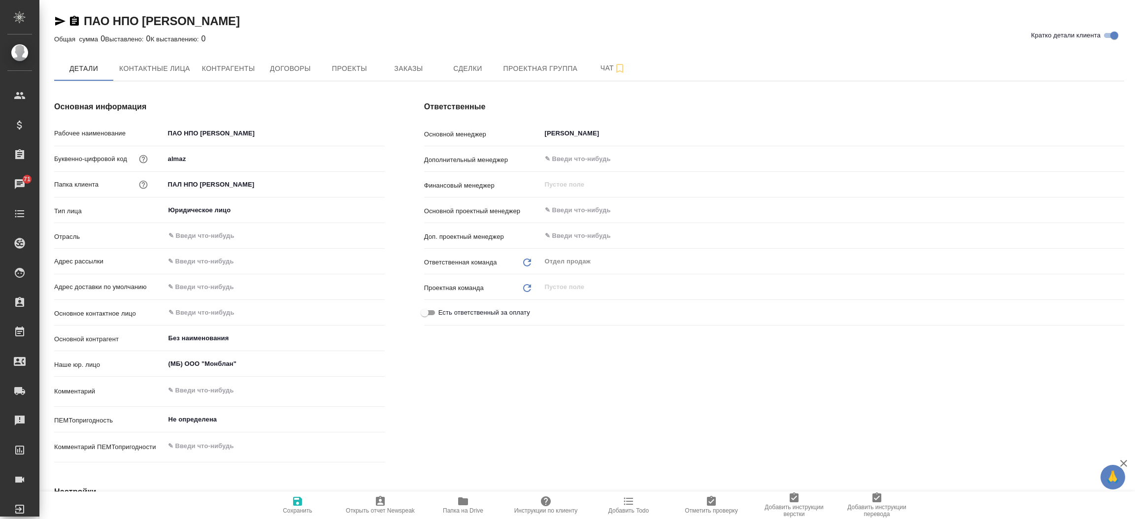
click at [60, 26] on icon "button" at bounding box center [60, 21] width 12 height 12
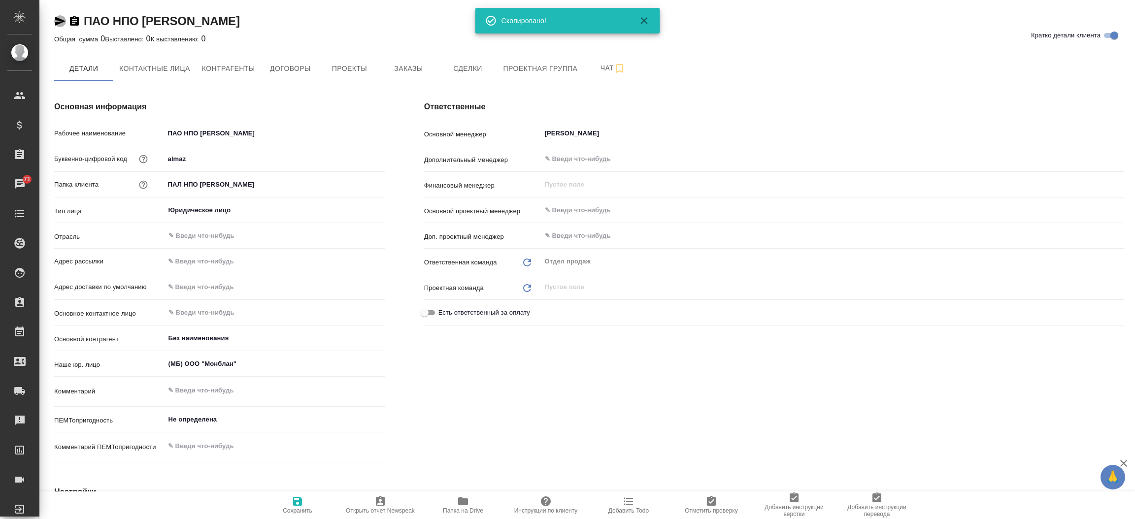
type textarea "x"
click at [60, 26] on icon "button" at bounding box center [60, 21] width 12 height 12
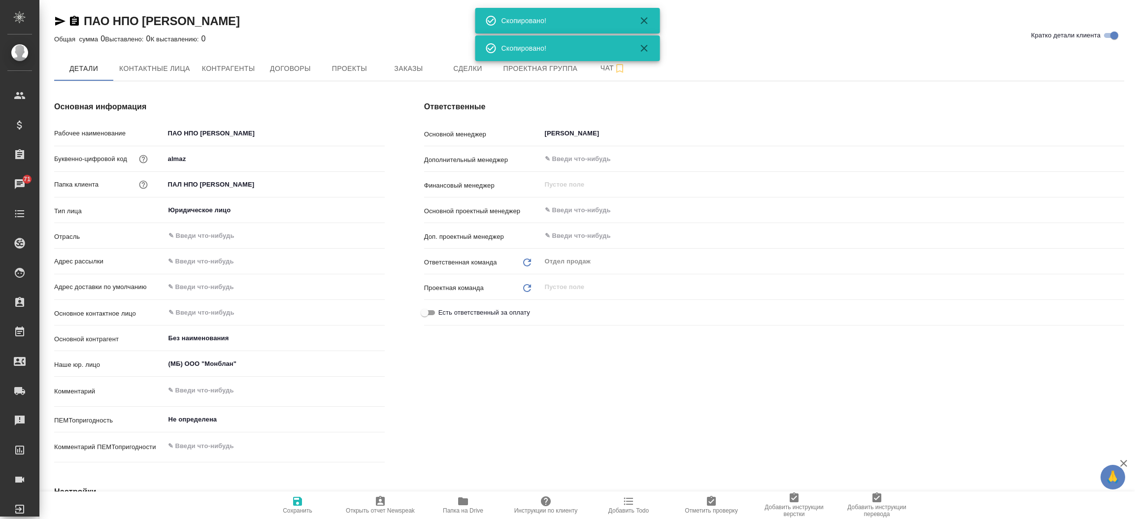
type textarea "x"
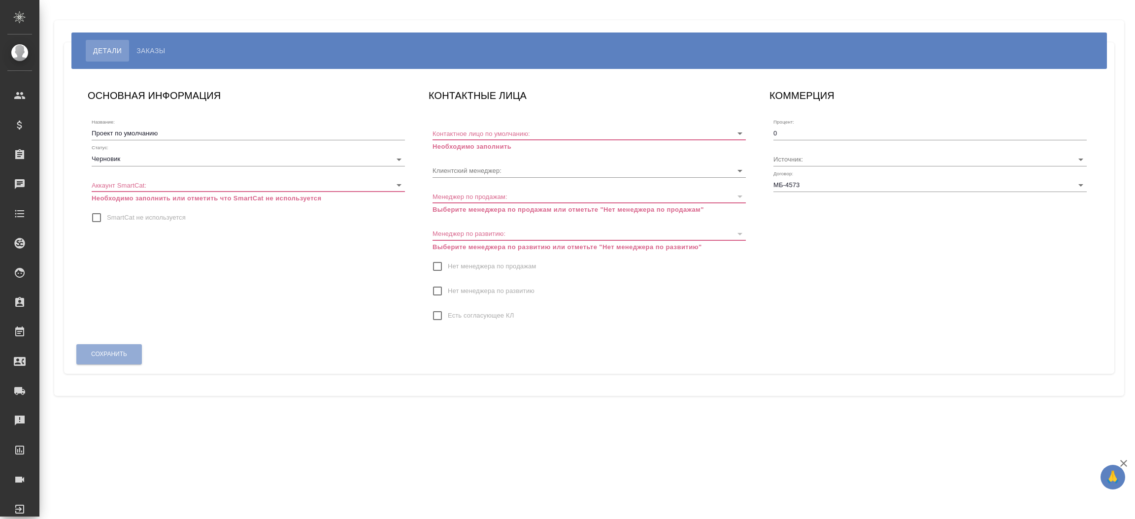
type input "[PERSON_NAME]"
click at [96, 217] on input "SmartCat не используется" at bounding box center [96, 217] width 21 height 21
checkbox input "true"
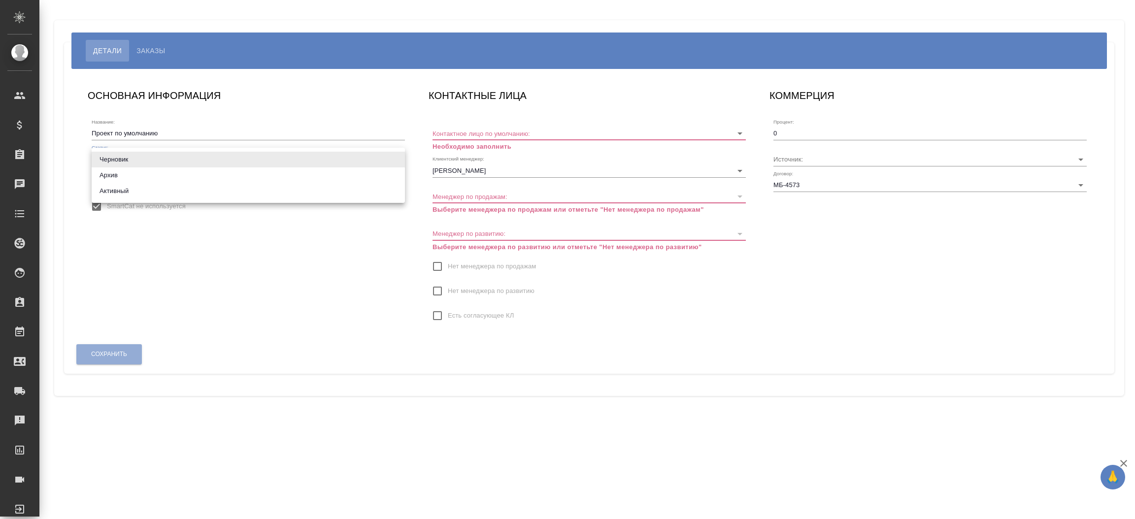
click at [123, 159] on body "🙏 .cls-1 fill:#fff; AWATERA [PERSON_NAME]prutko Клиенты Спецификации Заказы Чат…" at bounding box center [567, 259] width 1135 height 519
click at [129, 191] on li "Активный" at bounding box center [248, 191] width 313 height 16
type input "active"
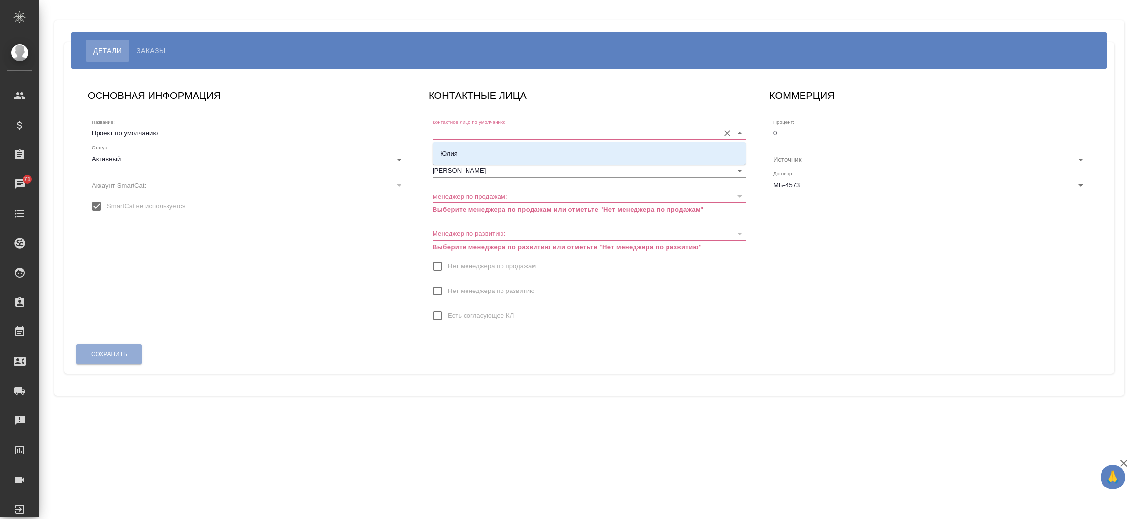
click at [451, 128] on input "Контактное лицо по умолчанию:" at bounding box center [573, 133] width 282 height 13
click at [462, 155] on li "Юлия" at bounding box center [588, 154] width 313 height 18
type input "Юлия"
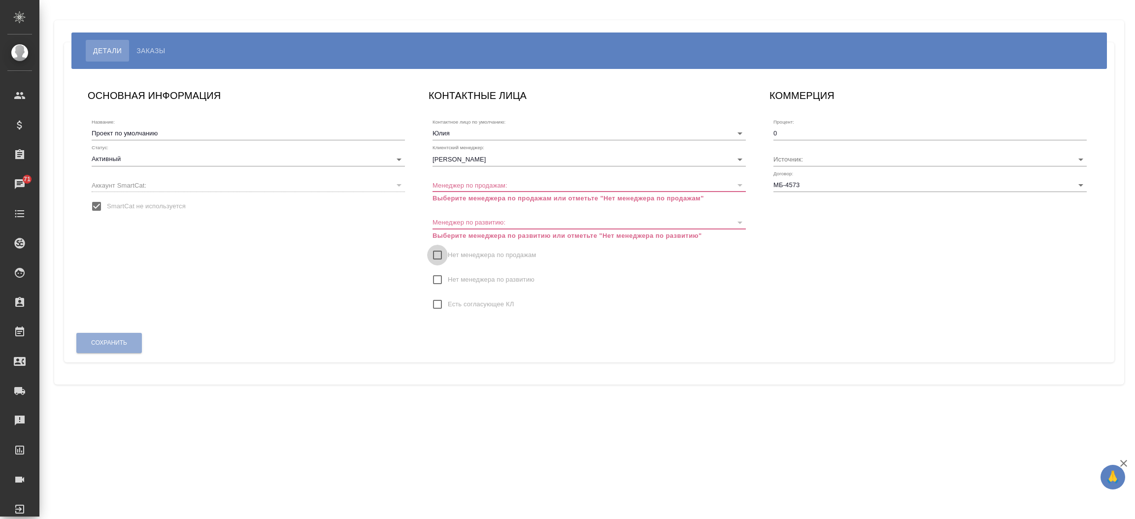
click at [441, 254] on input "Нет менеджера по продажам" at bounding box center [437, 255] width 21 height 21
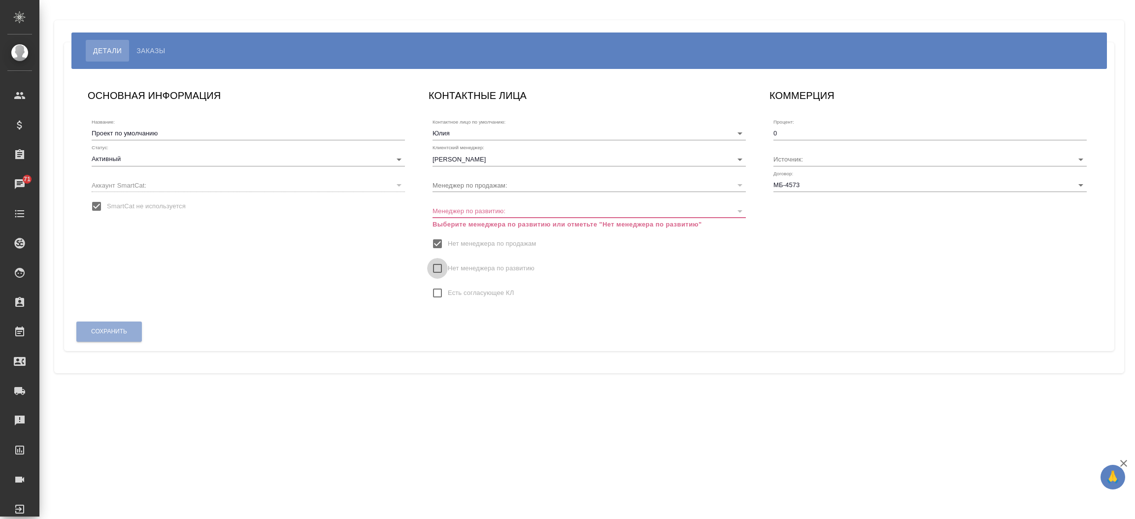
click at [439, 272] on input "Нет менеджера по развитию" at bounding box center [437, 268] width 21 height 21
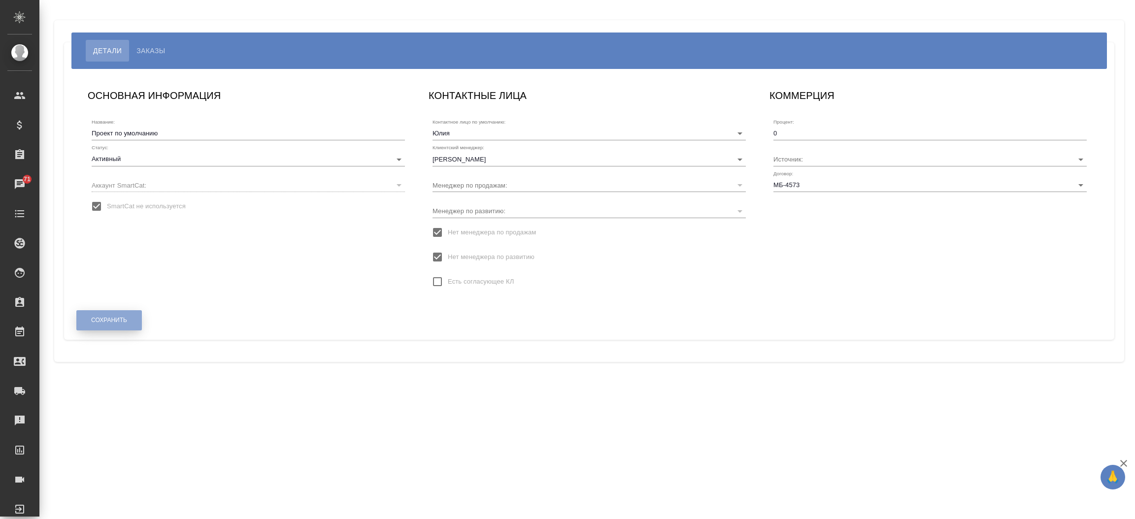
click at [120, 313] on button "Сохранить" at bounding box center [109, 320] width 66 height 20
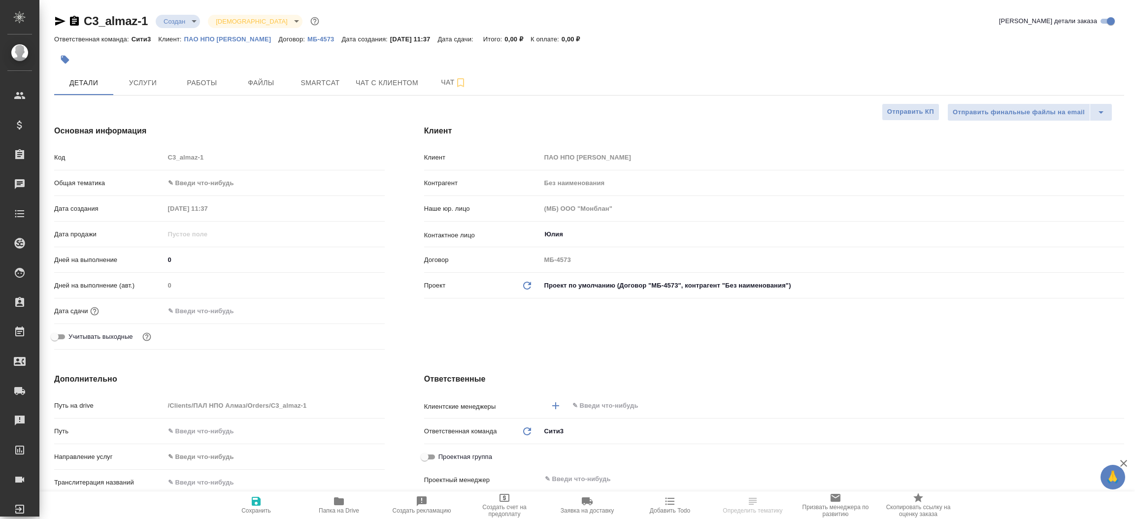
select select "RU"
click at [55, 14] on div "C3_almaz-1 Создан new [DEMOGRAPHIC_DATA] holyTrinity" at bounding box center [187, 21] width 267 height 16
click at [60, 22] on icon "button" at bounding box center [60, 21] width 10 height 9
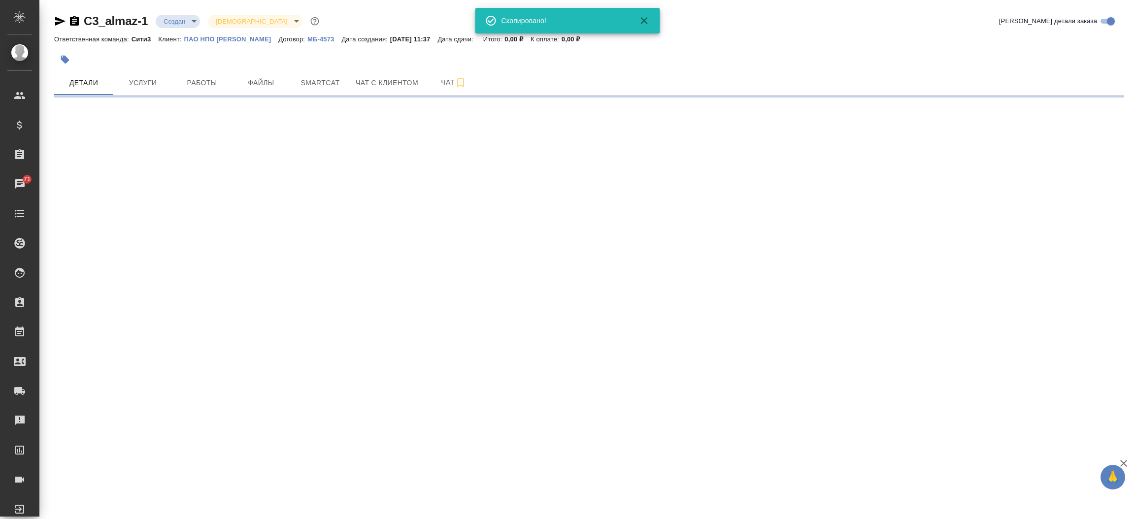
select select "RU"
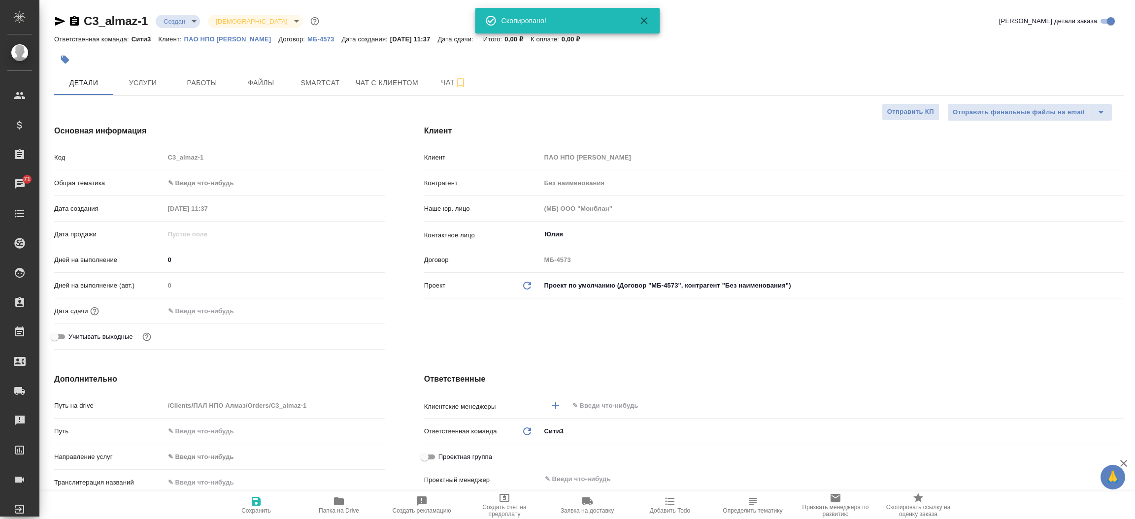
type textarea "x"
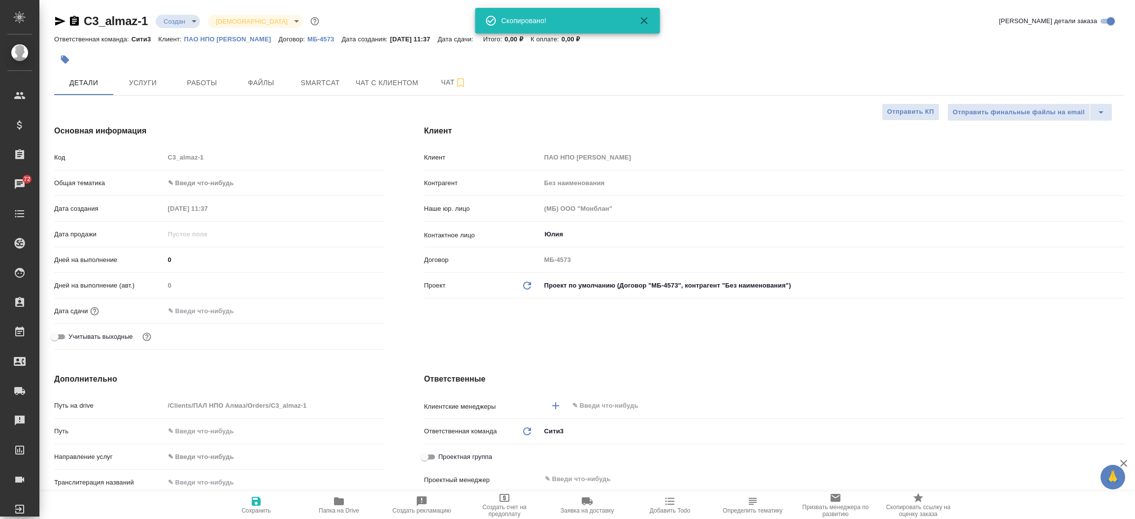
type textarea "x"
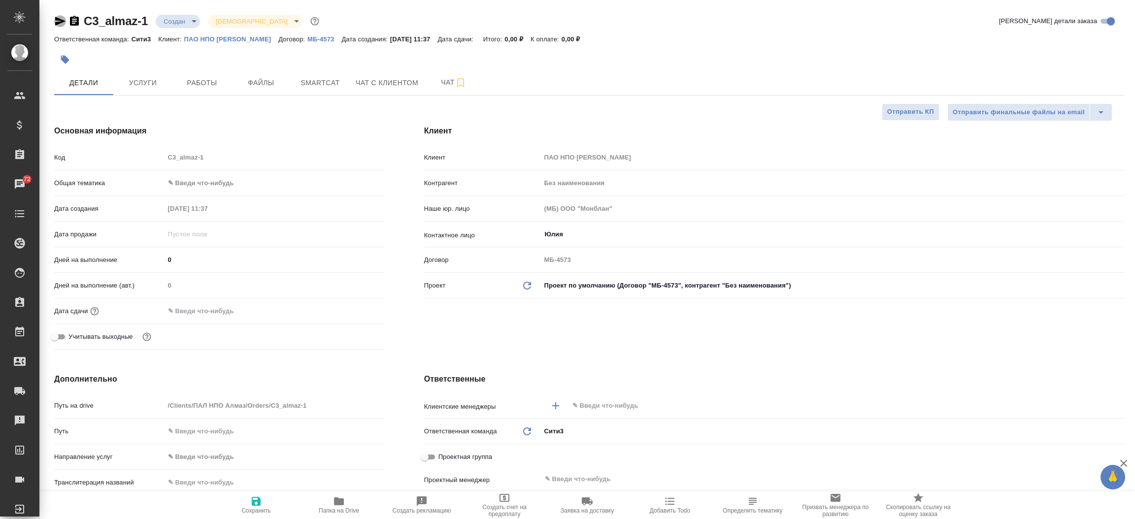
click at [57, 19] on icon "button" at bounding box center [60, 21] width 10 height 9
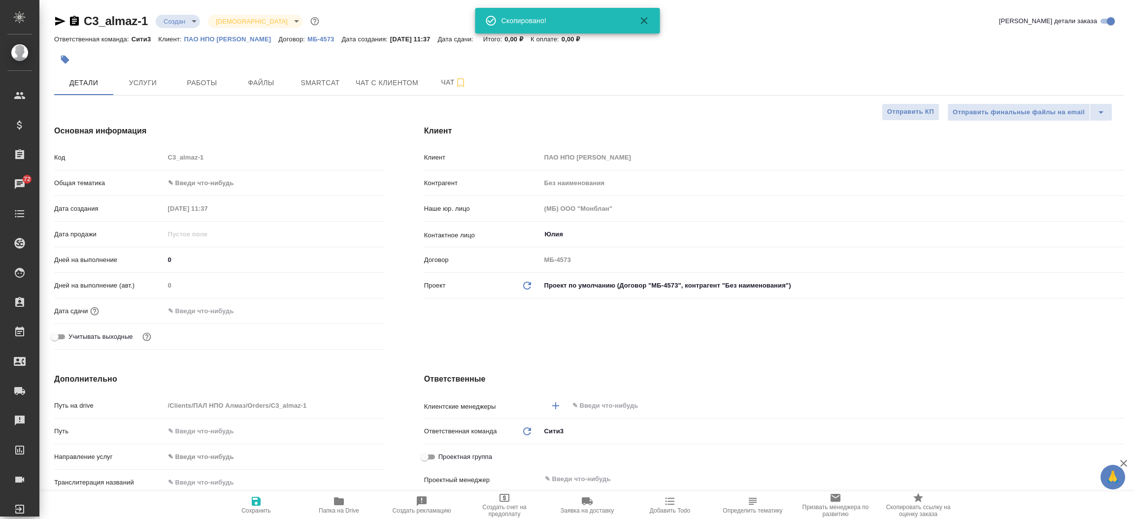
type textarea "x"
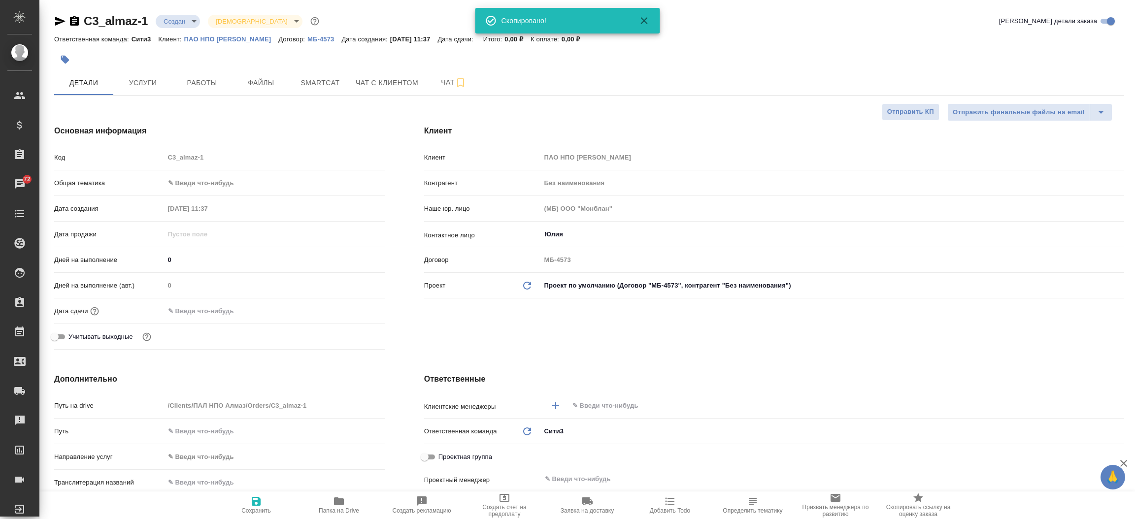
type textarea "x"
